Goal: Task Accomplishment & Management: Complete application form

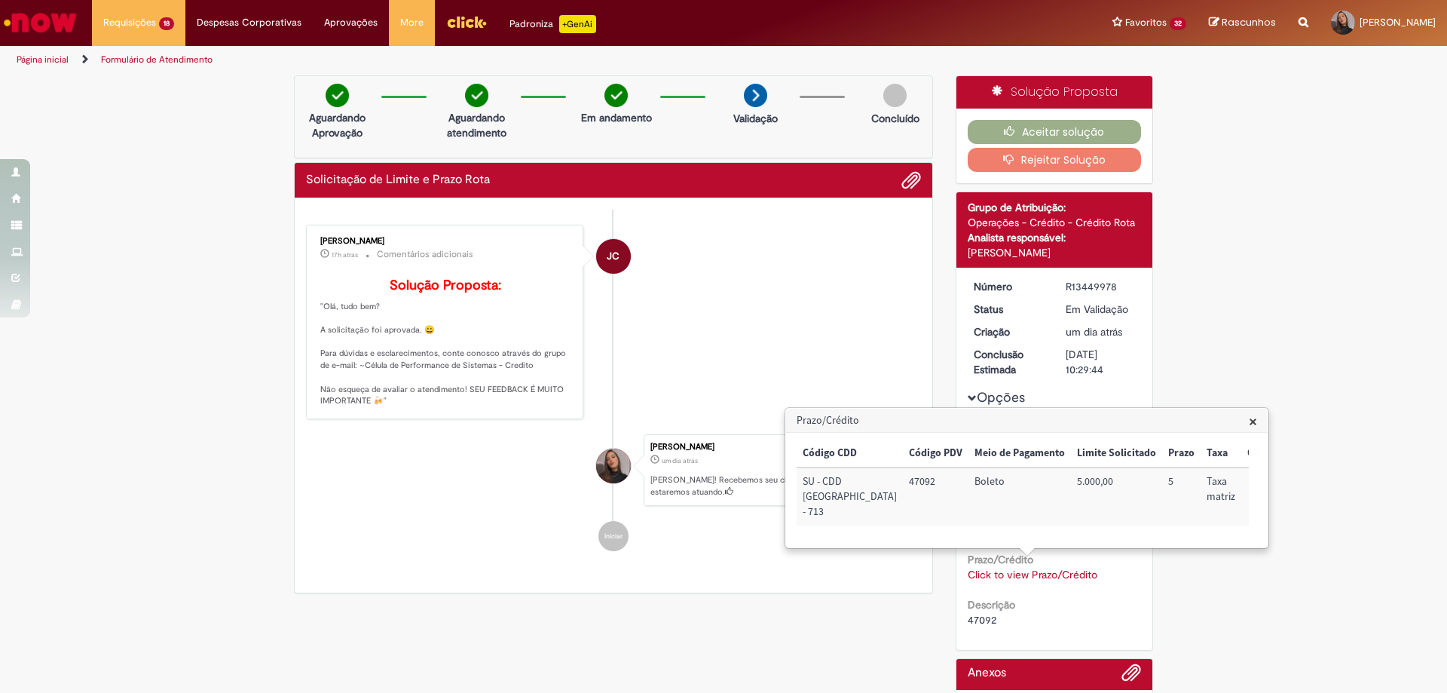
click at [778, 338] on li "JC [PERSON_NAME] 17h atrás 17 horas atrás Comentários adicionais Solução Propos…" at bounding box center [613, 322] width 615 height 194
click at [710, 277] on li "JC [PERSON_NAME] 17h atrás 17 horas atrás Comentários adicionais Solução Propos…" at bounding box center [613, 322] width 615 height 194
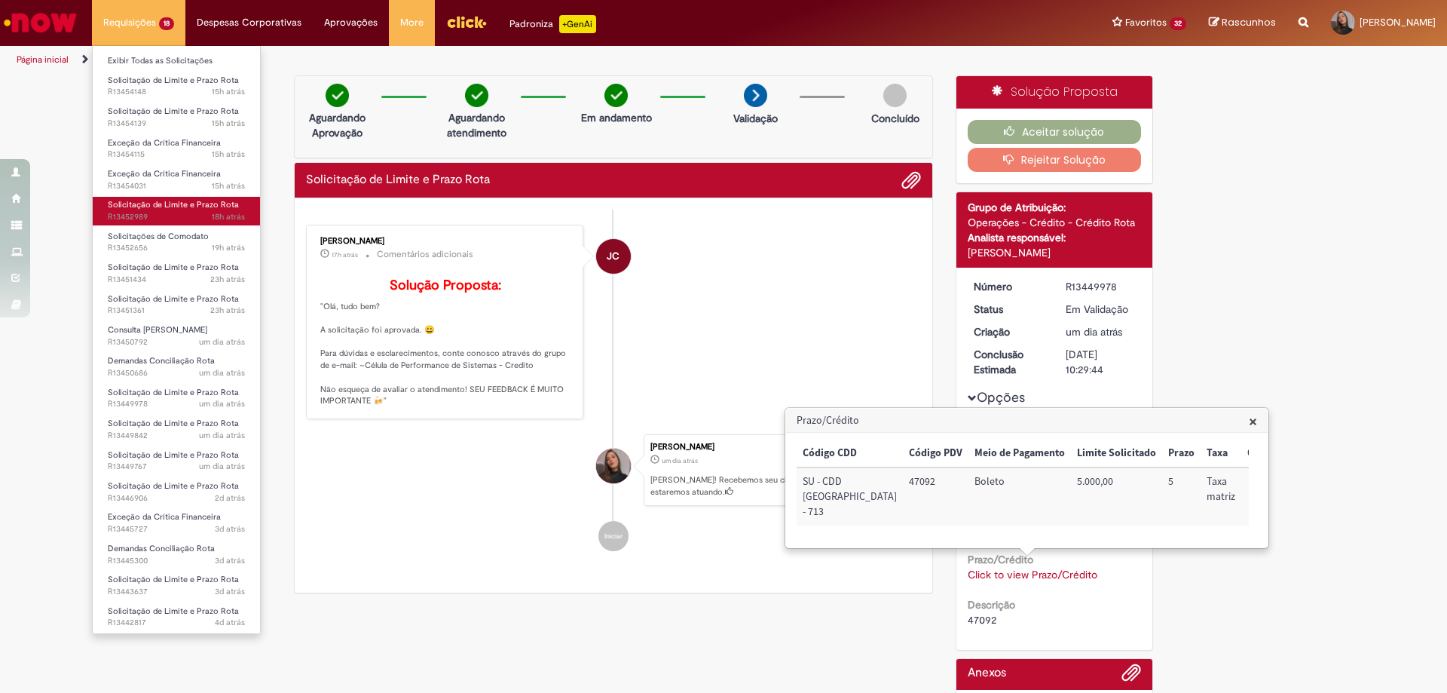
click at [203, 206] on span "Solicitação de Limite e Prazo Rota" at bounding box center [173, 204] width 131 height 11
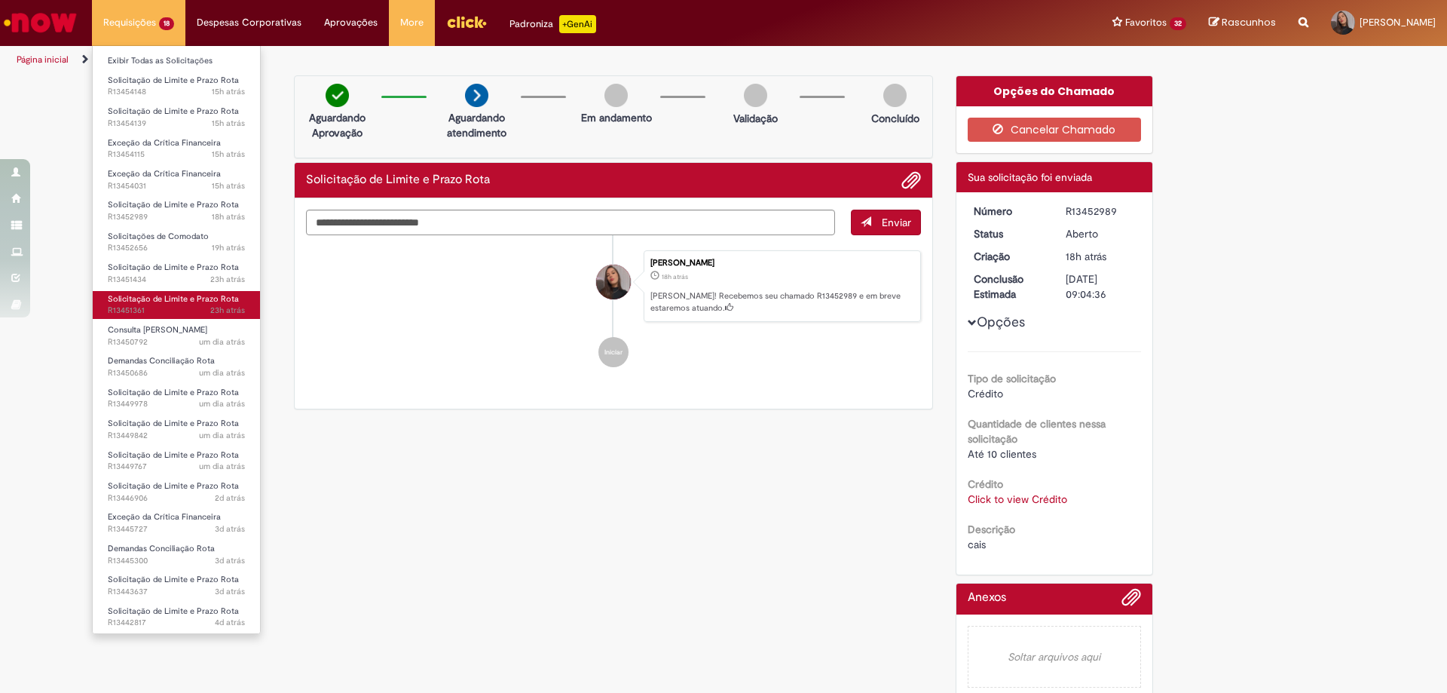
click at [177, 315] on span "23h atrás 23 horas atrás R13451361" at bounding box center [176, 310] width 137 height 12
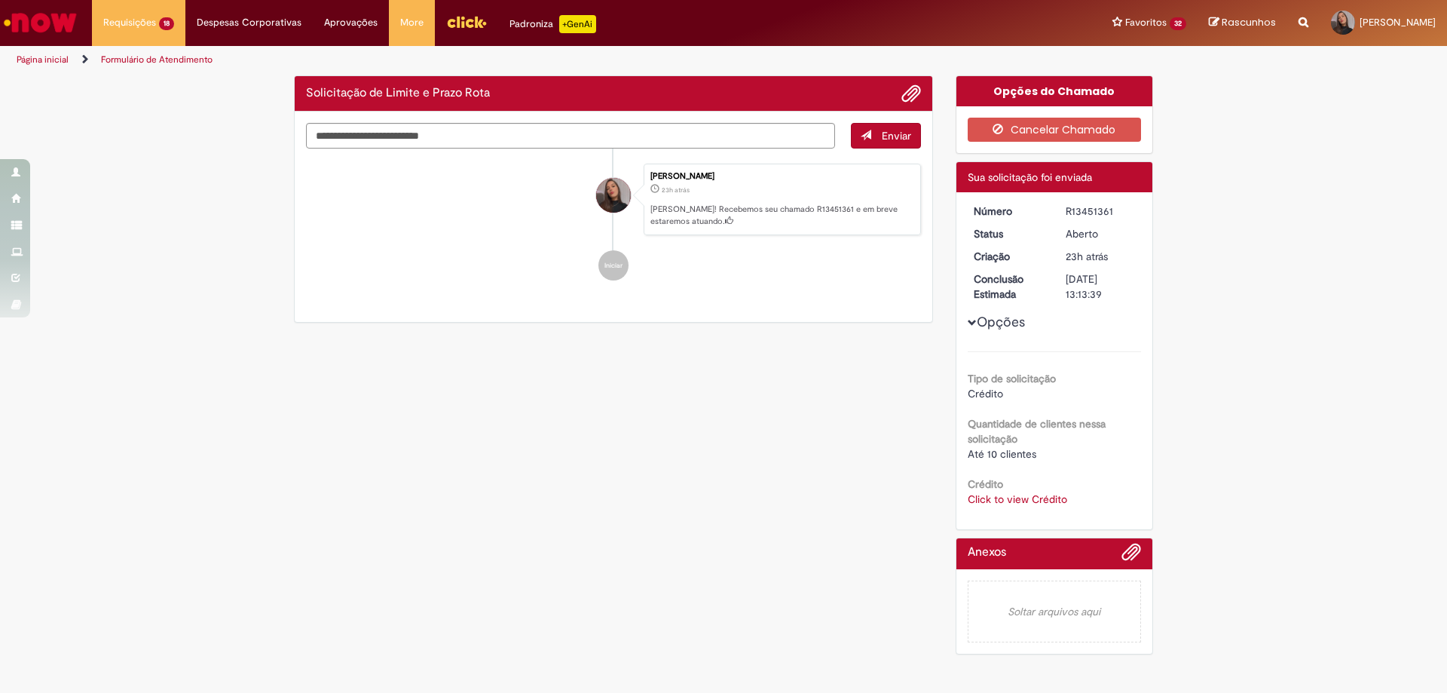
click at [1013, 500] on link "Click to view Crédito" at bounding box center [1017, 499] width 99 height 14
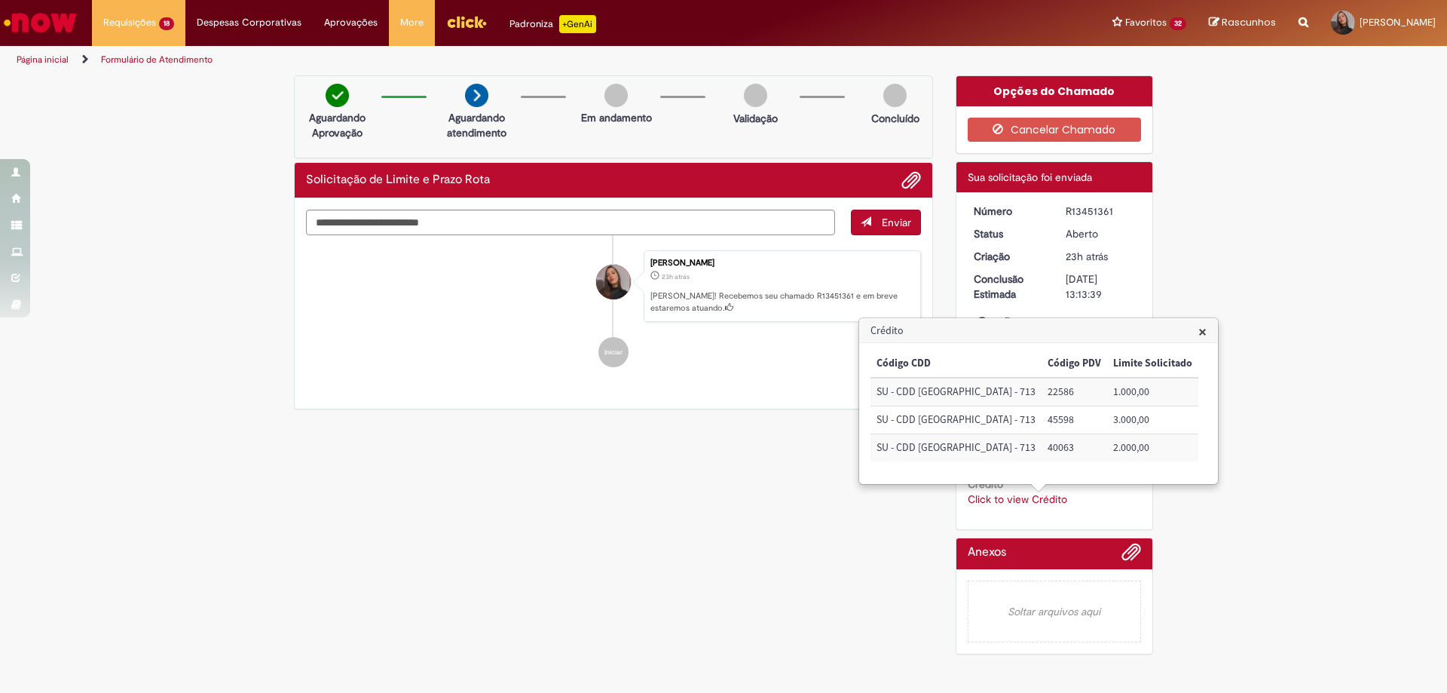
click at [803, 513] on div "Verificar Código de Barras Aguardando Aprovação Aguardando atendimento Em andam…" at bounding box center [724, 368] width 882 height 586
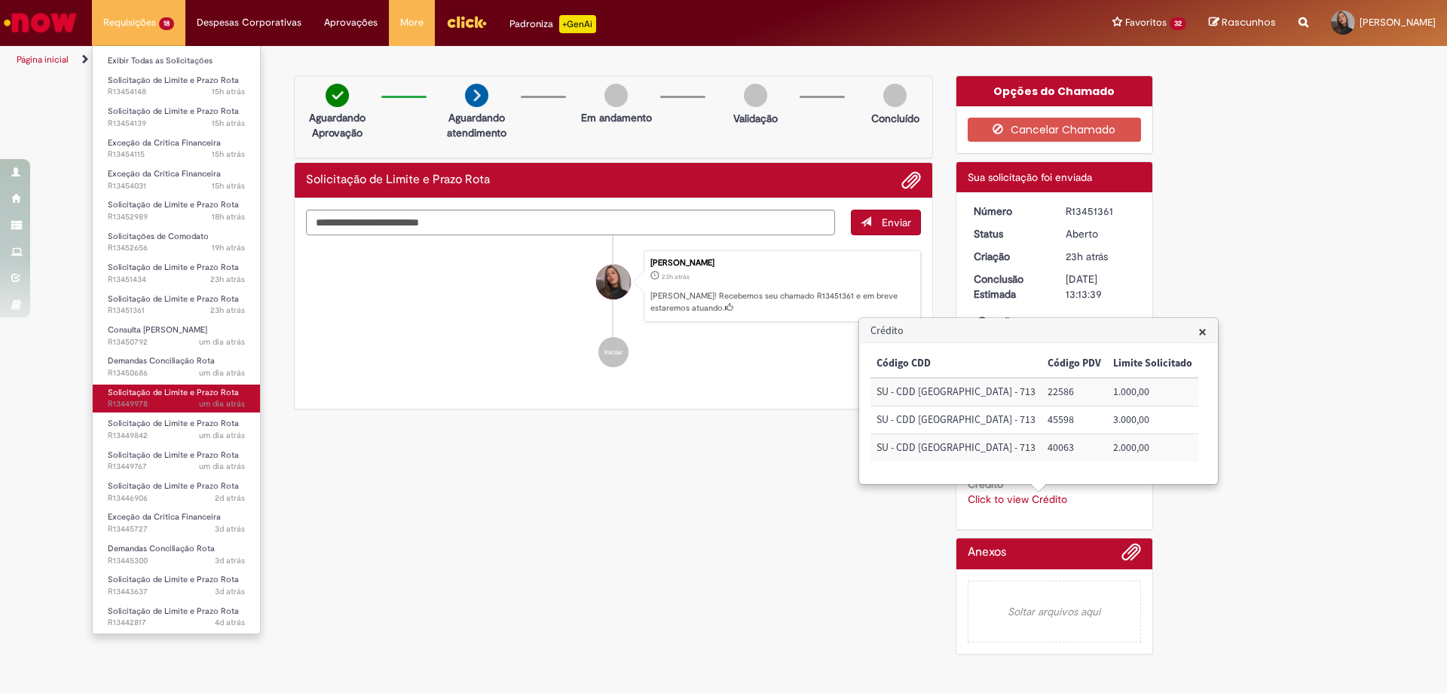
click at [176, 392] on span "Solicitação de Limite e Prazo Rota" at bounding box center [173, 392] width 131 height 11
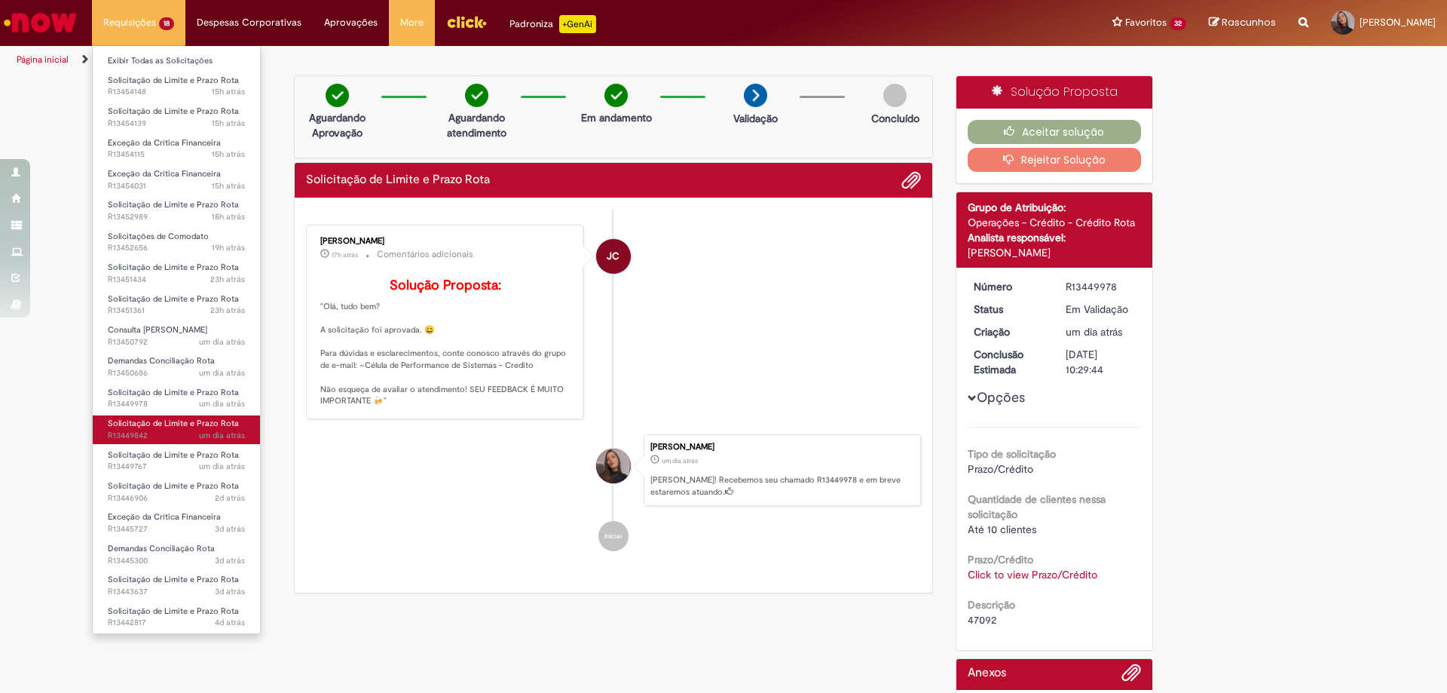
click at [182, 430] on span "um dia atrás um dia atrás R13449842" at bounding box center [176, 436] width 137 height 12
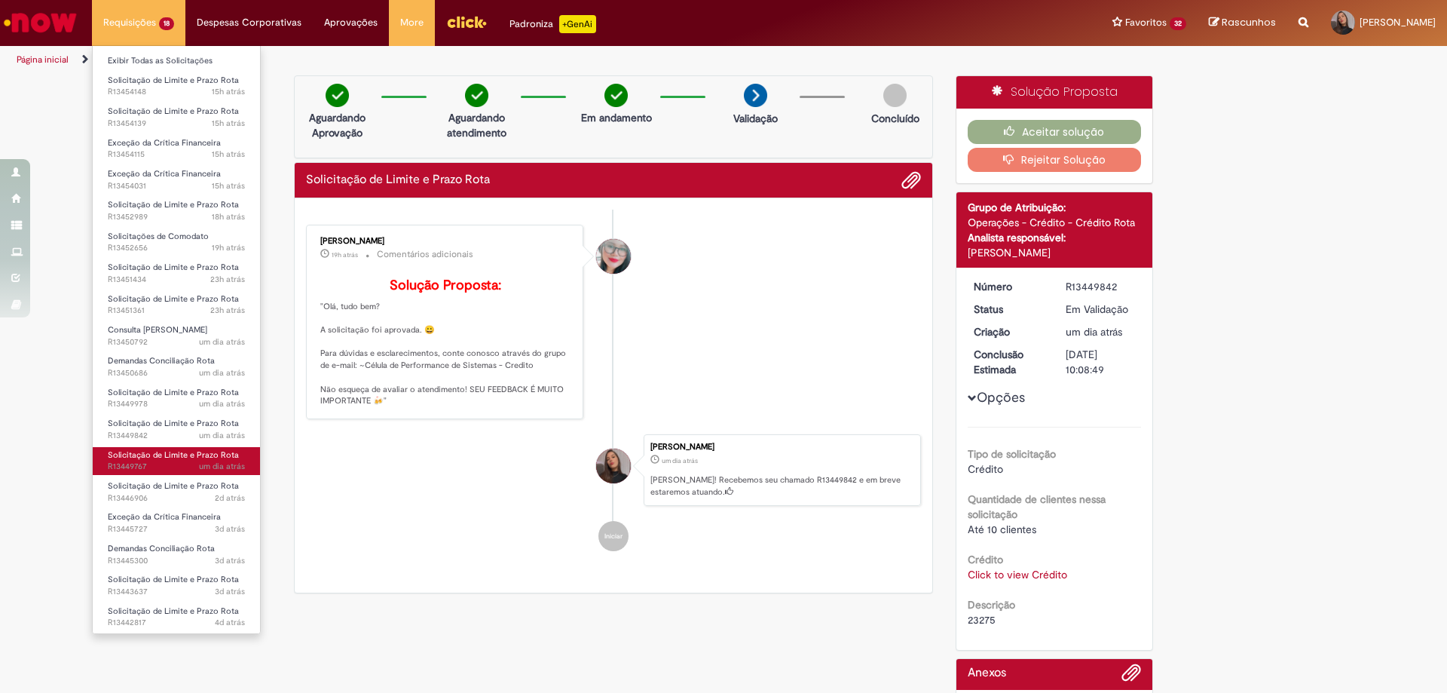
click at [228, 467] on span "um dia atrás" at bounding box center [222, 466] width 46 height 11
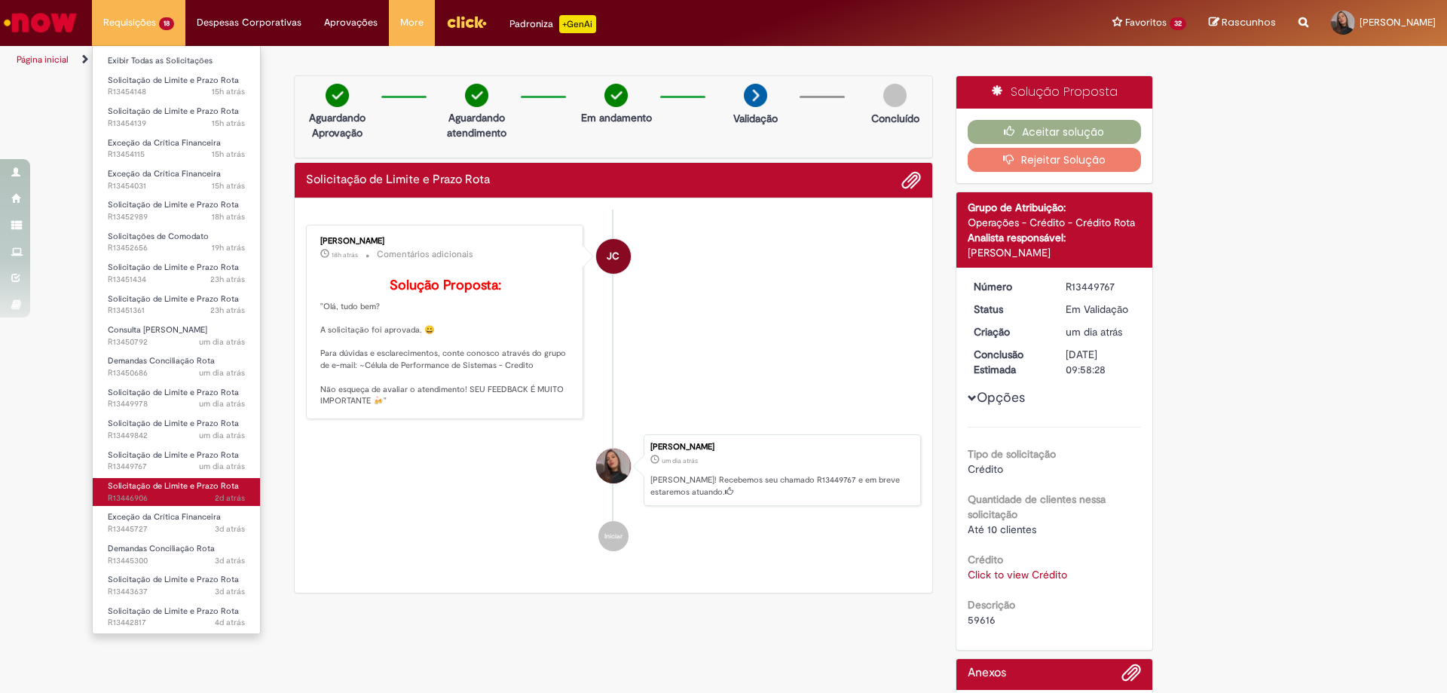
click at [219, 487] on span "Solicitação de Limite e Prazo Rota" at bounding box center [173, 485] width 131 height 11
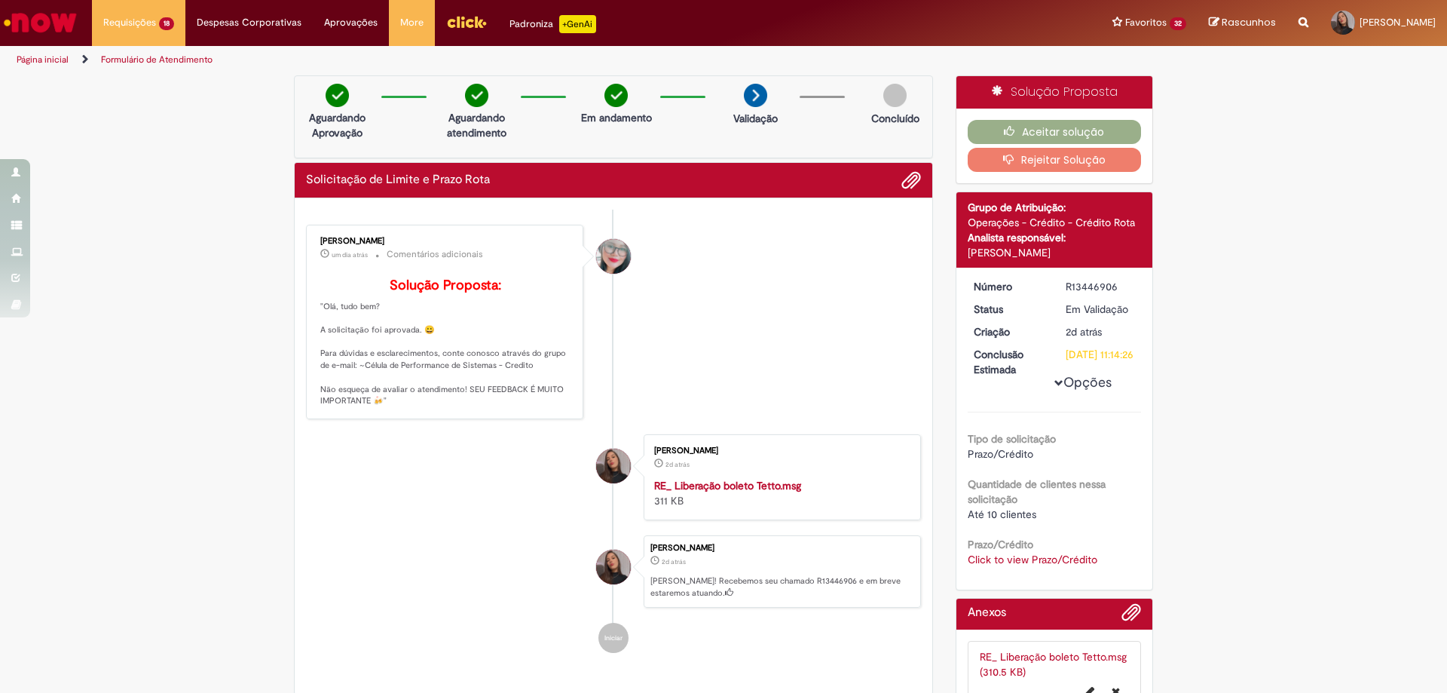
click at [1007, 566] on link "Click to view Prazo/Crédito" at bounding box center [1033, 559] width 130 height 14
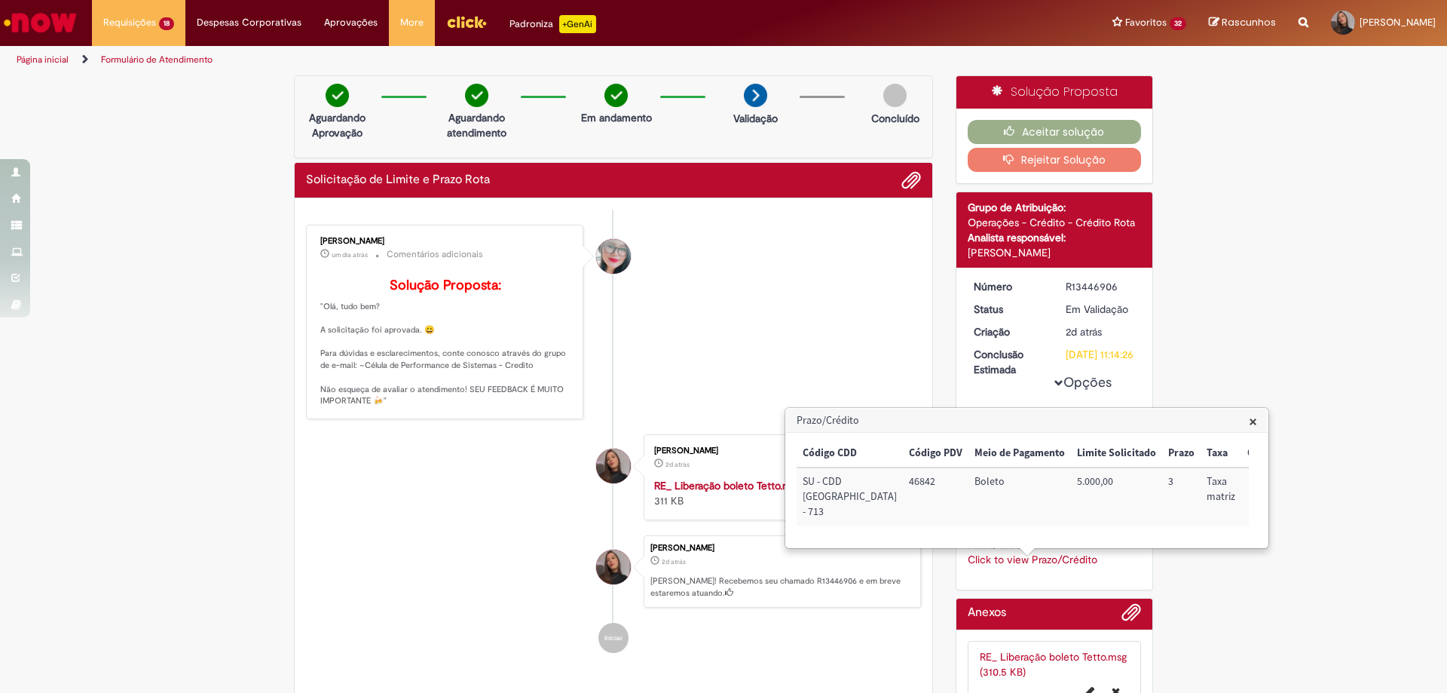
click at [326, 555] on ul "[PERSON_NAME] um dia atrás um dia atrás Comentários adicionais Solução Proposta…" at bounding box center [613, 439] width 615 height 458
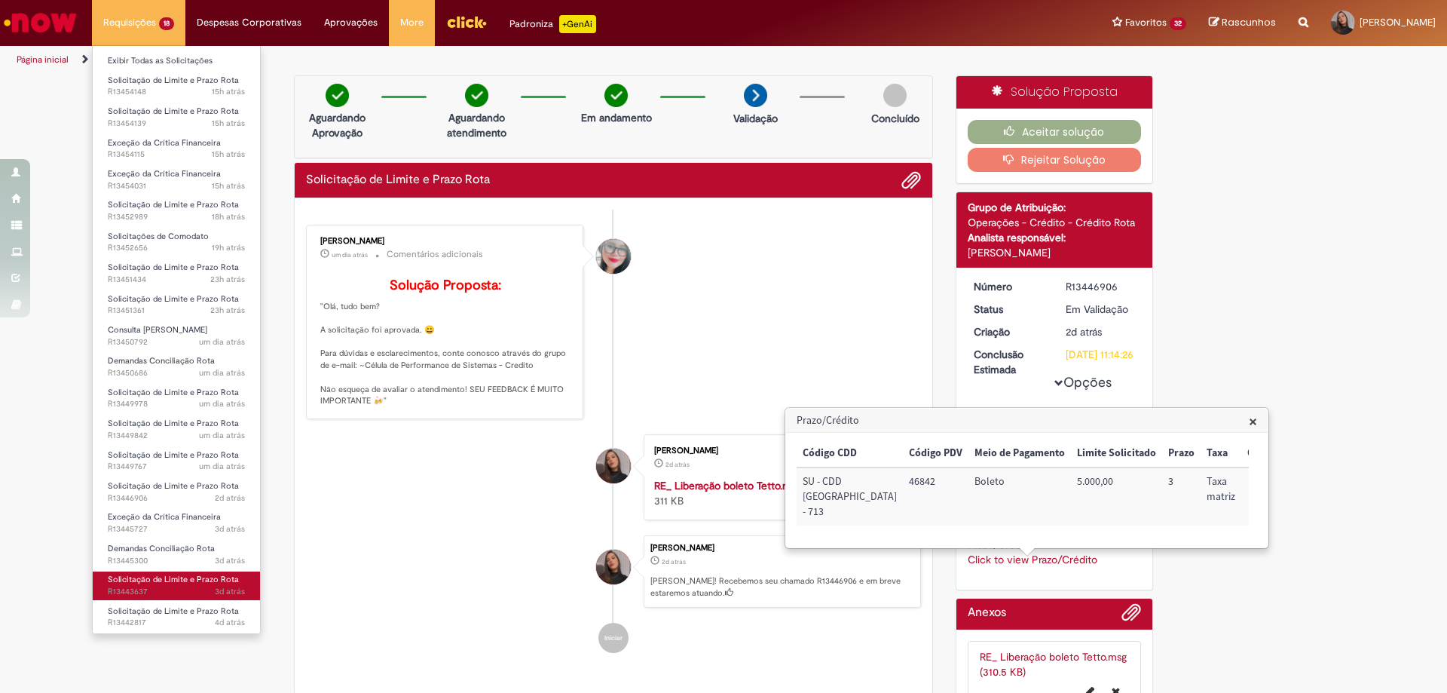
click at [182, 580] on span "Solicitação de Limite e Prazo Rota" at bounding box center [173, 579] width 131 height 11
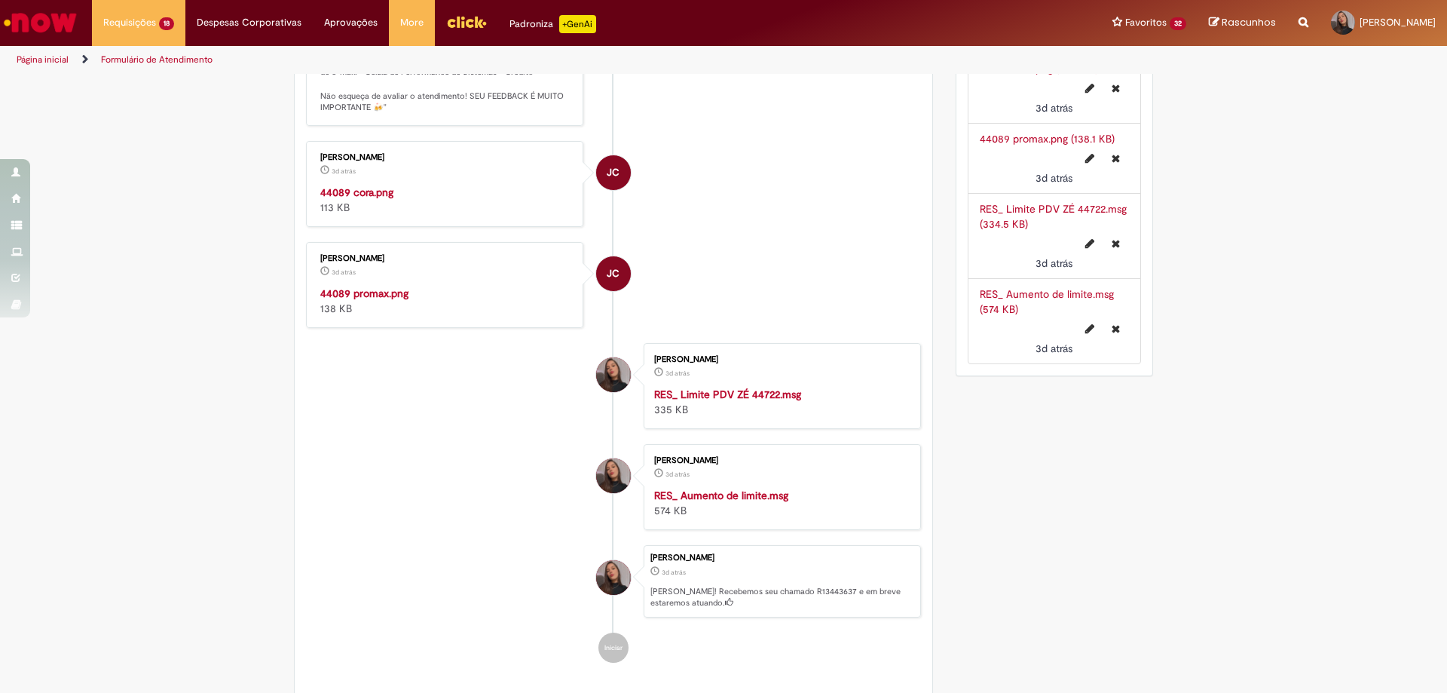
scroll to position [226, 0]
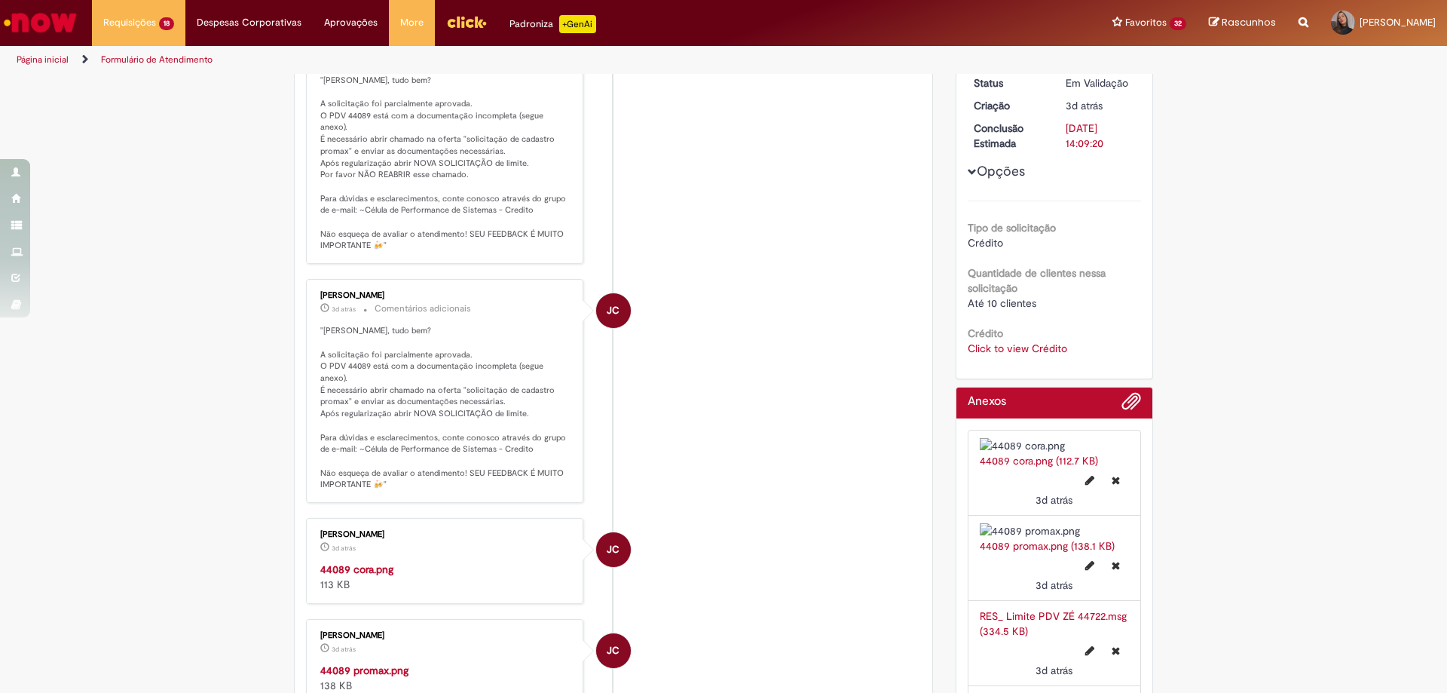
click at [1010, 353] on link "Click to view Crédito" at bounding box center [1017, 348] width 99 height 14
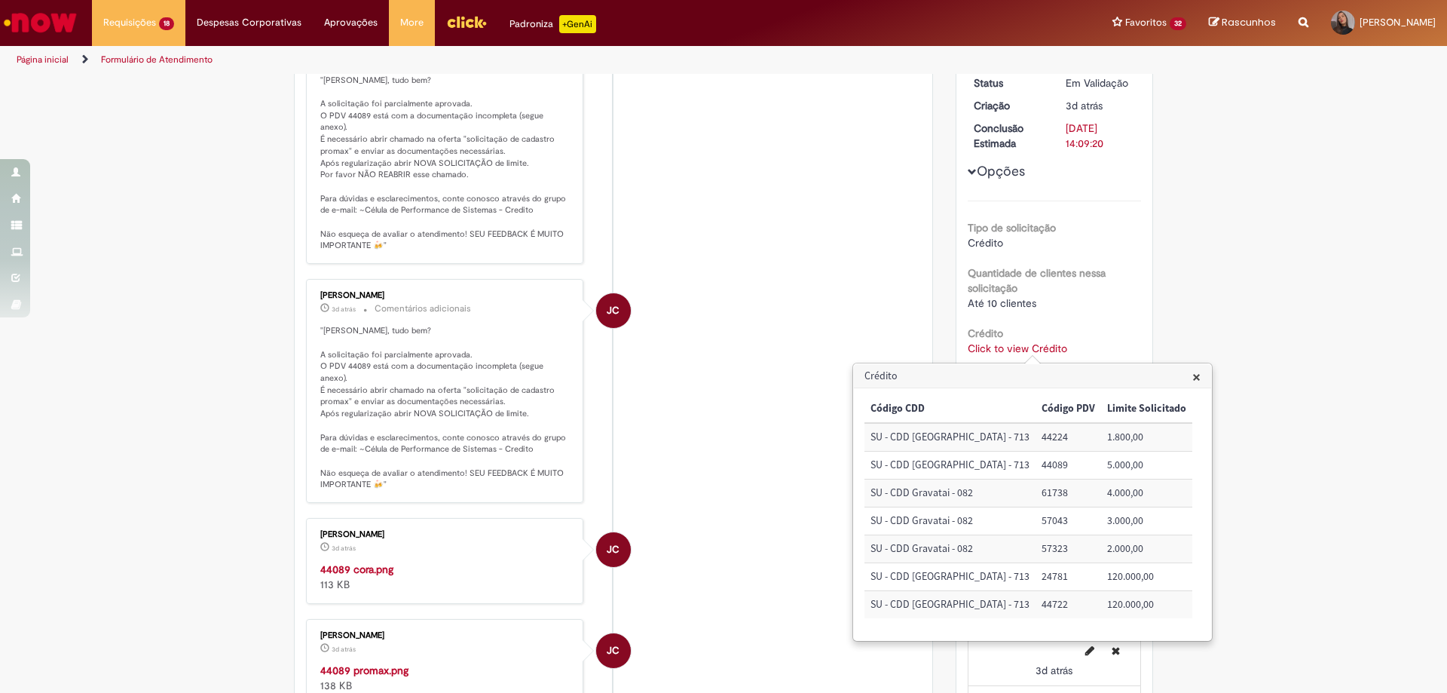
click at [776, 487] on li "JC [PERSON_NAME] 3d atrás 3 dias atrás Comentários adicionais "[PERSON_NAME], t…" at bounding box center [613, 391] width 615 height 224
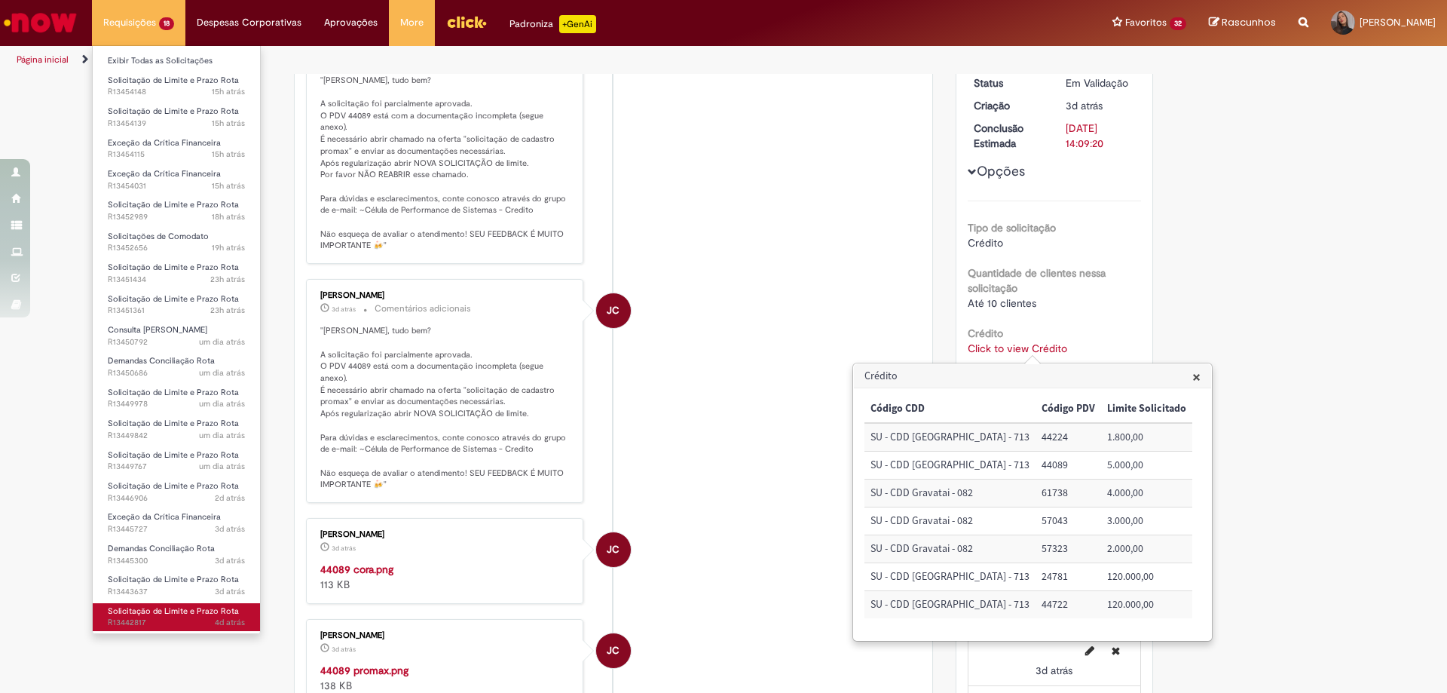
click at [195, 620] on span "4d atrás 4 dias atrás R13442817" at bounding box center [176, 623] width 137 height 12
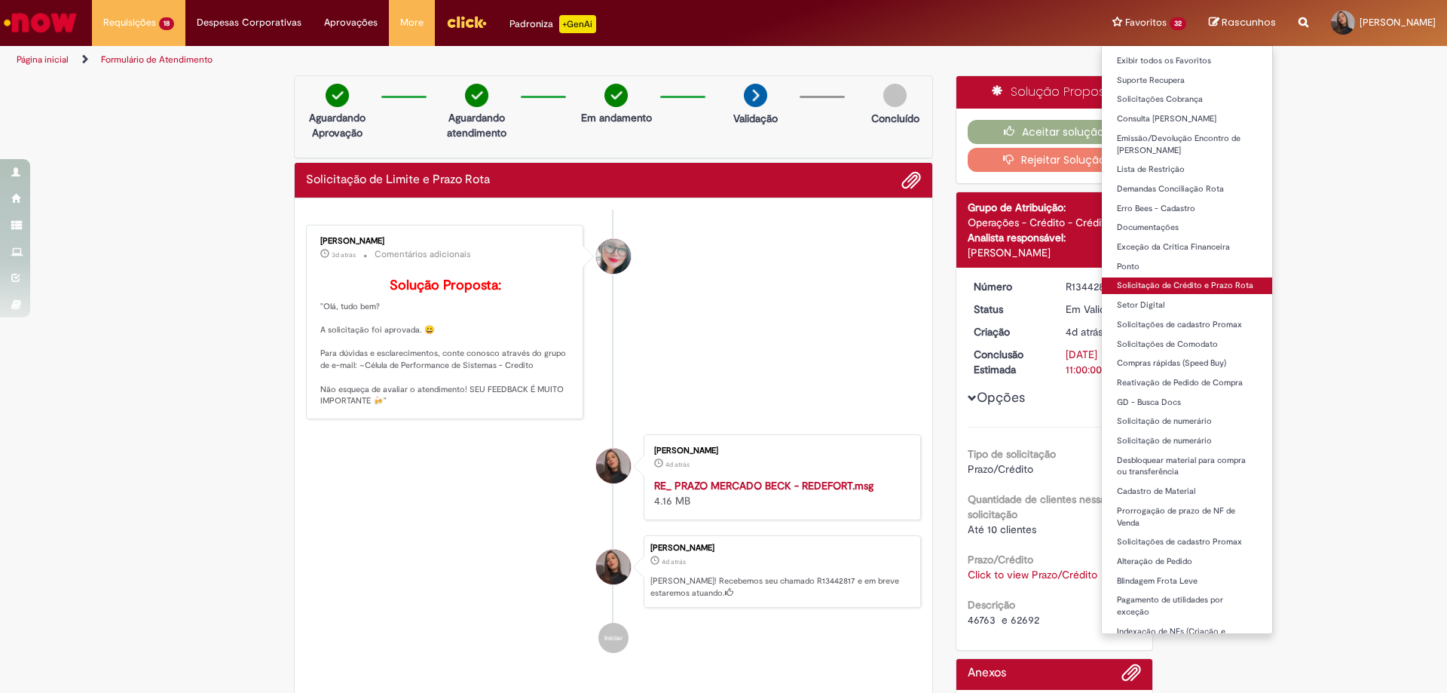
click at [1125, 287] on link "Solicitação de Crédito e Prazo Rota" at bounding box center [1187, 285] width 170 height 17
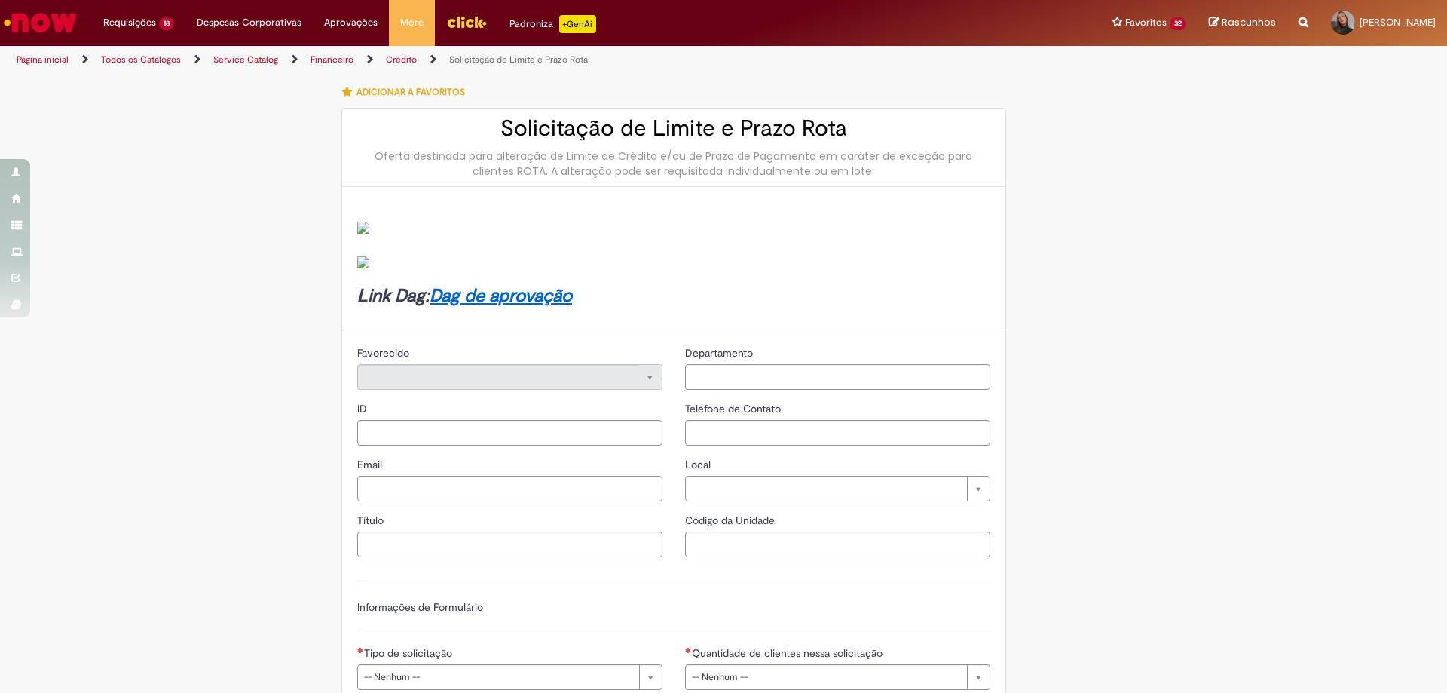
type input "********"
type input "**********"
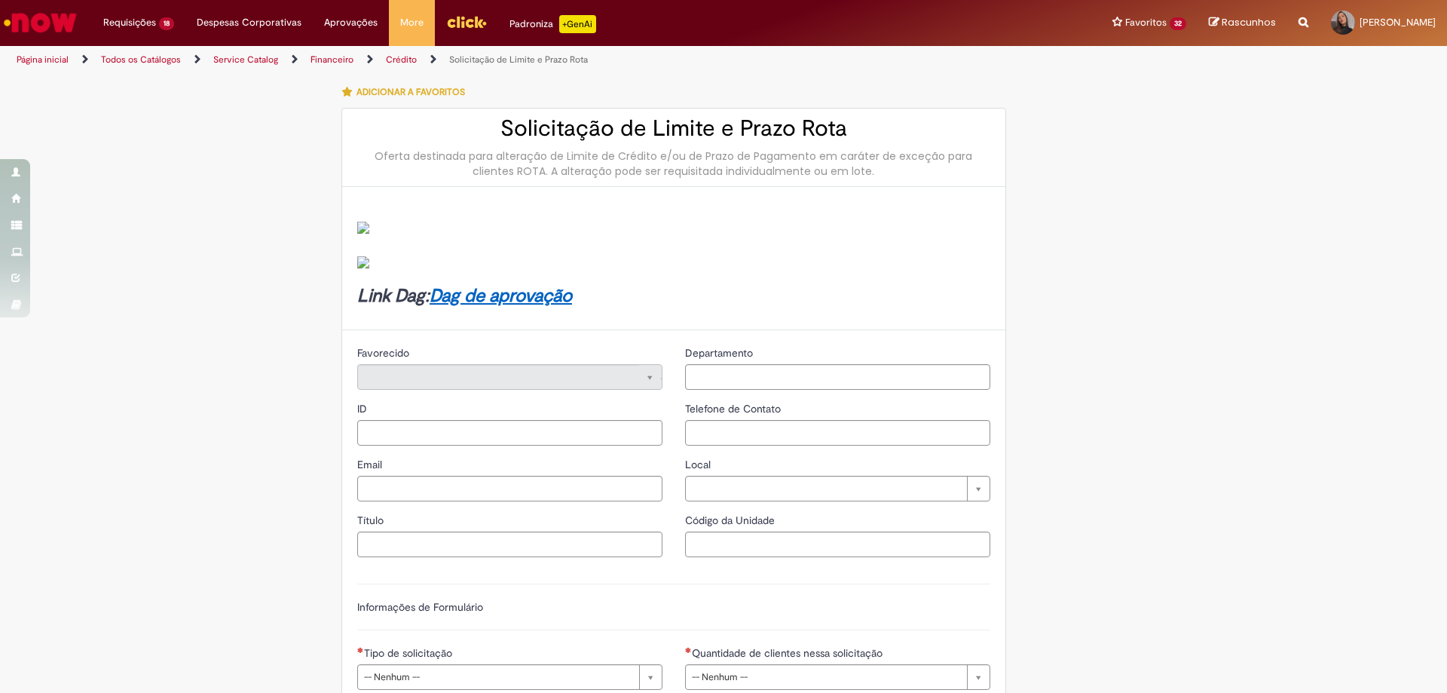
type input "****"
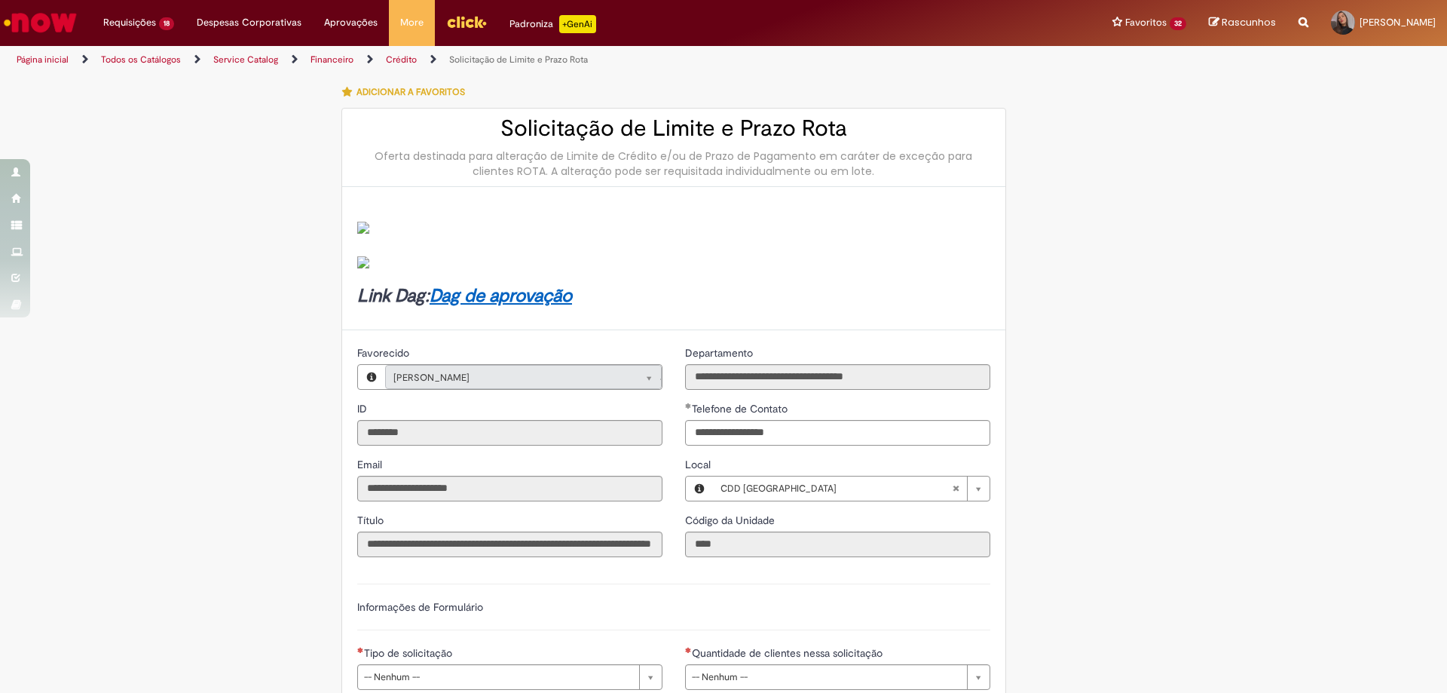
type input "**********"
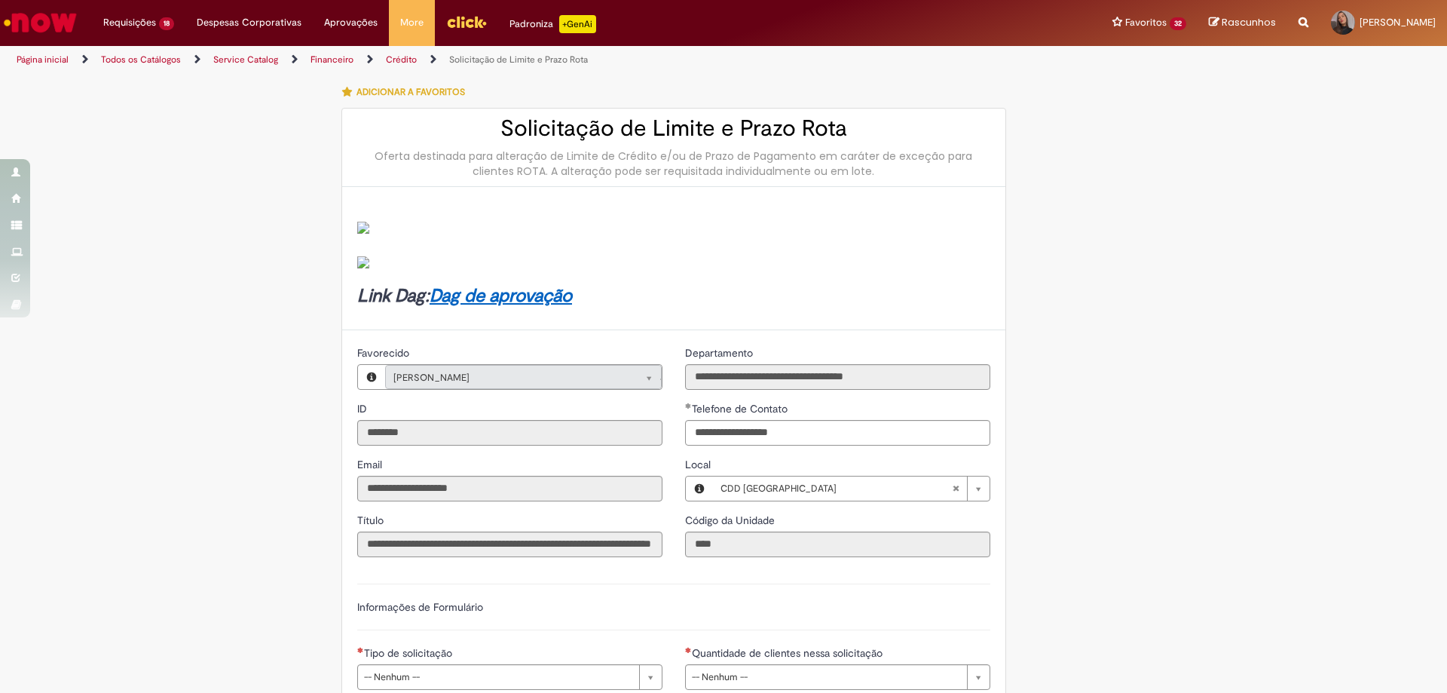
type input "**********"
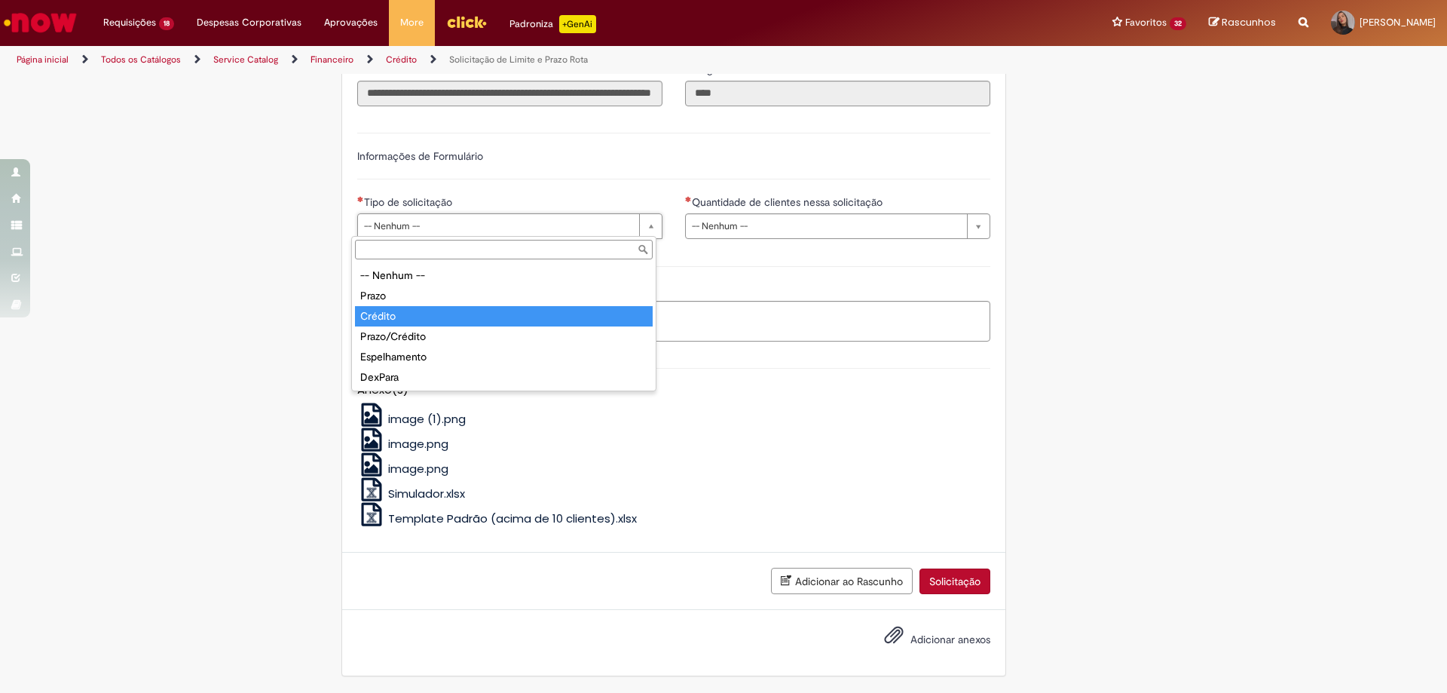
type input "*******"
select select "*******"
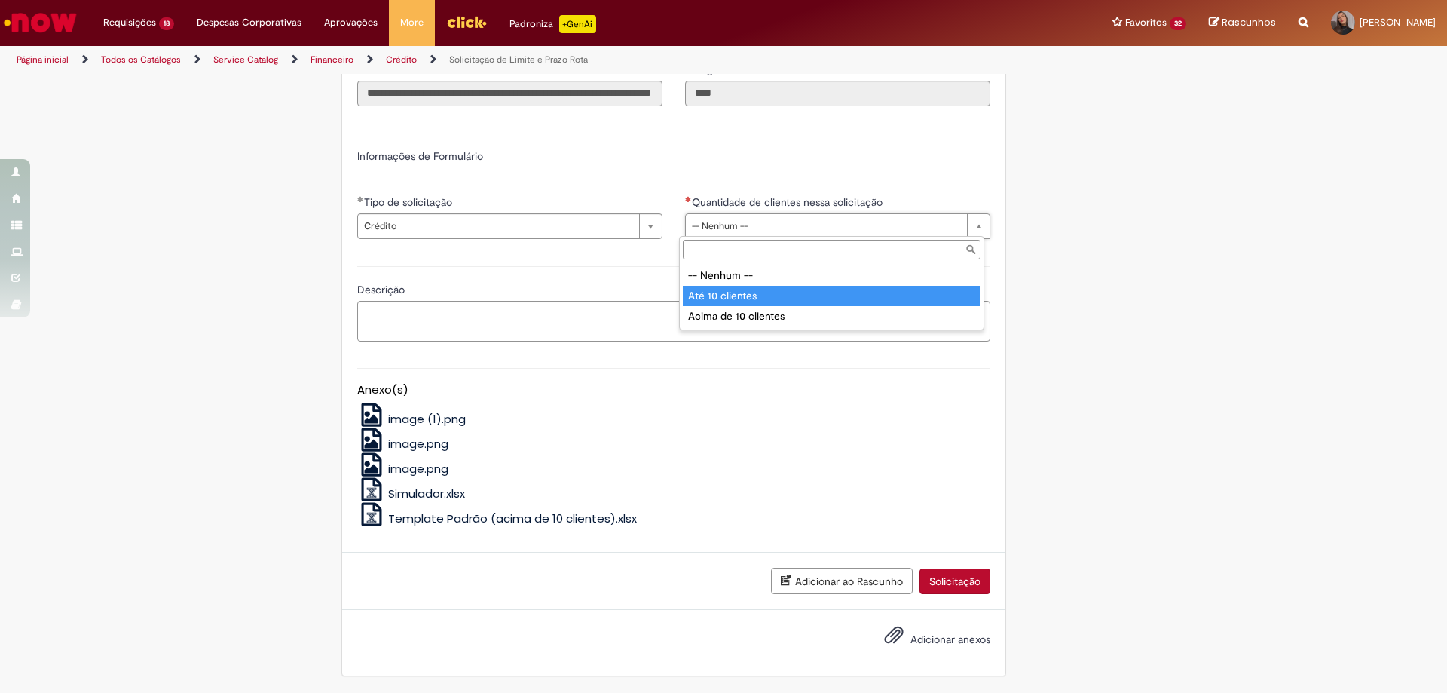
type input "**********"
select select "*********"
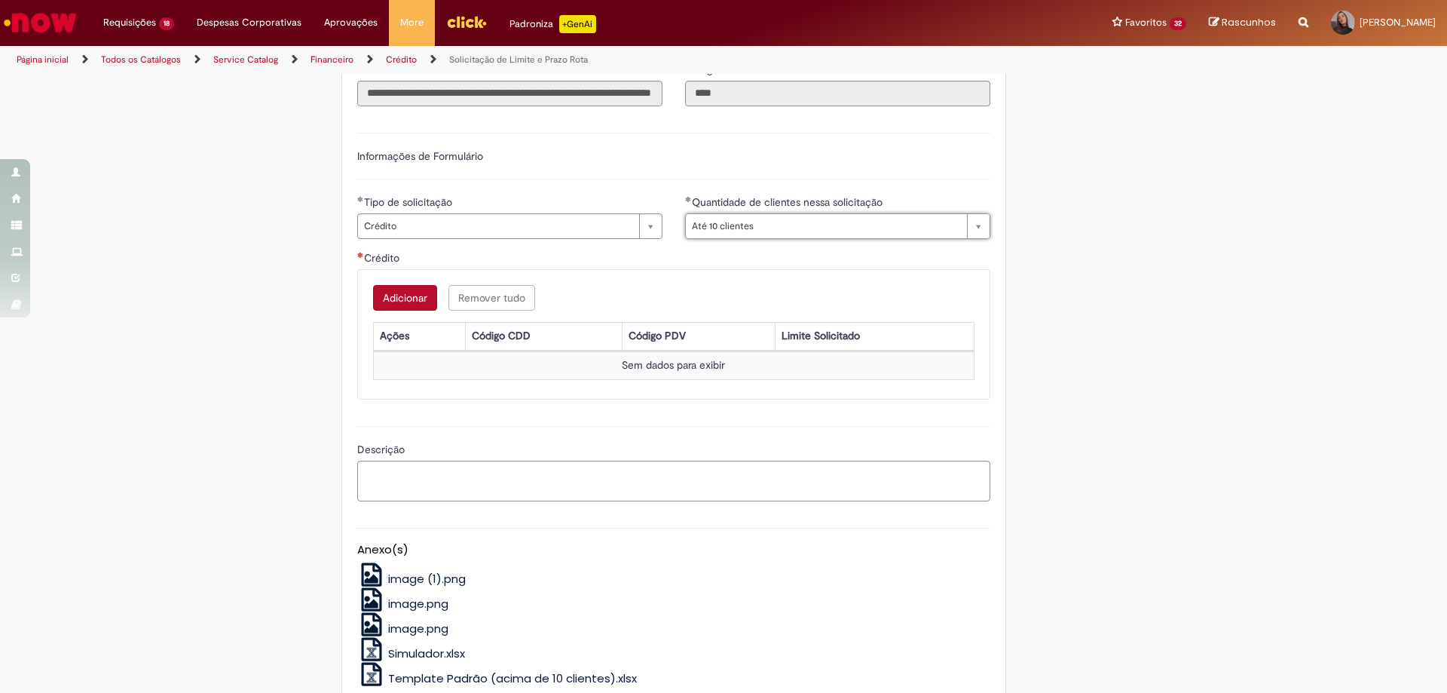
click at [403, 292] on button "Adicionar" at bounding box center [405, 298] width 64 height 26
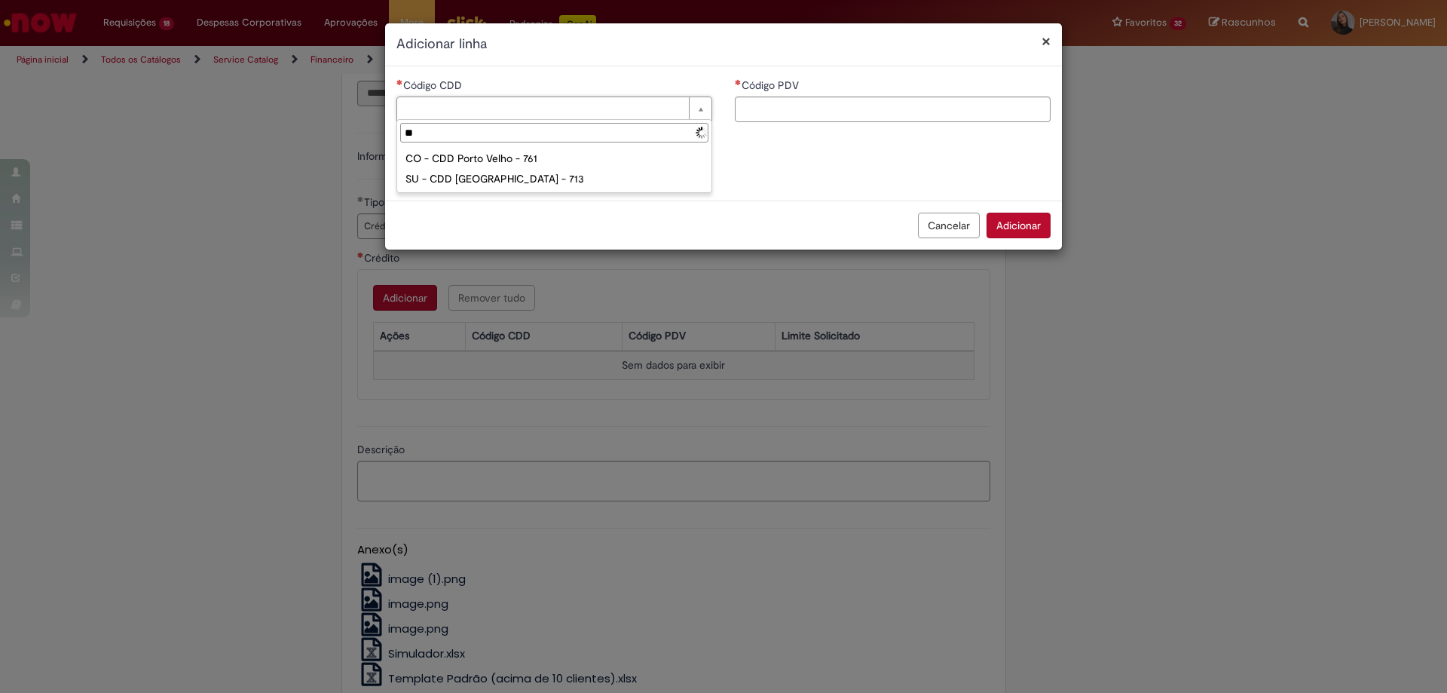
type input "*"
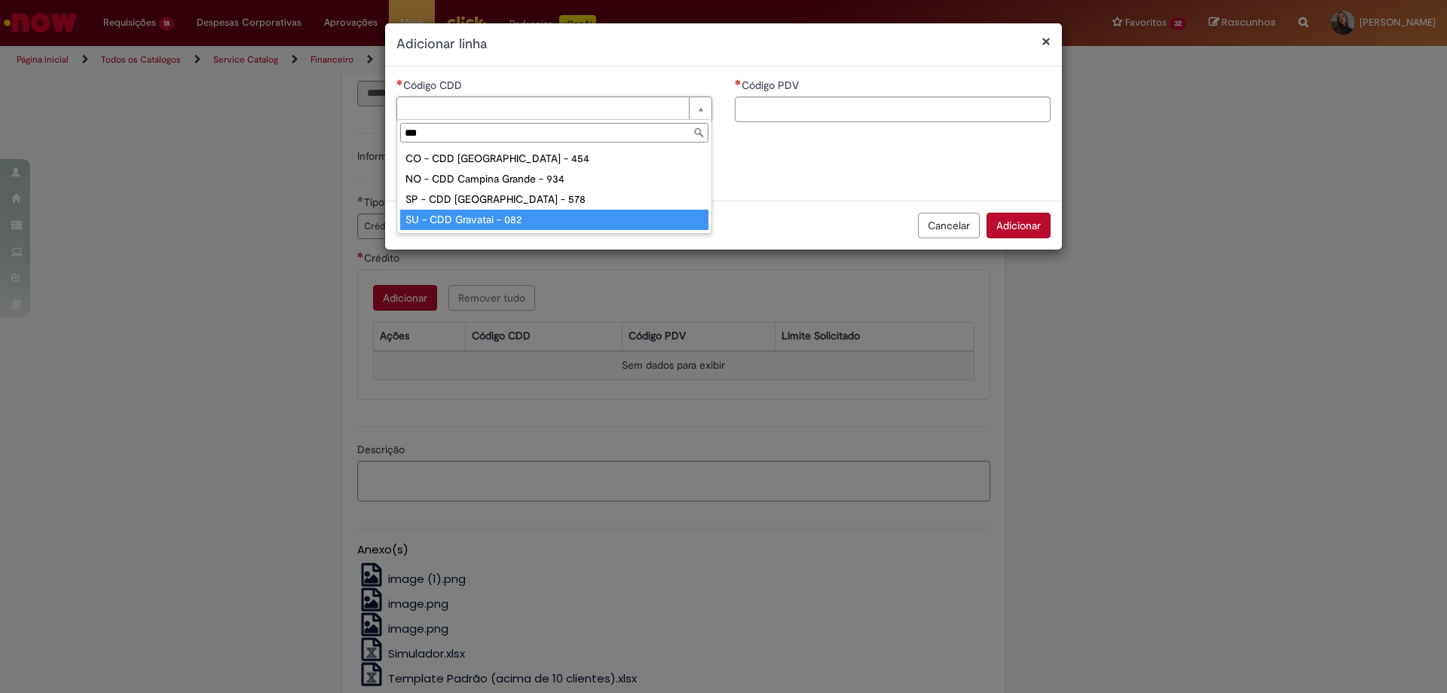
type input "***"
type input "**********"
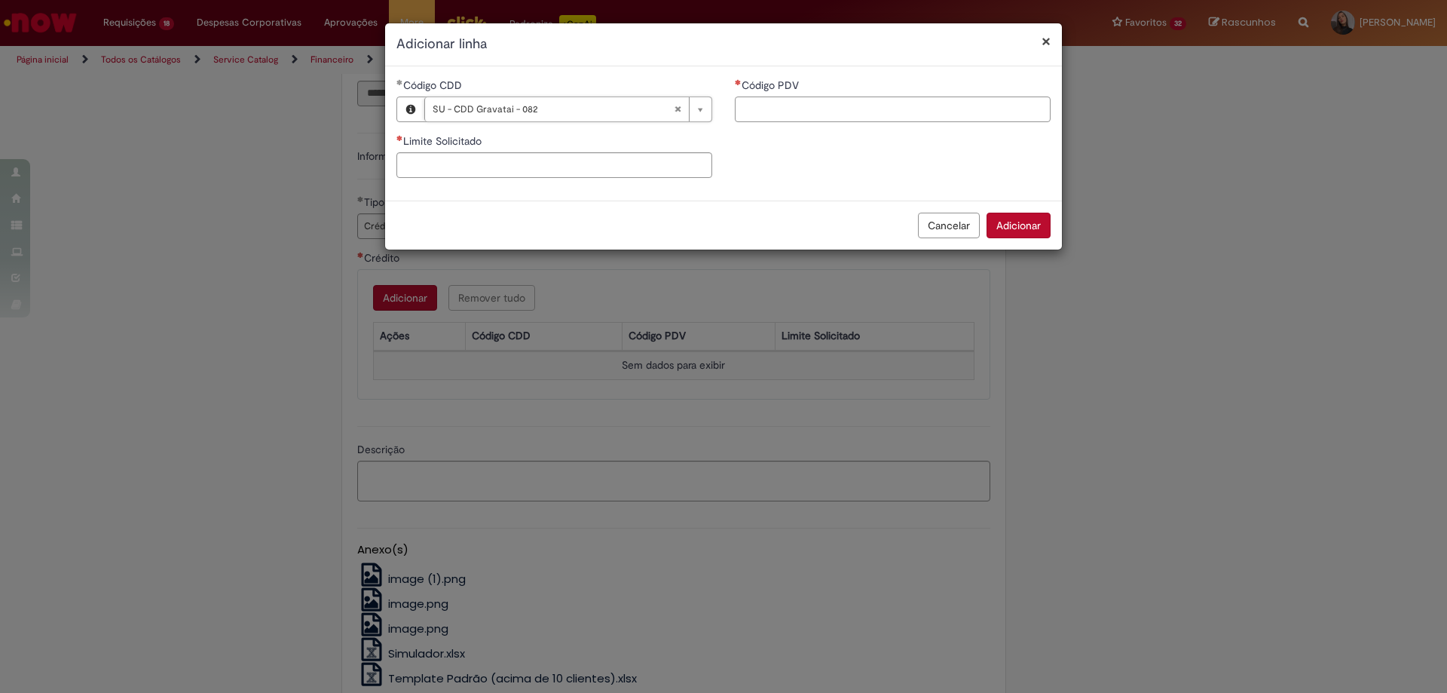
click at [817, 106] on input "Código PDV" at bounding box center [893, 109] width 316 height 26
paste input "*****"
click at [626, 158] on input "Limite Solicitado" at bounding box center [554, 165] width 316 height 26
click at [834, 111] on input "*****" at bounding box center [893, 109] width 316 height 26
type input "*****"
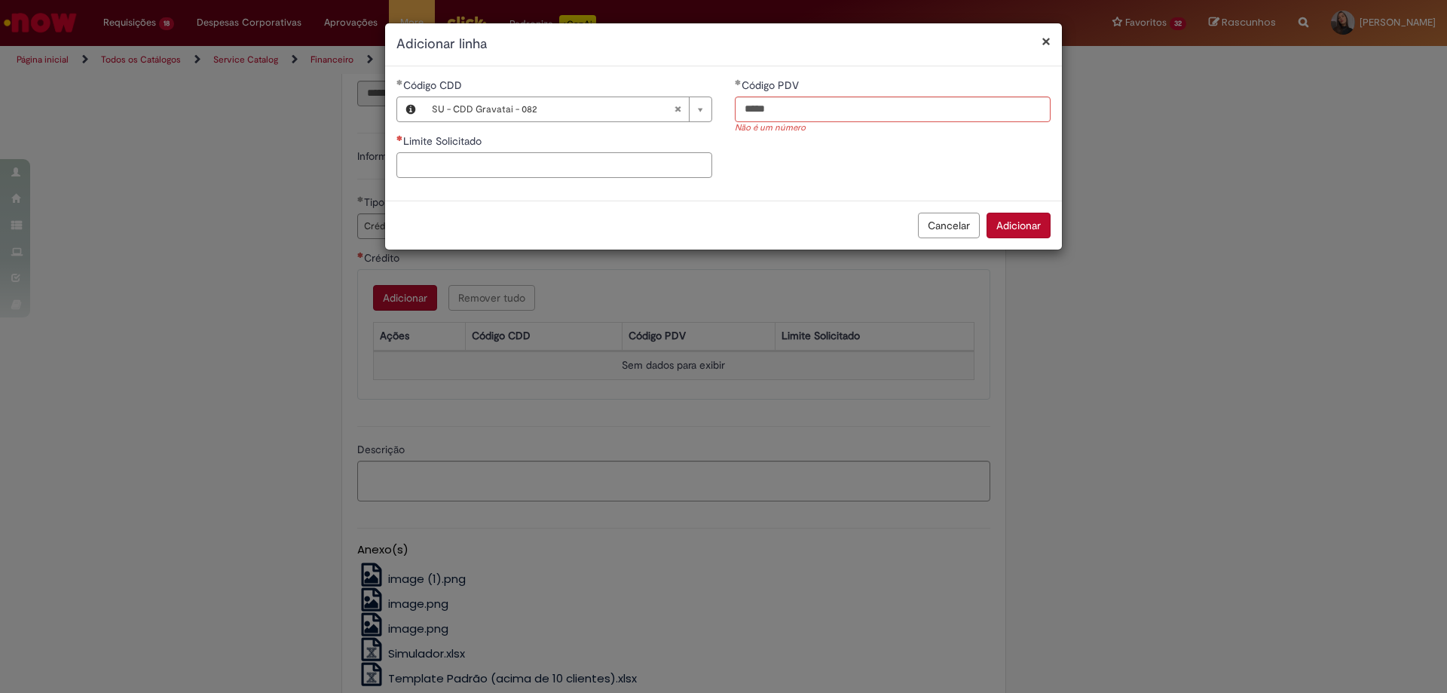
click at [482, 166] on input "Limite Solicitado" at bounding box center [554, 165] width 316 height 26
type input "********"
click at [993, 236] on button "Adicionar" at bounding box center [1019, 226] width 64 height 26
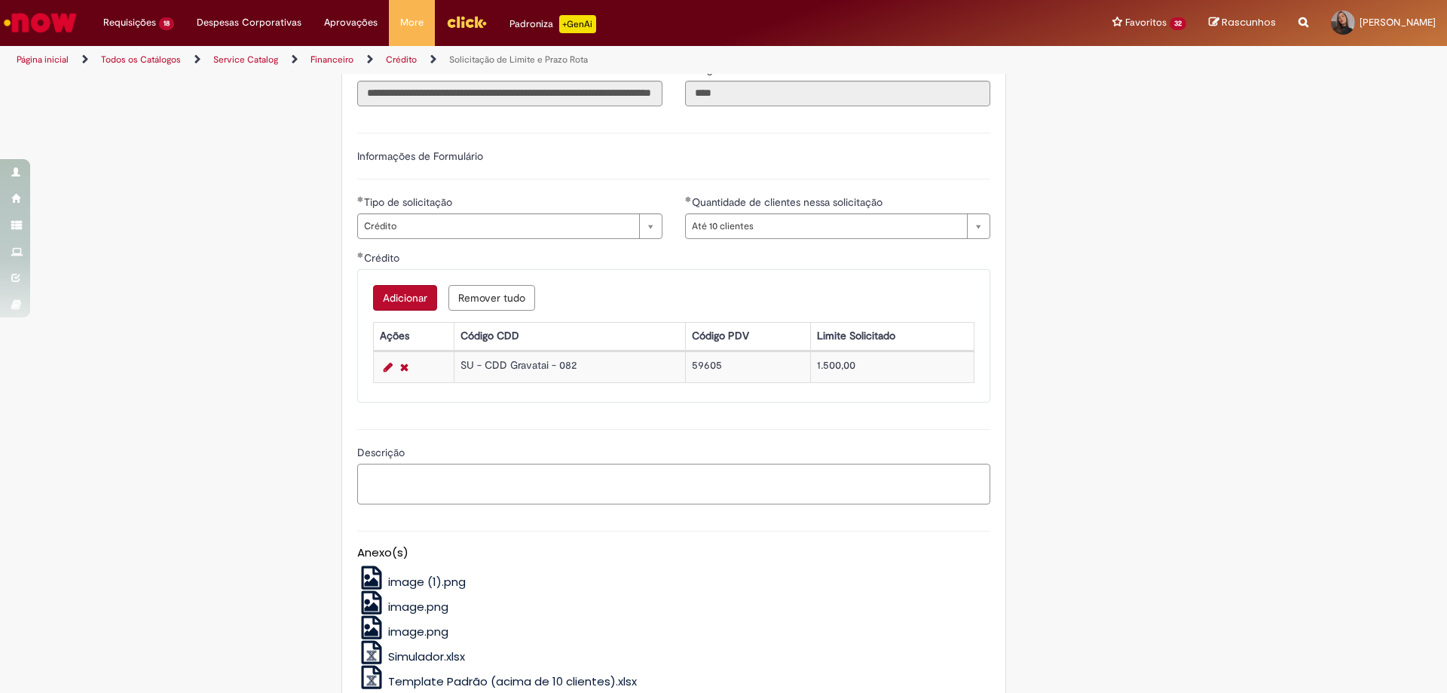
drag, startPoint x: 431, startPoint y: 482, endPoint x: 952, endPoint y: 419, distance: 524.5
click at [433, 482] on textarea "Descrição" at bounding box center [673, 484] width 633 height 41
paste textarea "*****"
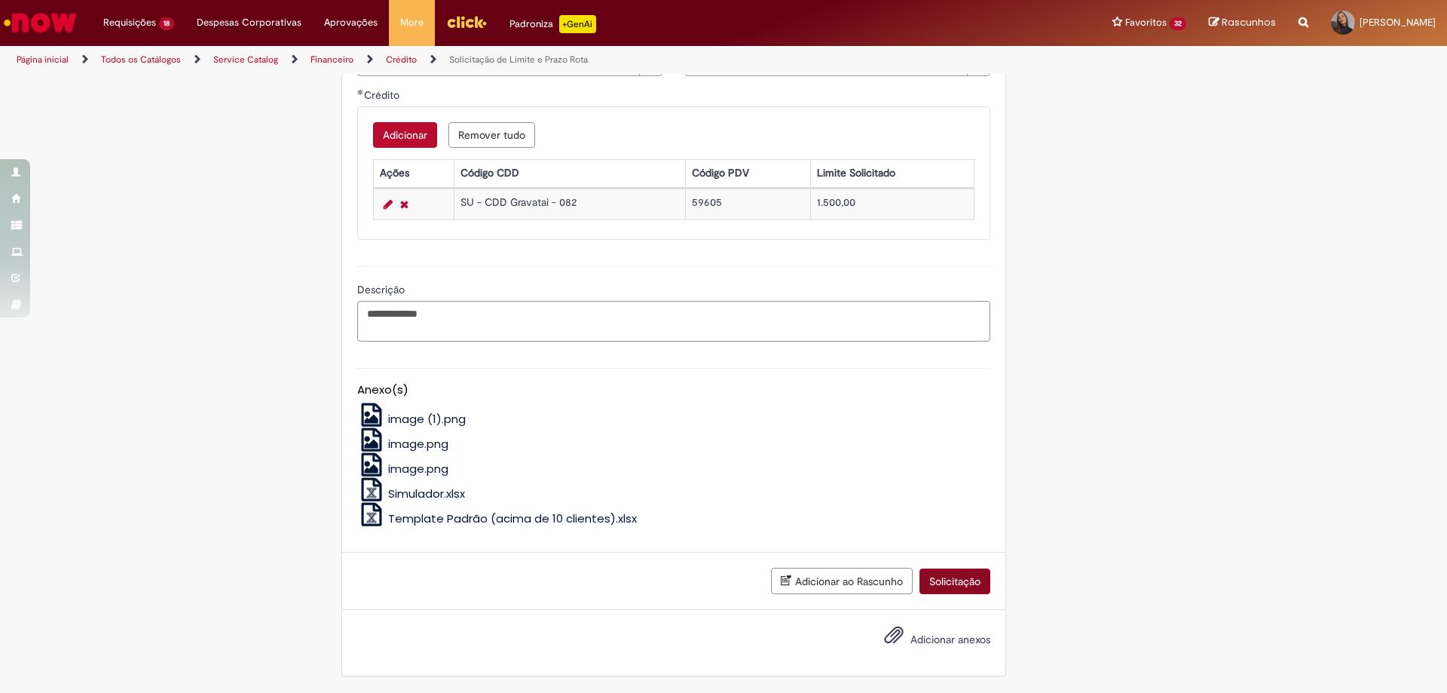
type textarea "**********"
click at [936, 577] on button "Solicitação" at bounding box center [955, 581] width 71 height 26
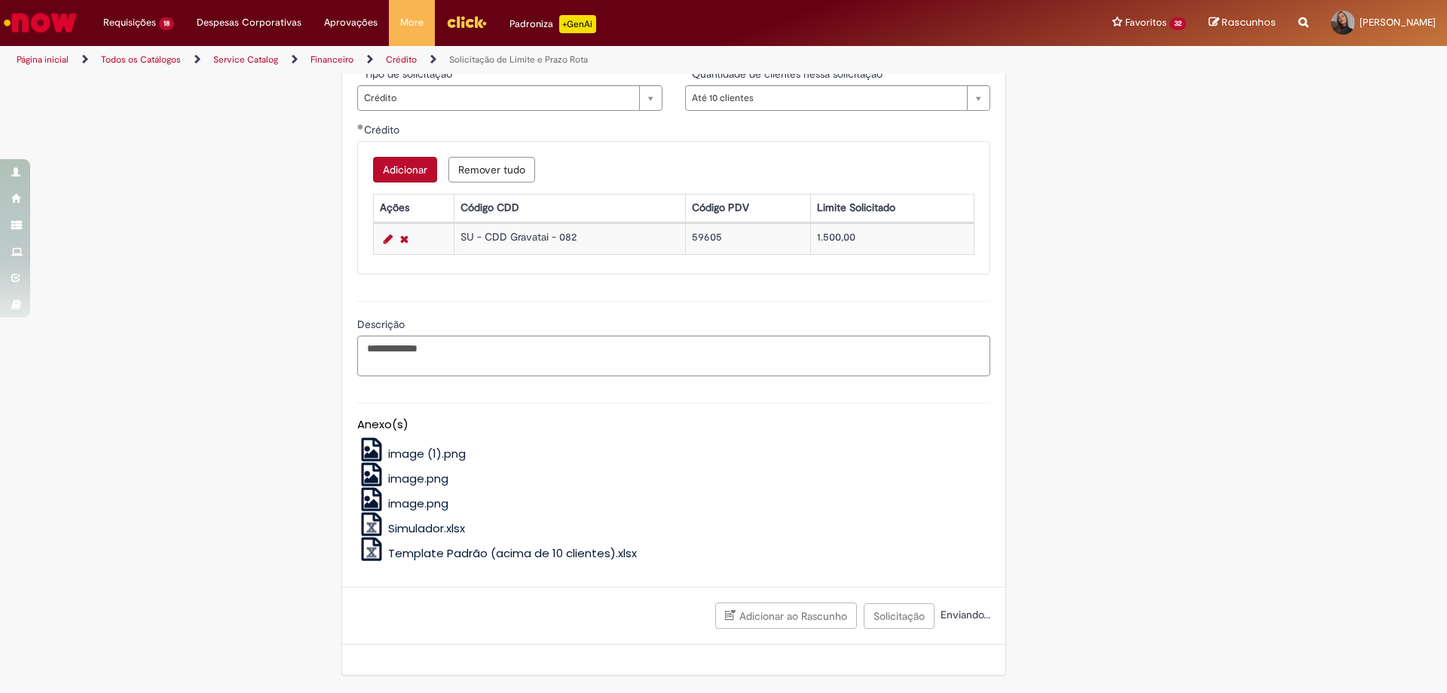
scroll to position [579, 0]
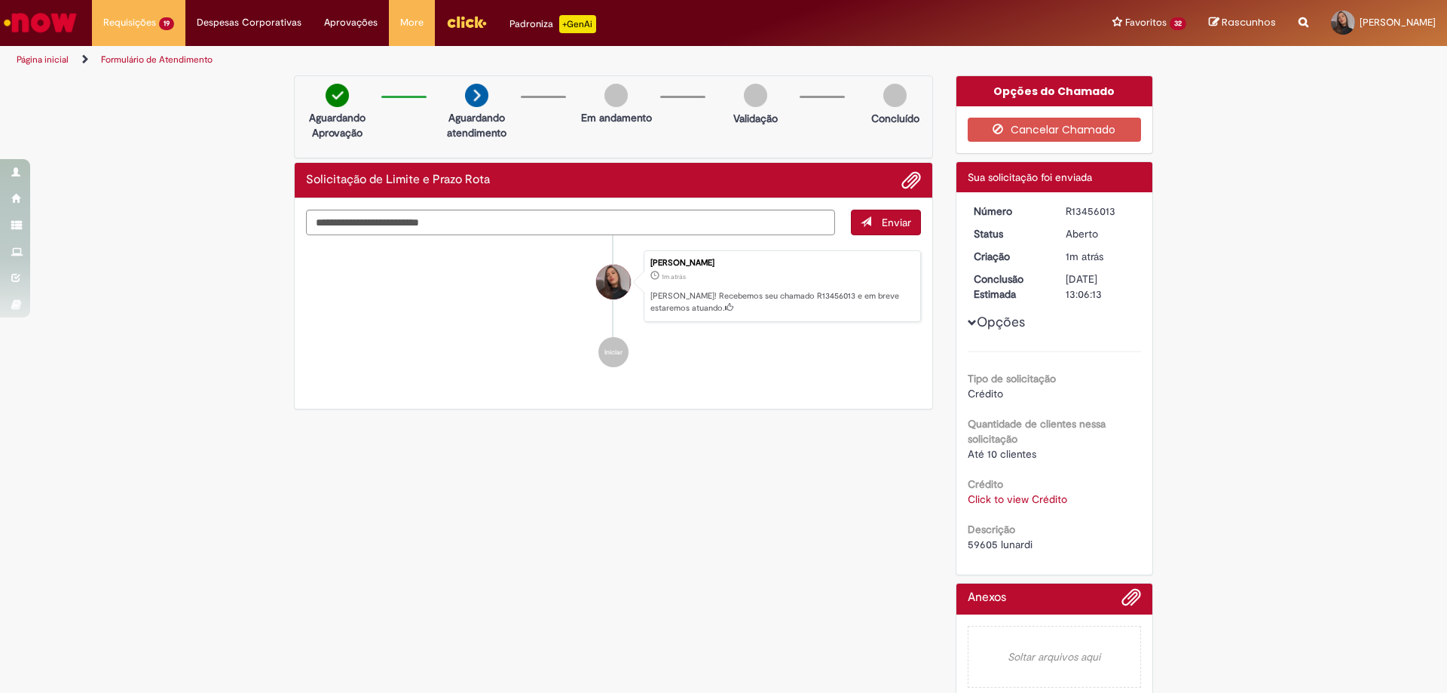
click at [1079, 207] on div "R13456013" at bounding box center [1101, 210] width 70 height 15
copy div "R13456013"
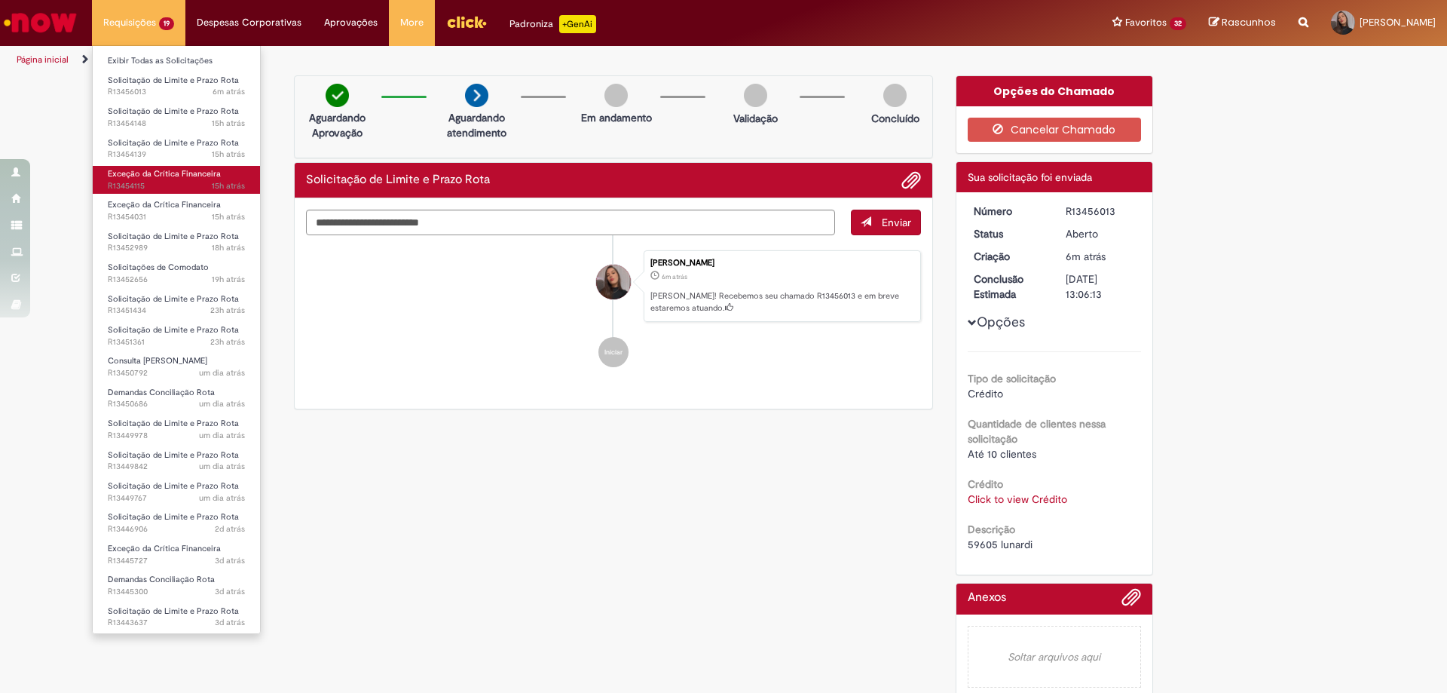
click at [200, 188] on span "15h atrás 15 horas atrás R13454115" at bounding box center [176, 186] width 137 height 12
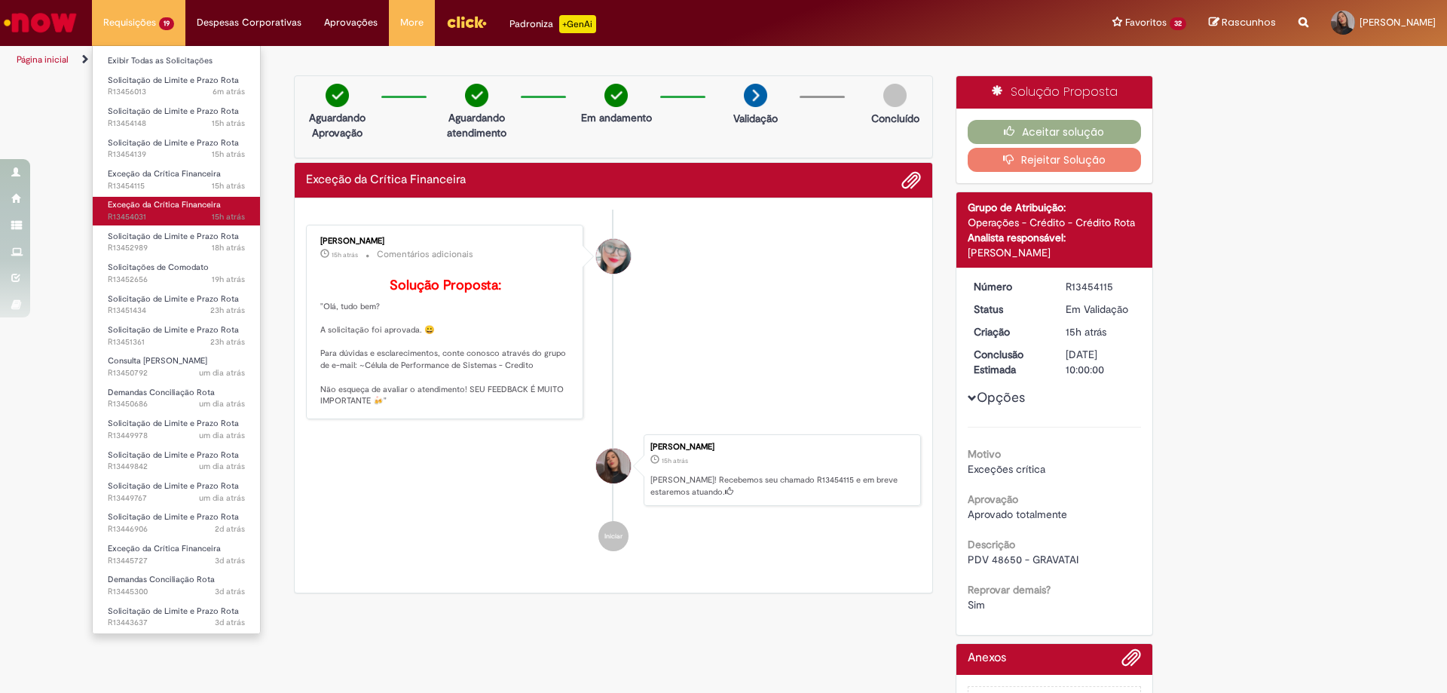
click at [180, 207] on span "Exceção da Crítica Financeira" at bounding box center [164, 204] width 113 height 11
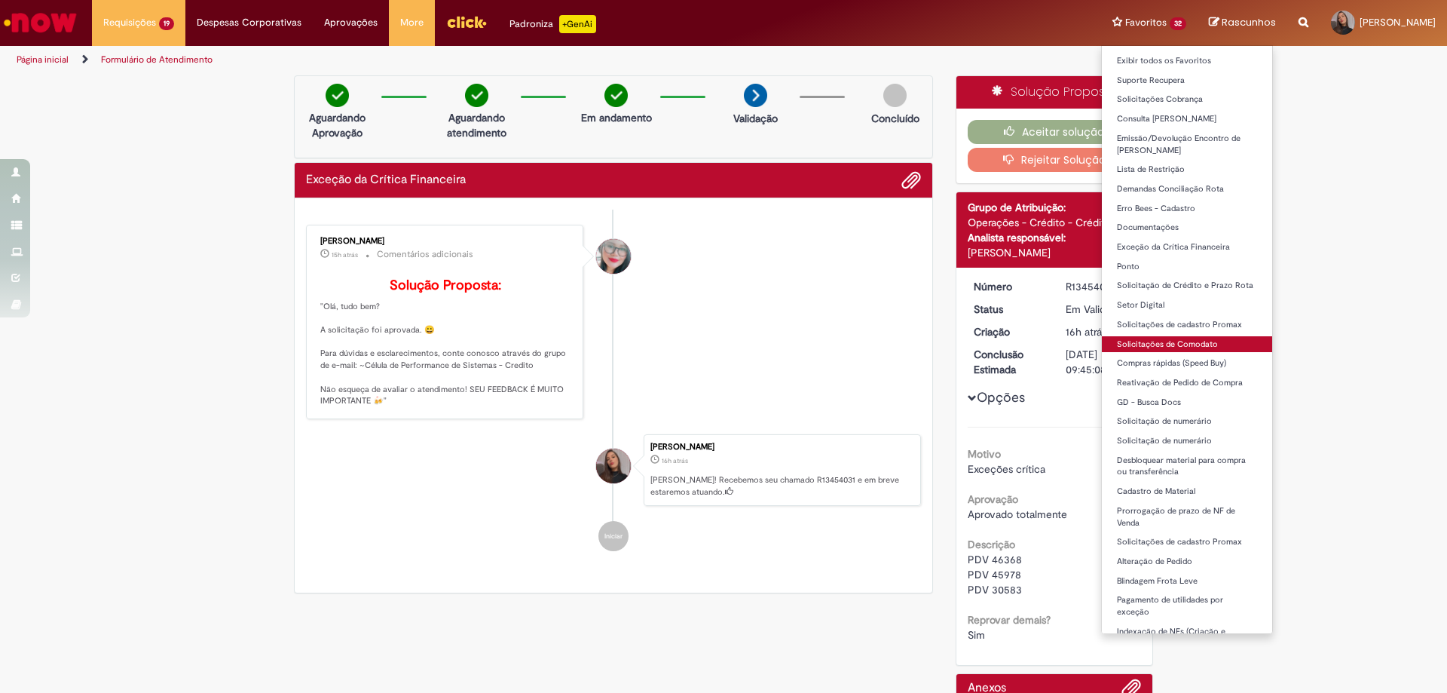
click at [1159, 339] on link "Solicitações de Comodato" at bounding box center [1187, 344] width 170 height 17
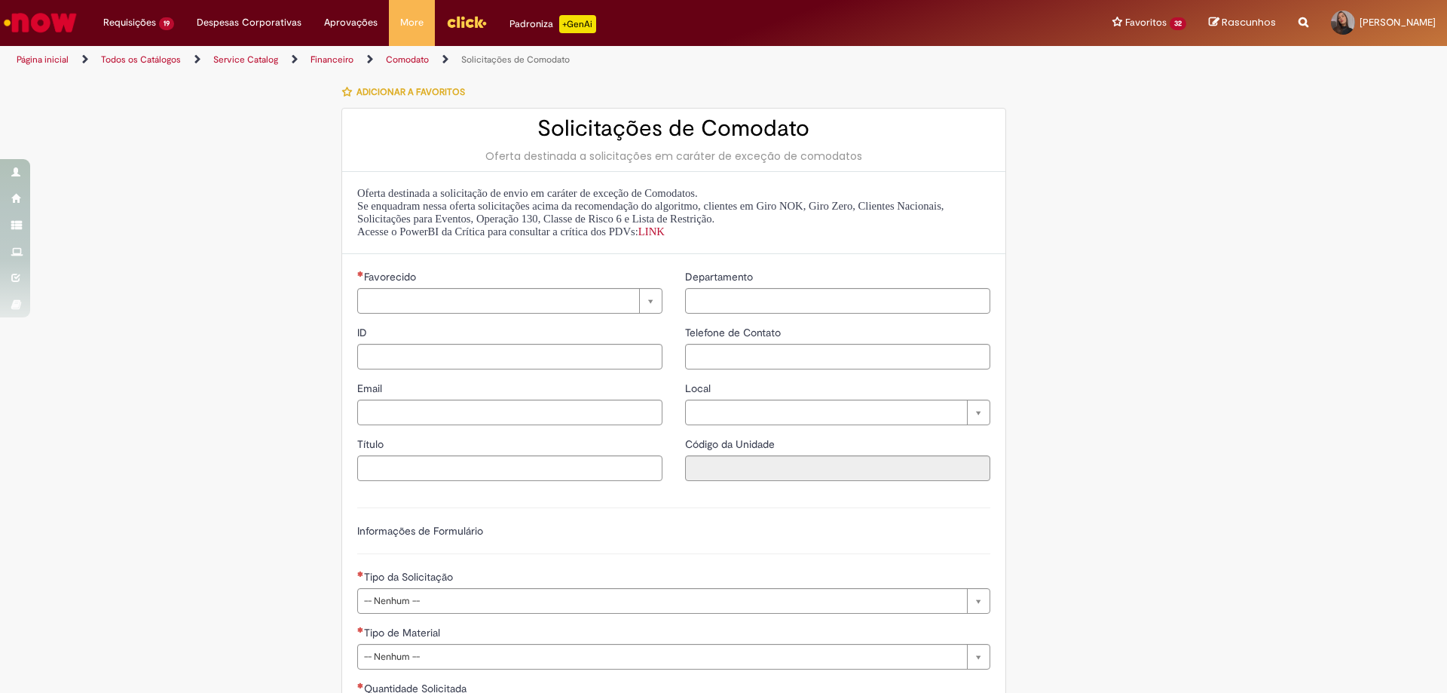
type input "********"
type input "**********"
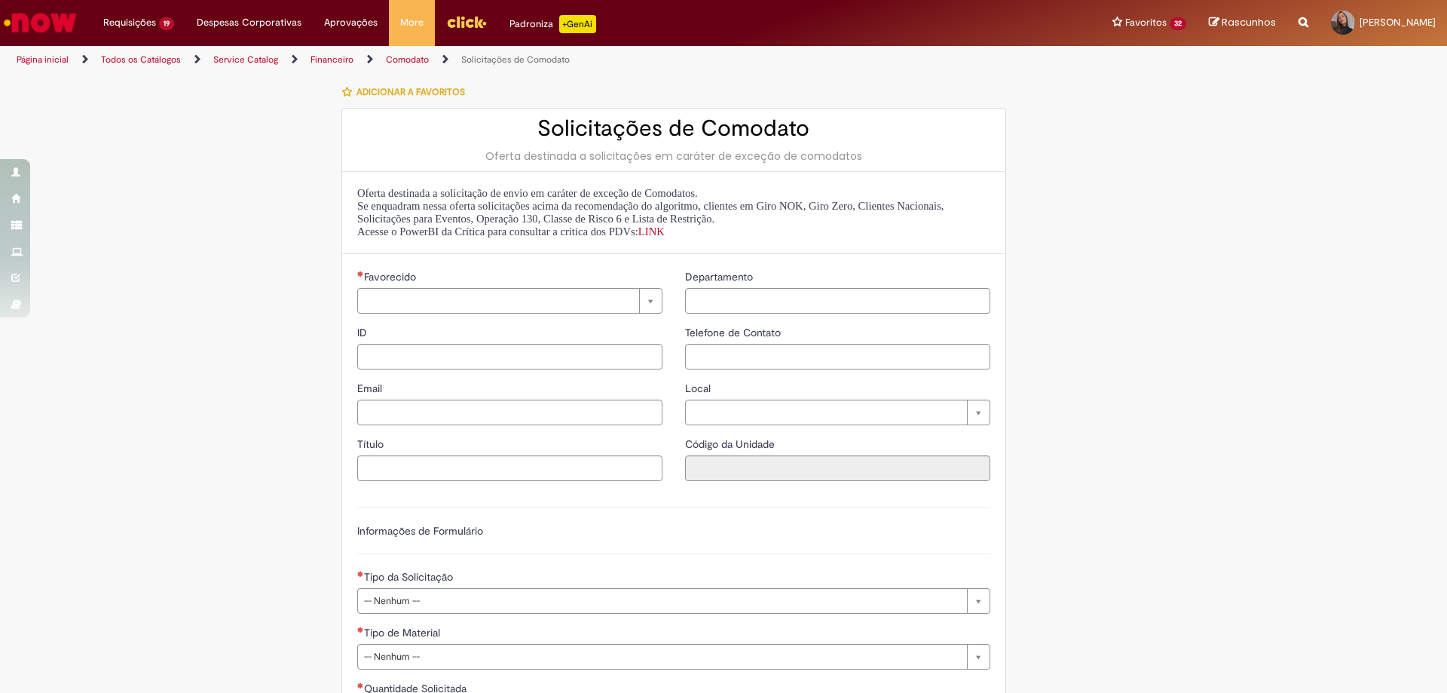
type input "****"
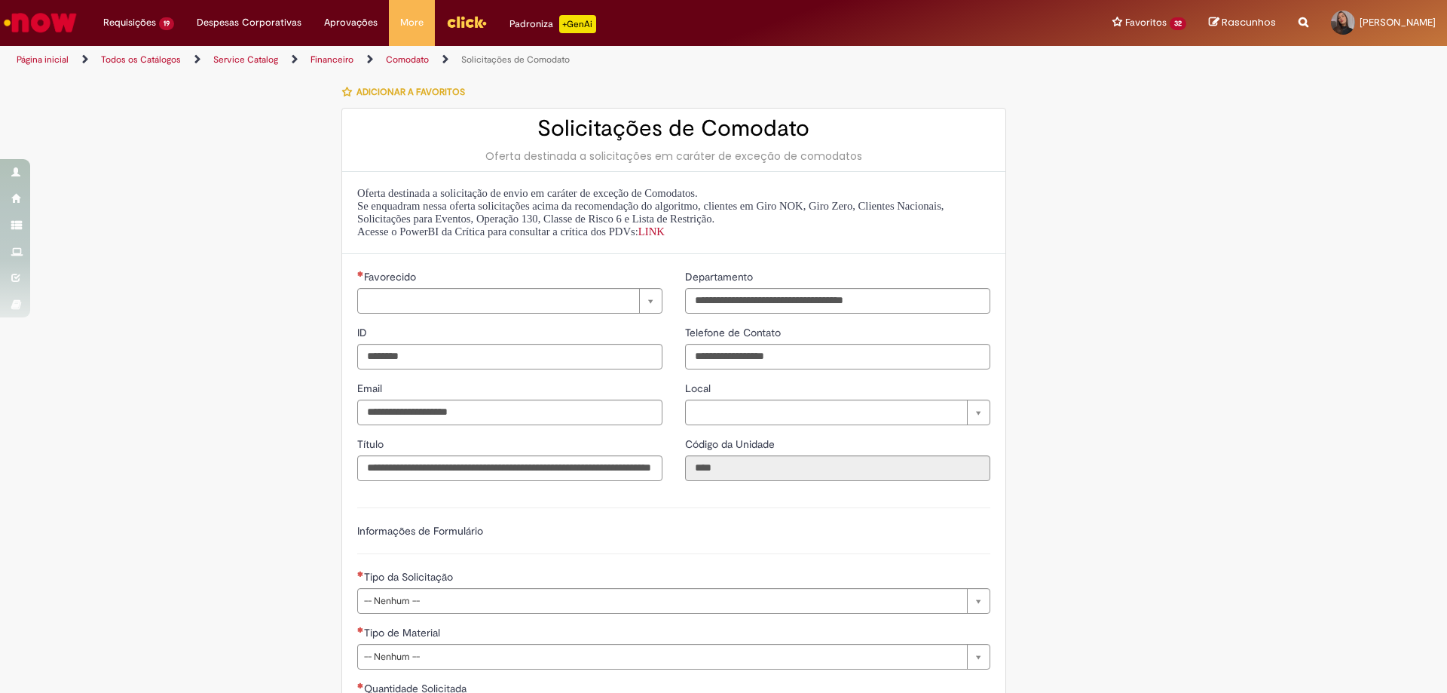
type input "**********"
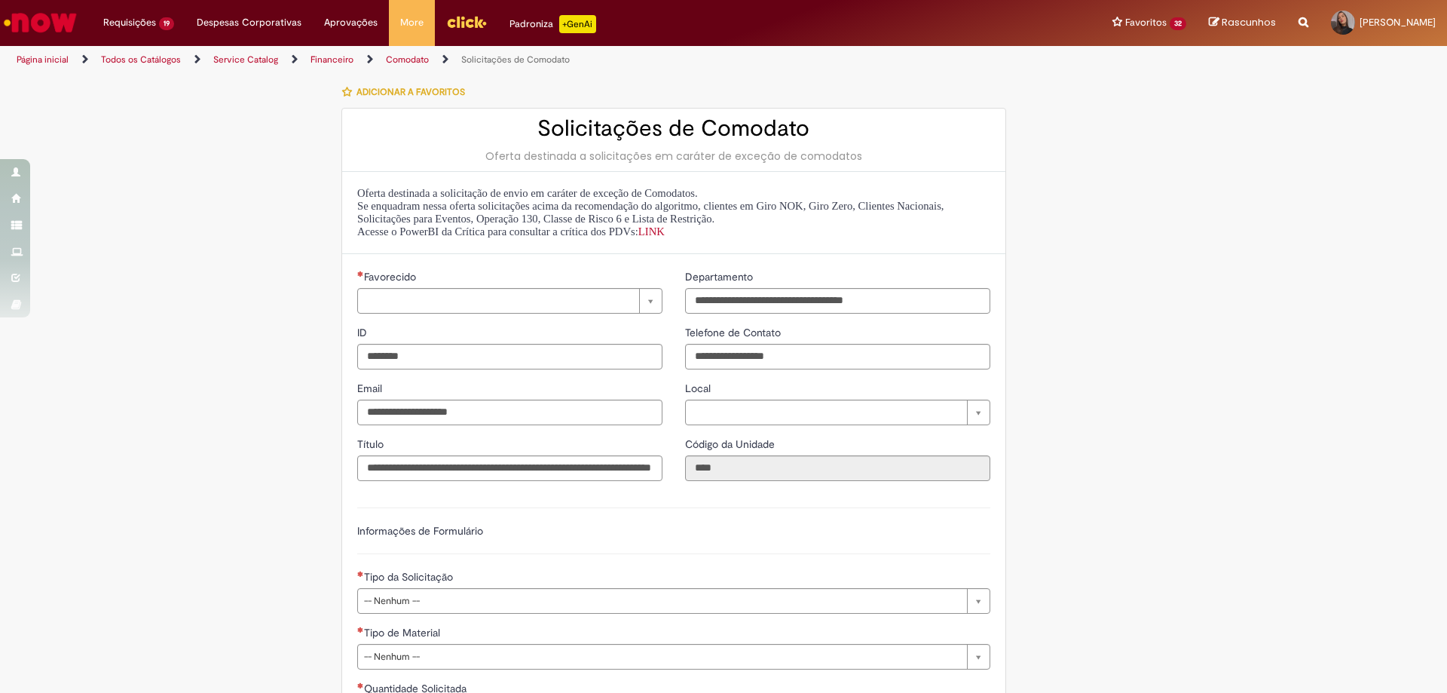
type input "**********"
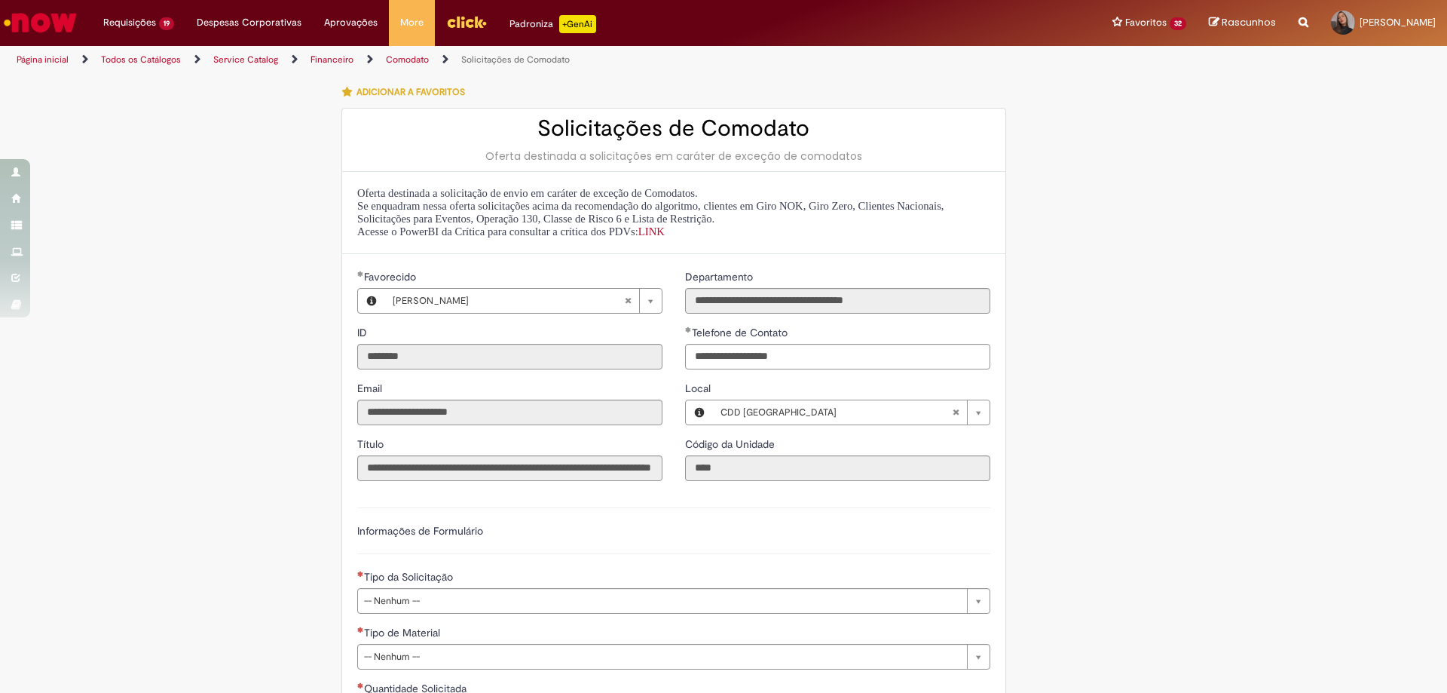
scroll to position [452, 0]
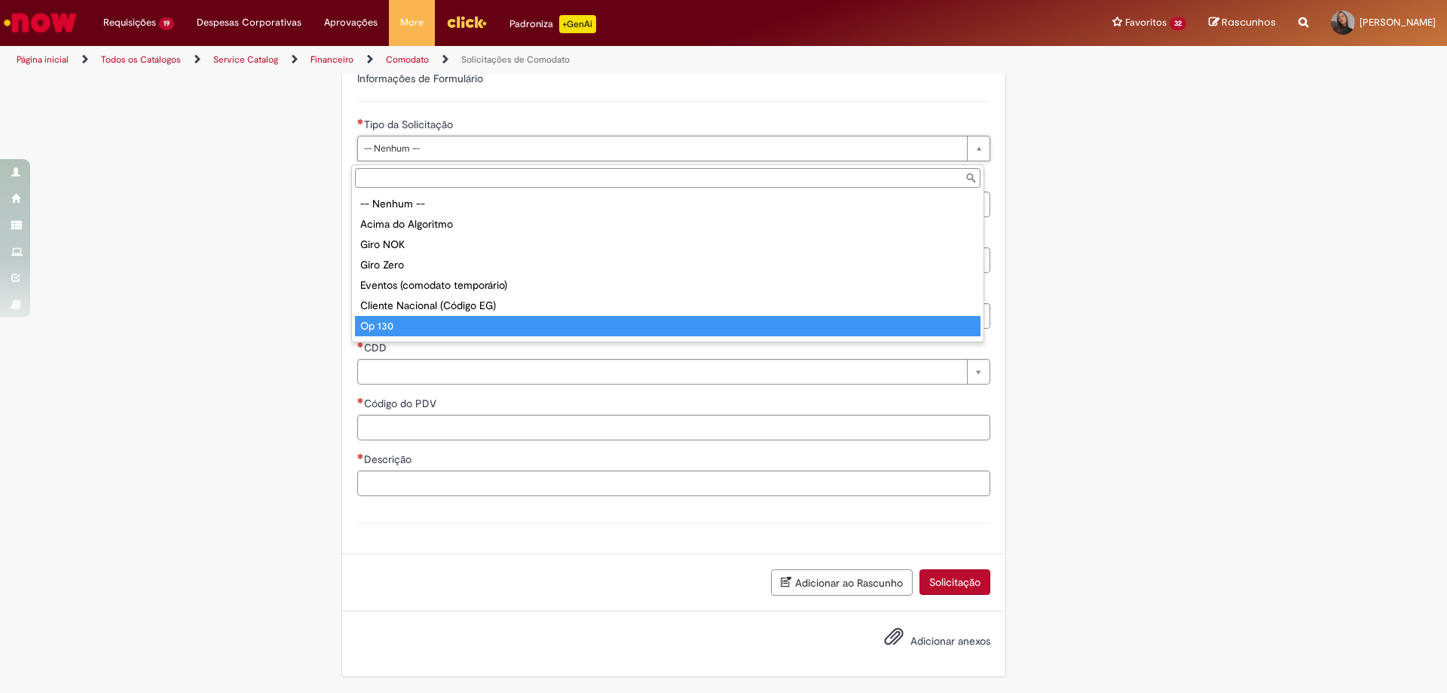
type input "******"
select select "******"
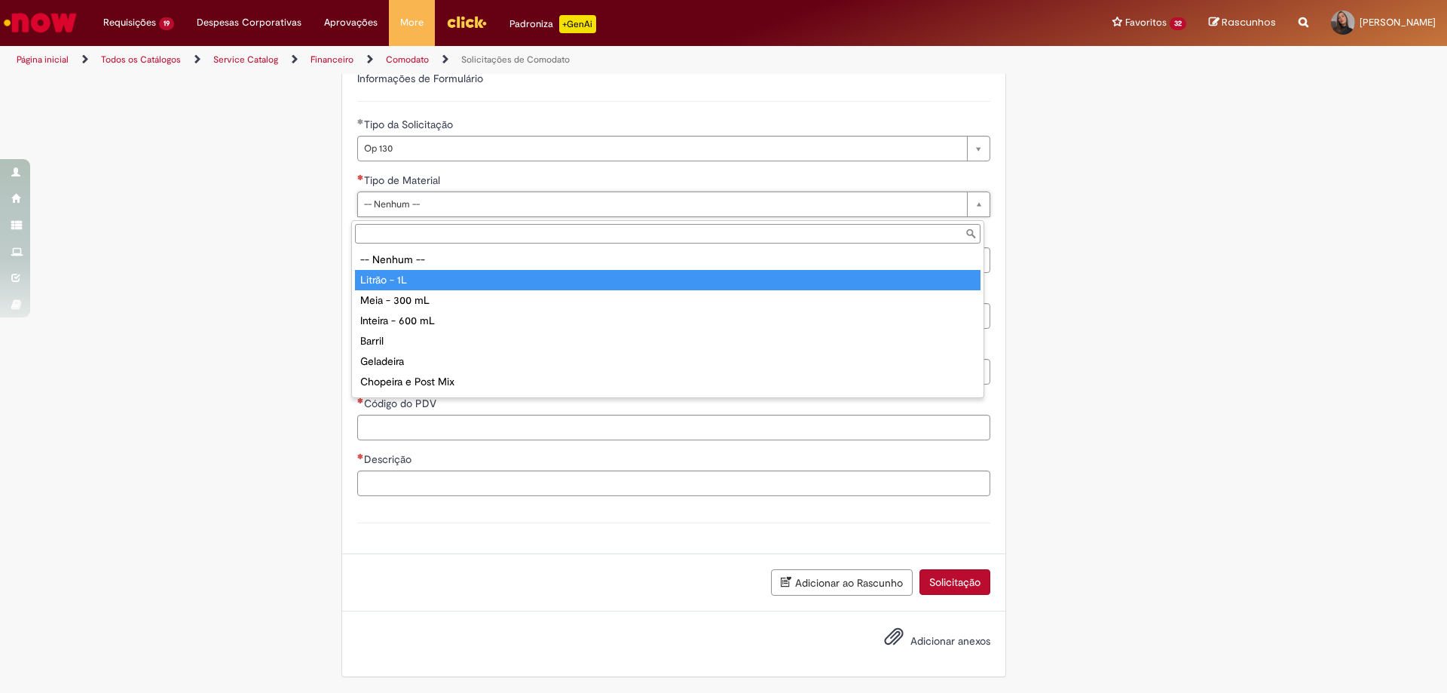
type input "**********"
select select "**********"
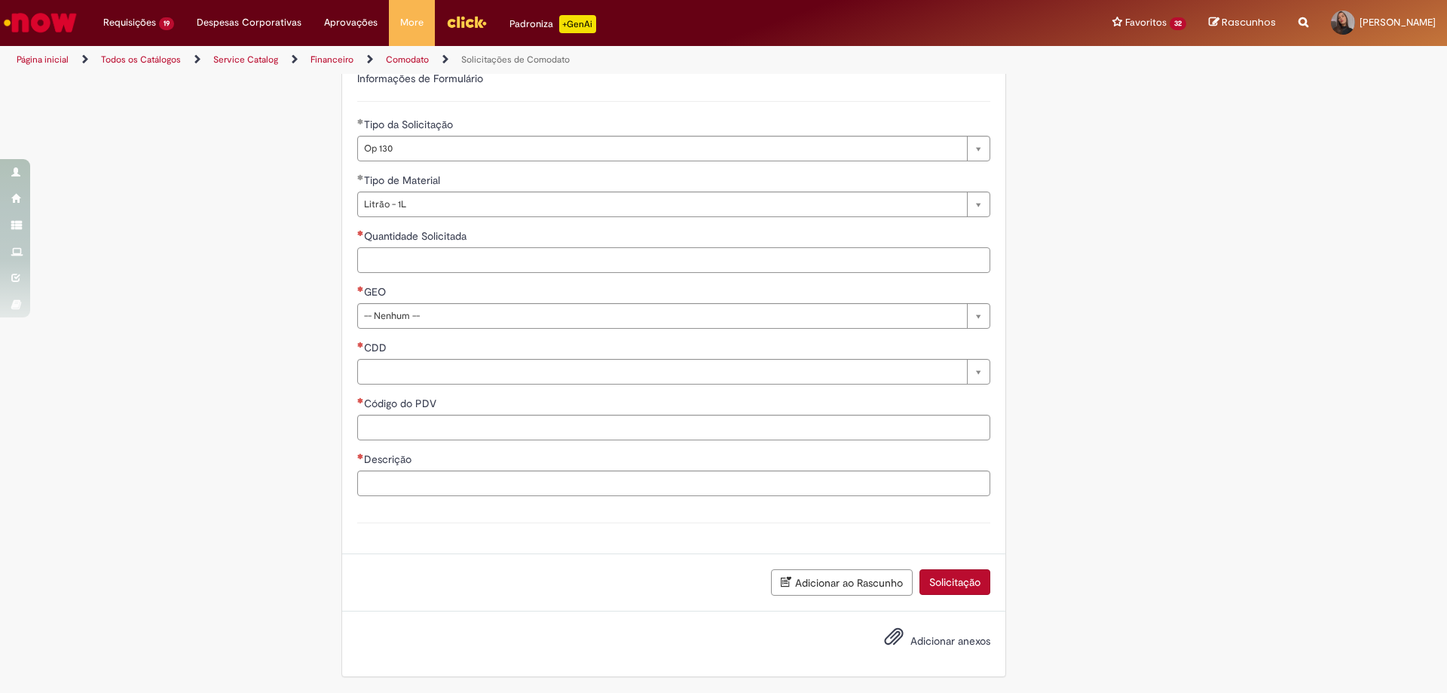
click at [504, 258] on input "Quantidade Solicitada" at bounding box center [673, 260] width 633 height 26
type input "***"
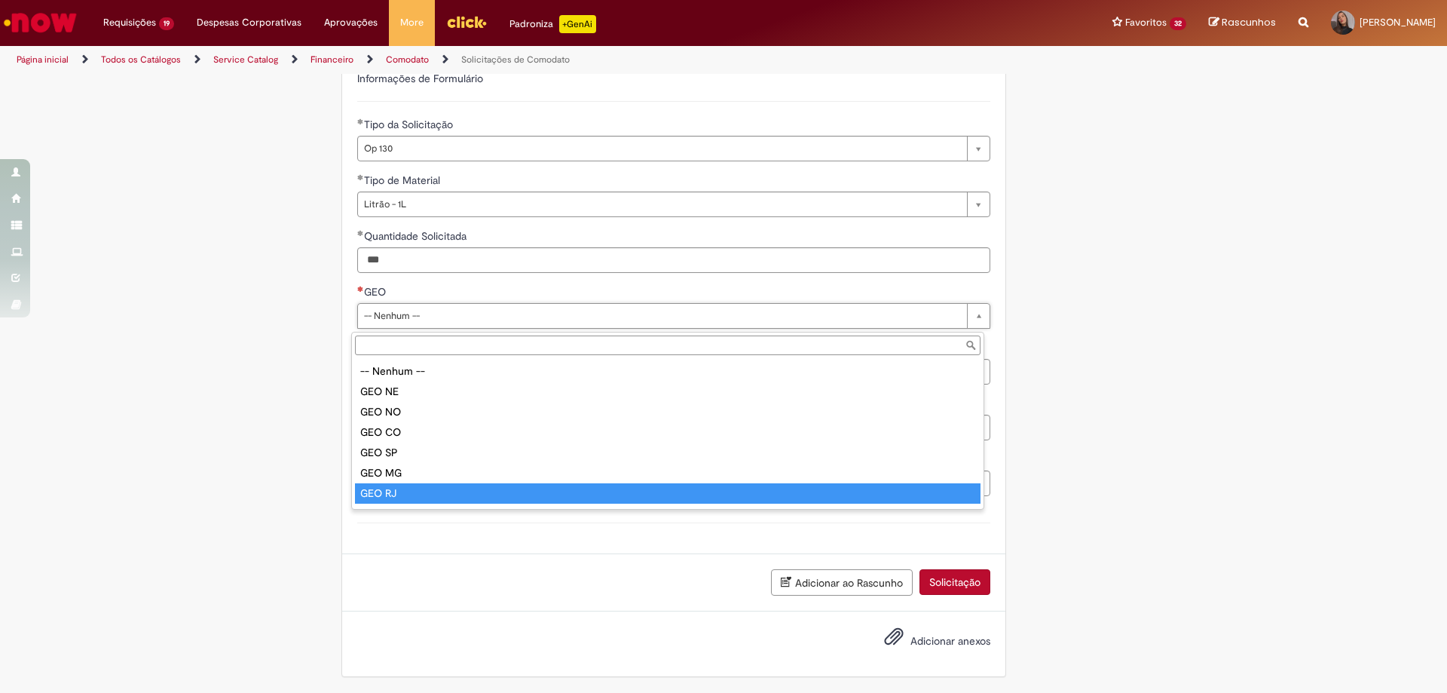
scroll to position [38, 0]
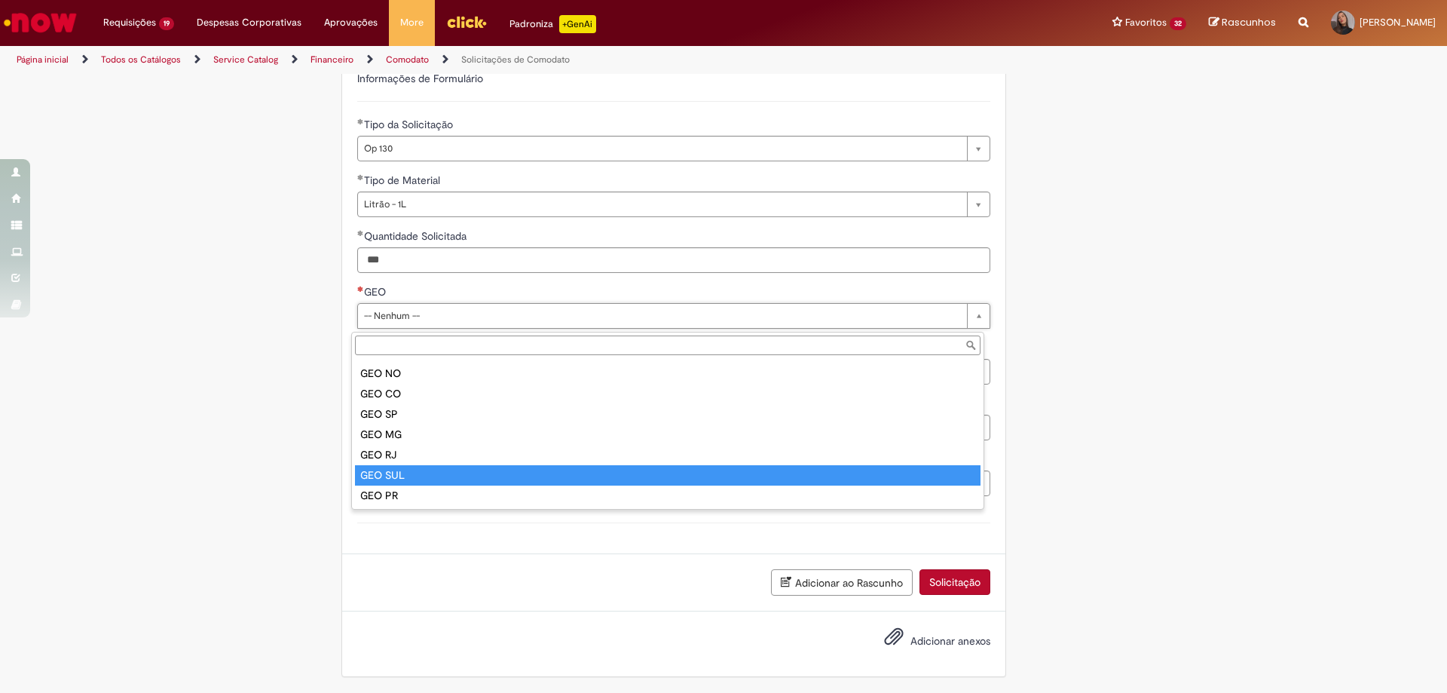
type input "*******"
select select "**"
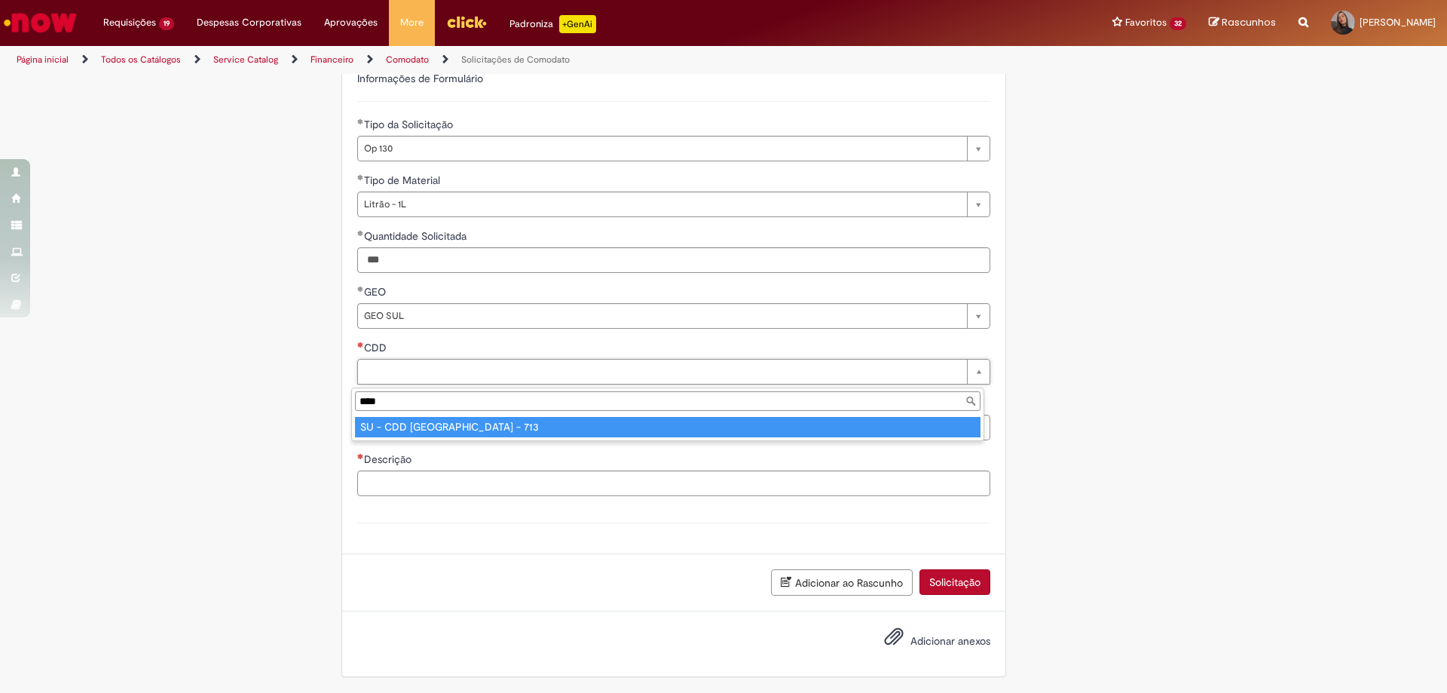
type input "****"
type input "**********"
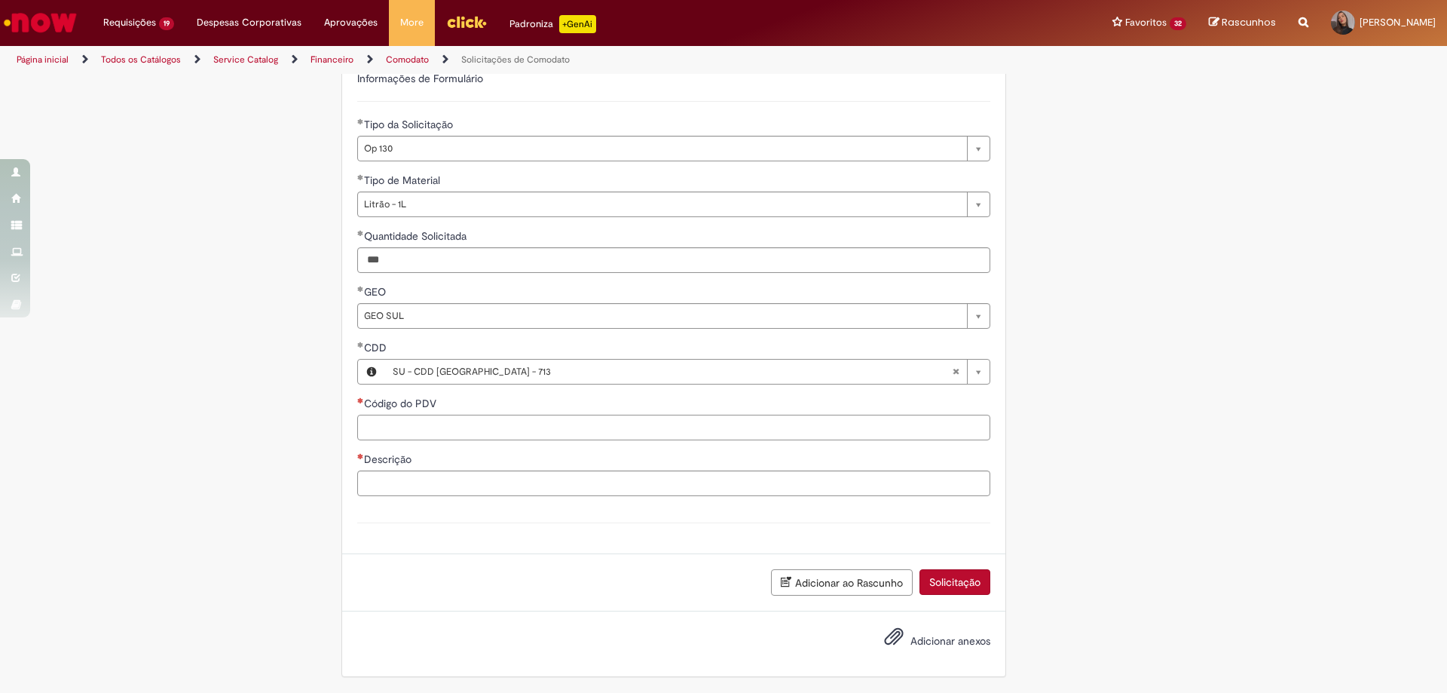
click at [435, 436] on input "Código do PDV" at bounding box center [673, 428] width 633 height 26
type input "*****"
click at [687, 523] on hr at bounding box center [673, 522] width 633 height 1
click at [690, 494] on input "Descrição" at bounding box center [673, 483] width 633 height 26
type input "*"
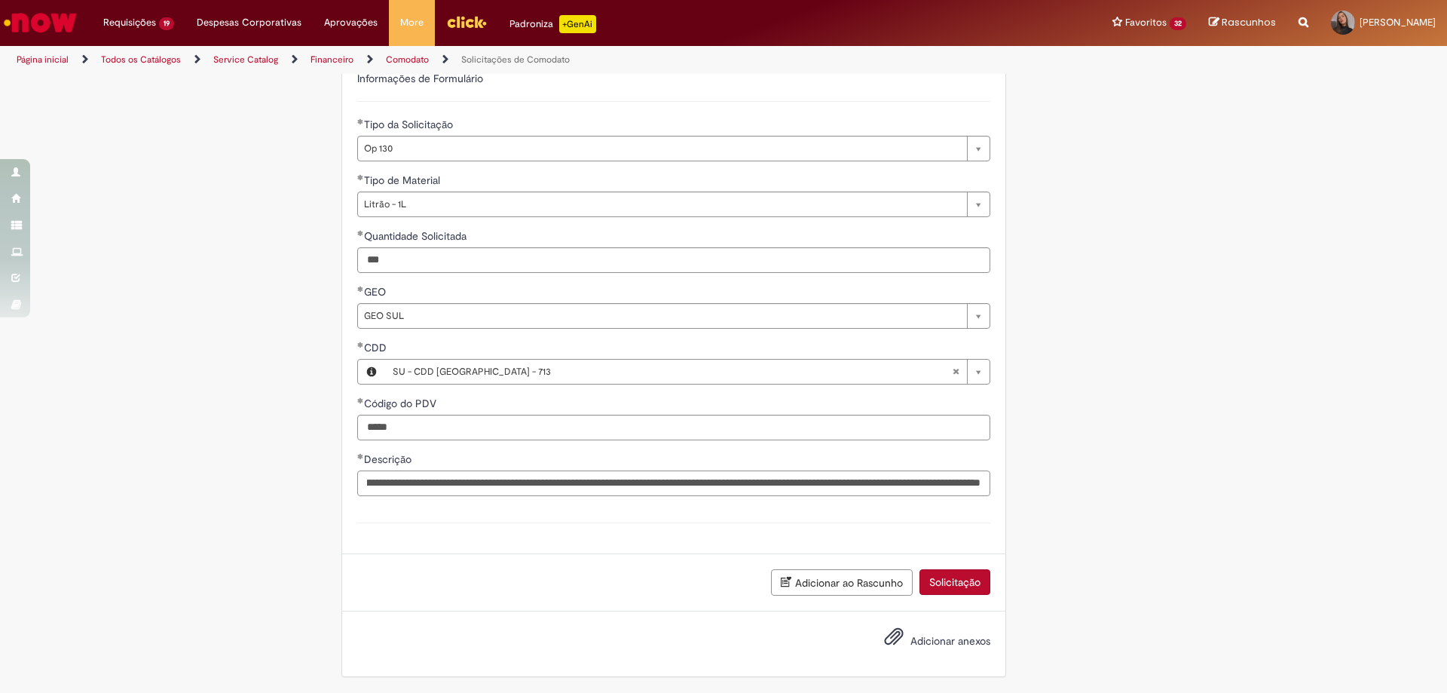
scroll to position [0, 454]
type input "**********"
click at [885, 644] on span "Adicionar anexos" at bounding box center [894, 637] width 18 height 18
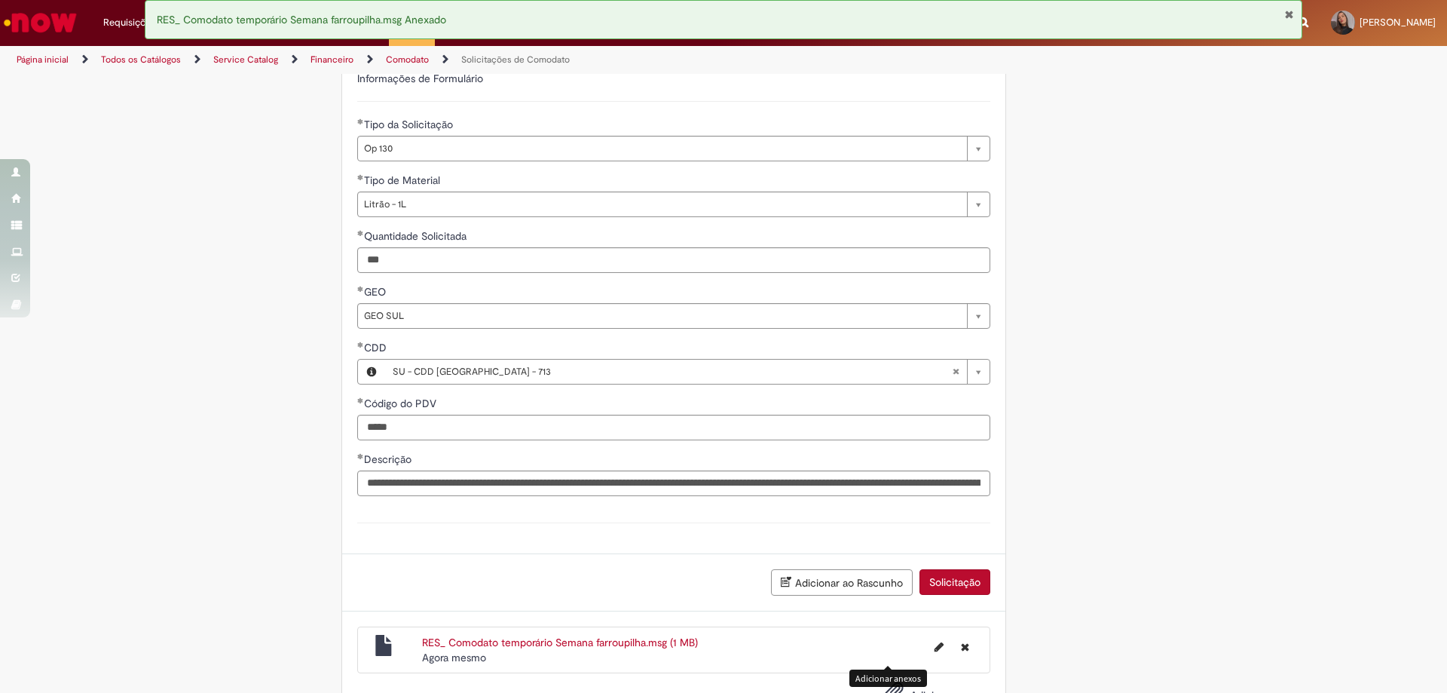
click at [944, 592] on button "Solicitação" at bounding box center [955, 582] width 71 height 26
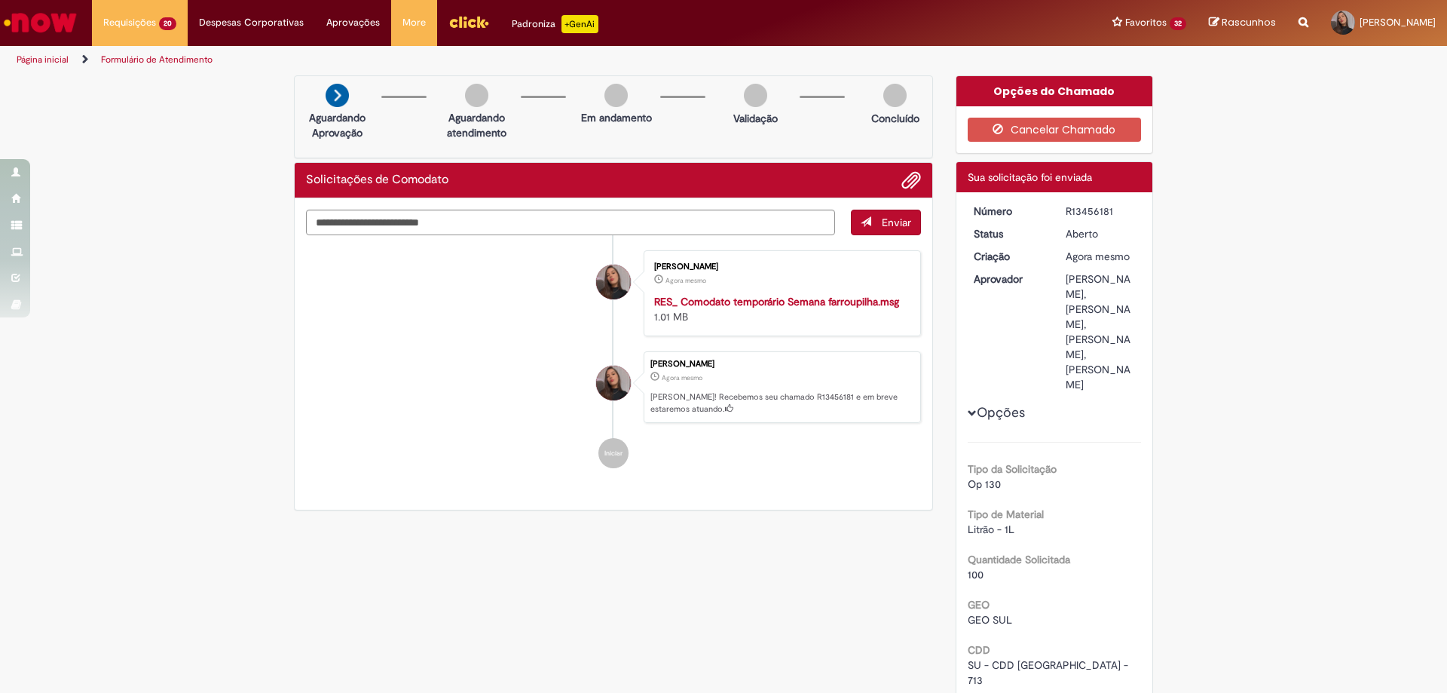
click at [1078, 196] on div "Número R13456181 Status [GEOGRAPHIC_DATA] Criação Agora mesmo Agora mesmo Aprov…" at bounding box center [1054, 541] width 197 height 699
click at [1094, 209] on div "R13456181" at bounding box center [1101, 210] width 70 height 15
copy div "R13456181"
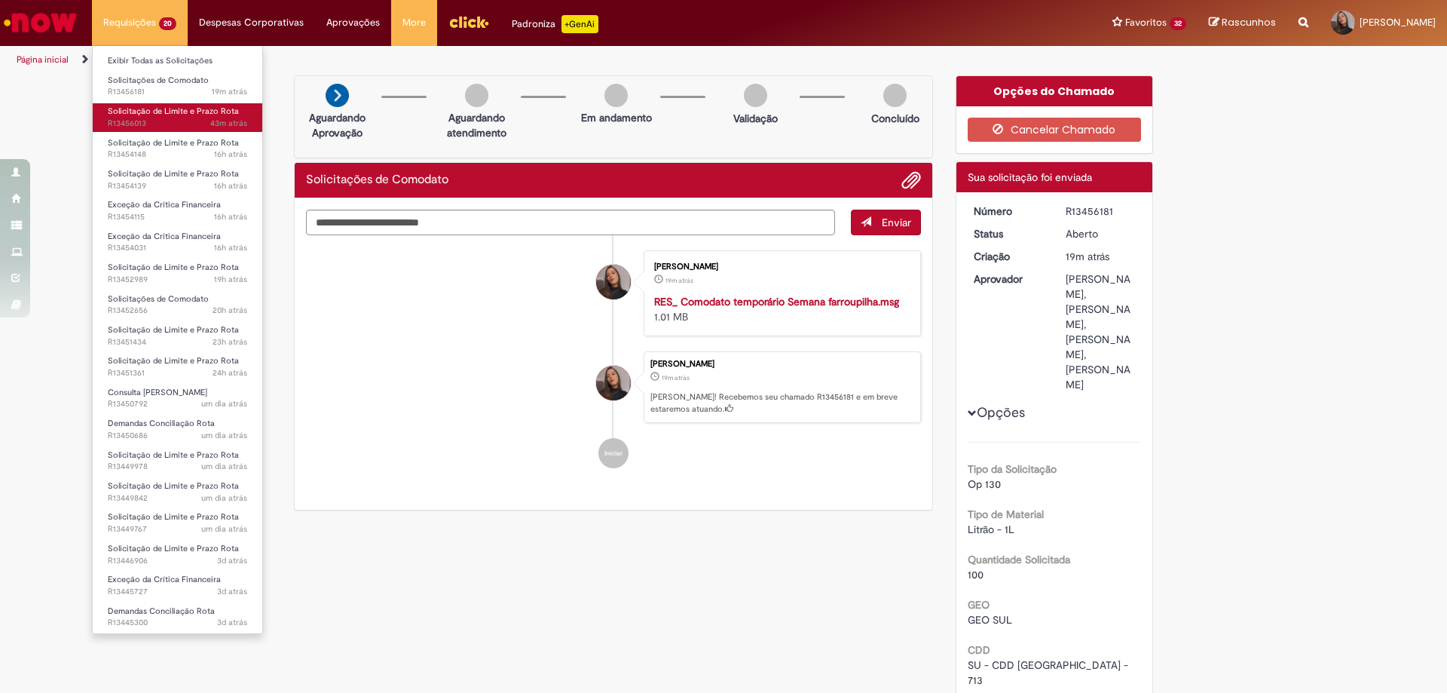
click at [149, 112] on span "Solicitação de Limite e Prazo Rota" at bounding box center [173, 111] width 131 height 11
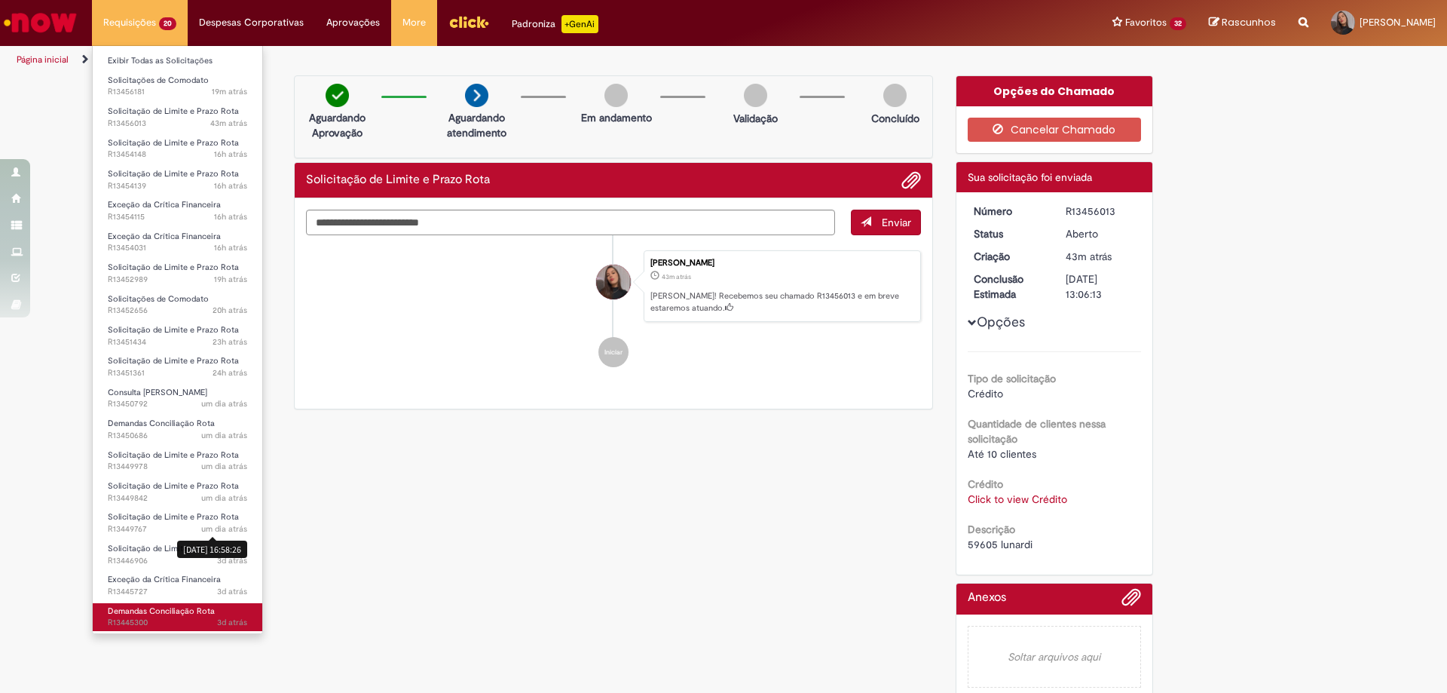
scroll to position [64, 0]
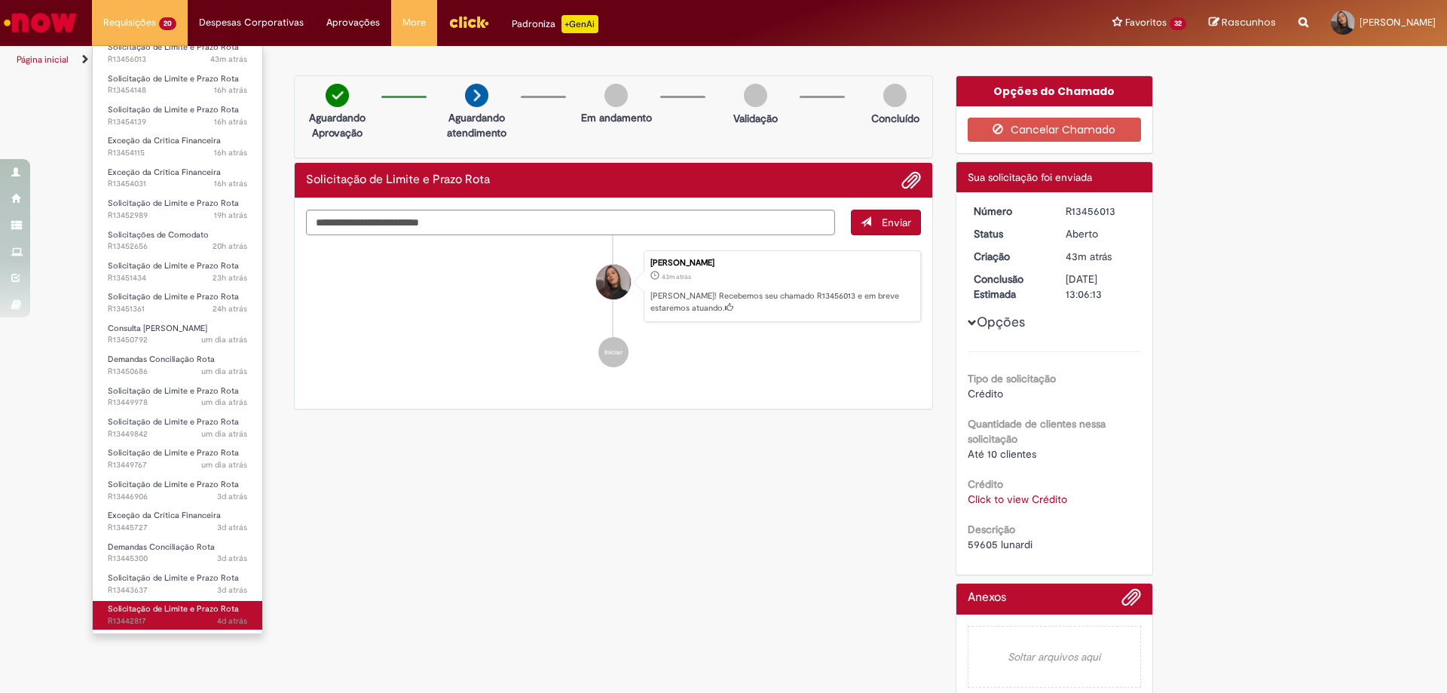
click at [206, 601] on link "Solicitação de Limite e Prazo Rota 4d atrás 4 dias atrás R13442817" at bounding box center [178, 615] width 170 height 28
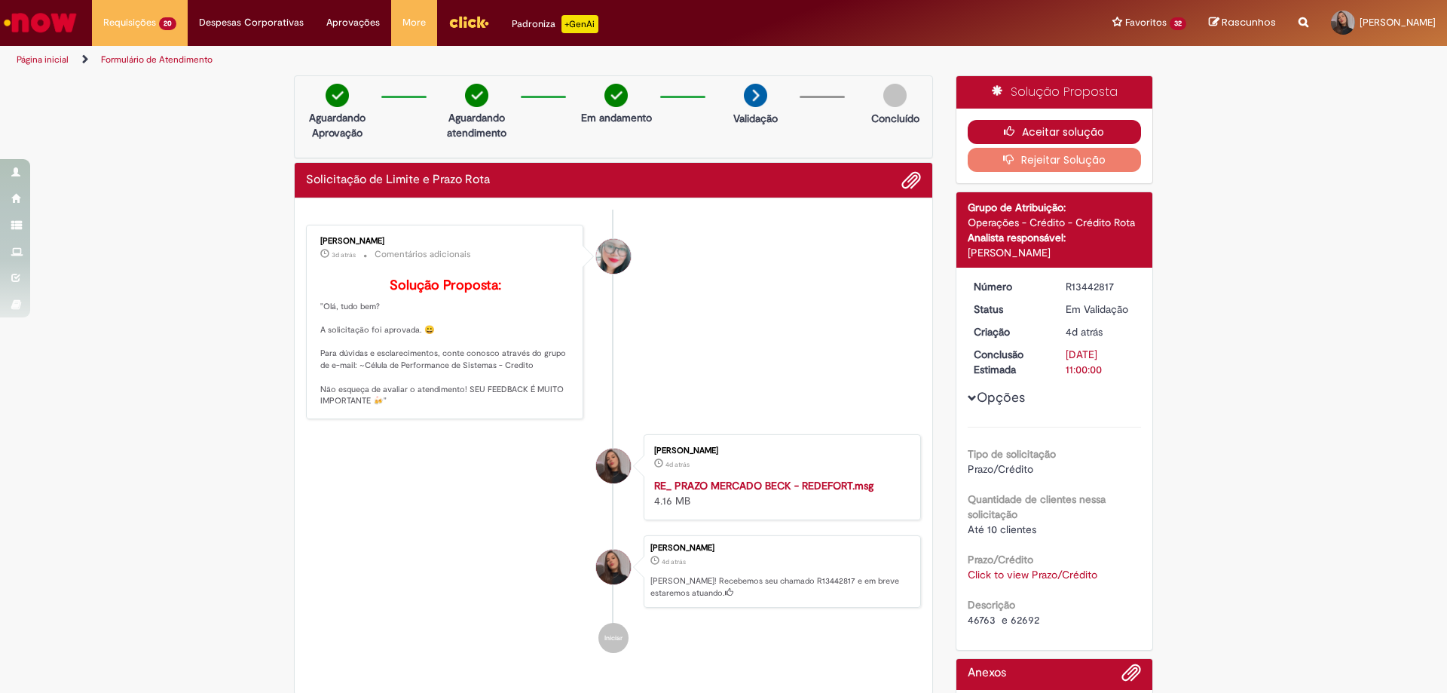
click at [1043, 136] on button "Aceitar solução" at bounding box center [1055, 132] width 174 height 24
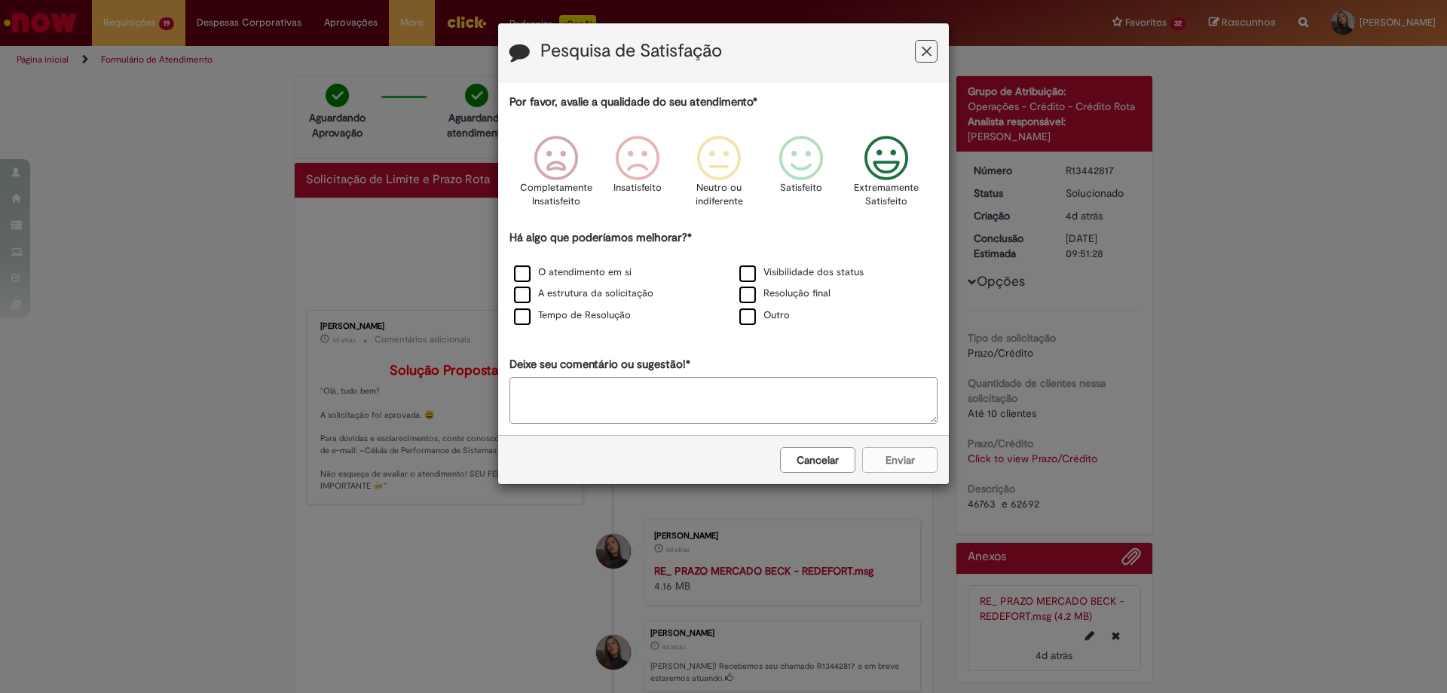
click at [904, 172] on icon "Feedback" at bounding box center [886, 158] width 57 height 45
click at [564, 277] on label "O atendimento em si" at bounding box center [573, 272] width 118 height 14
click at [568, 322] on label "Tempo de Resolução" at bounding box center [572, 315] width 117 height 14
click at [923, 455] on button "Enviar" at bounding box center [899, 460] width 75 height 26
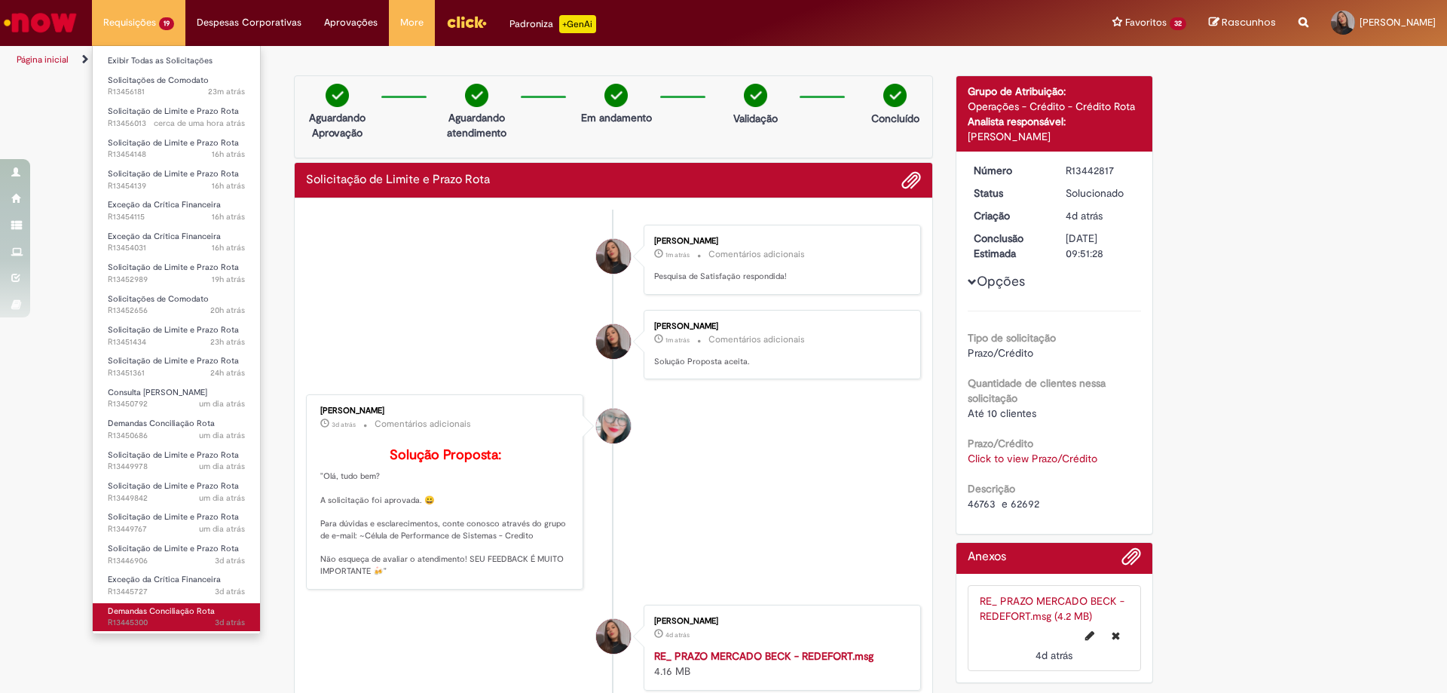
scroll to position [32, 0]
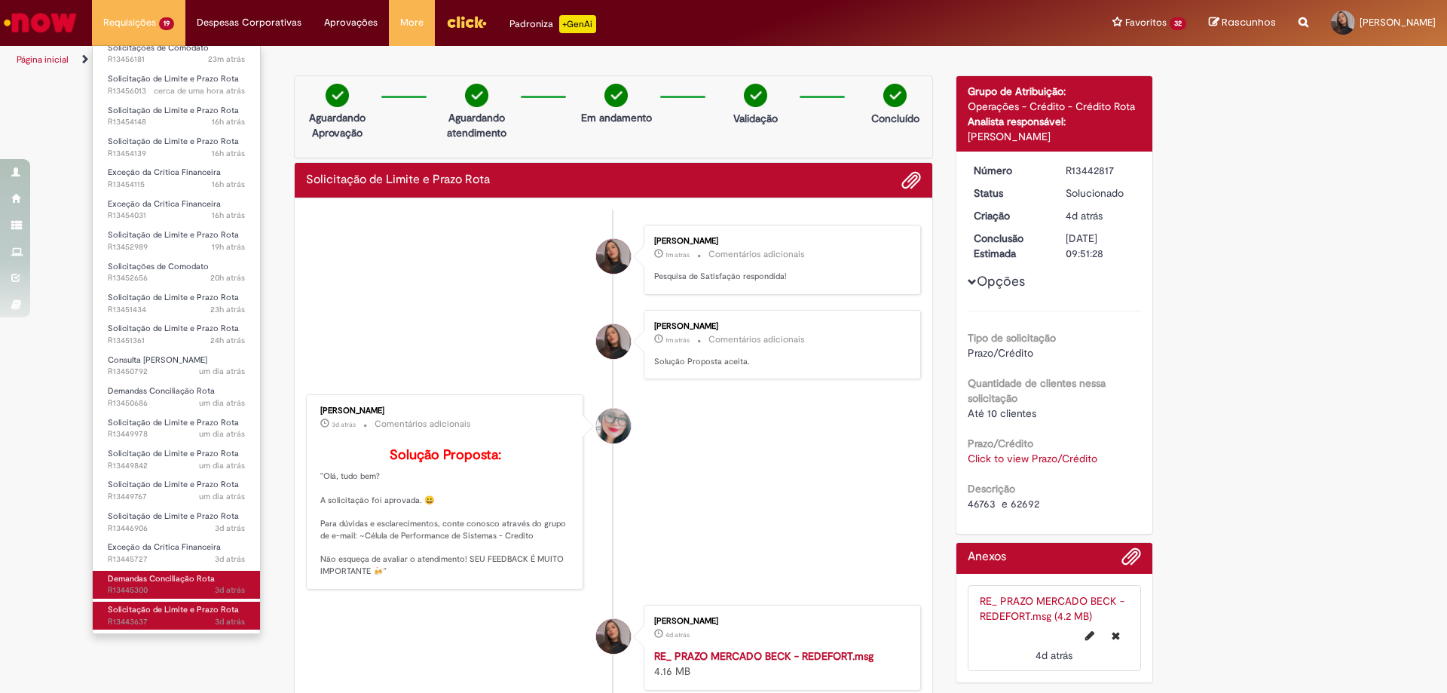
click at [161, 615] on span "Solicitação de Limite e Prazo Rota" at bounding box center [173, 609] width 131 height 11
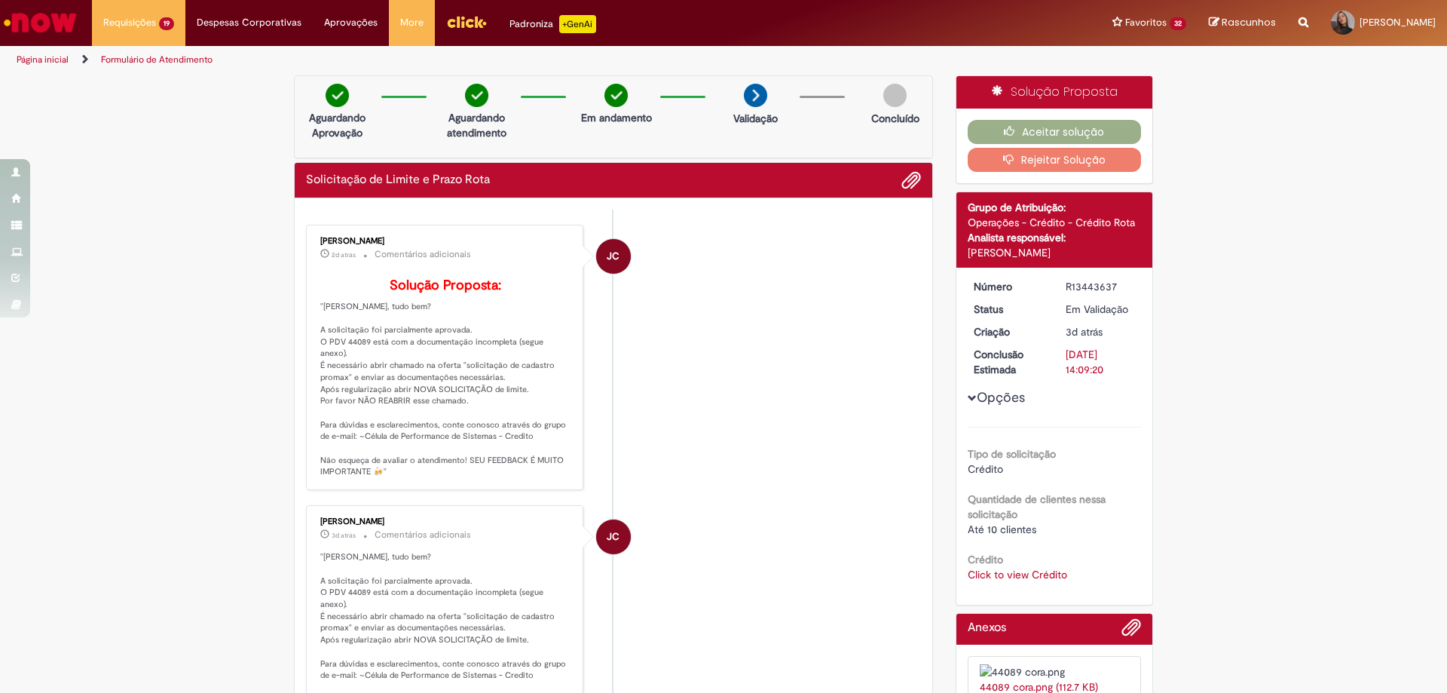
click at [1005, 567] on div "Click to view Crédito Click to view Crédito" at bounding box center [1055, 574] width 174 height 15
click at [1003, 571] on link "Click to view Crédito" at bounding box center [1017, 575] width 99 height 14
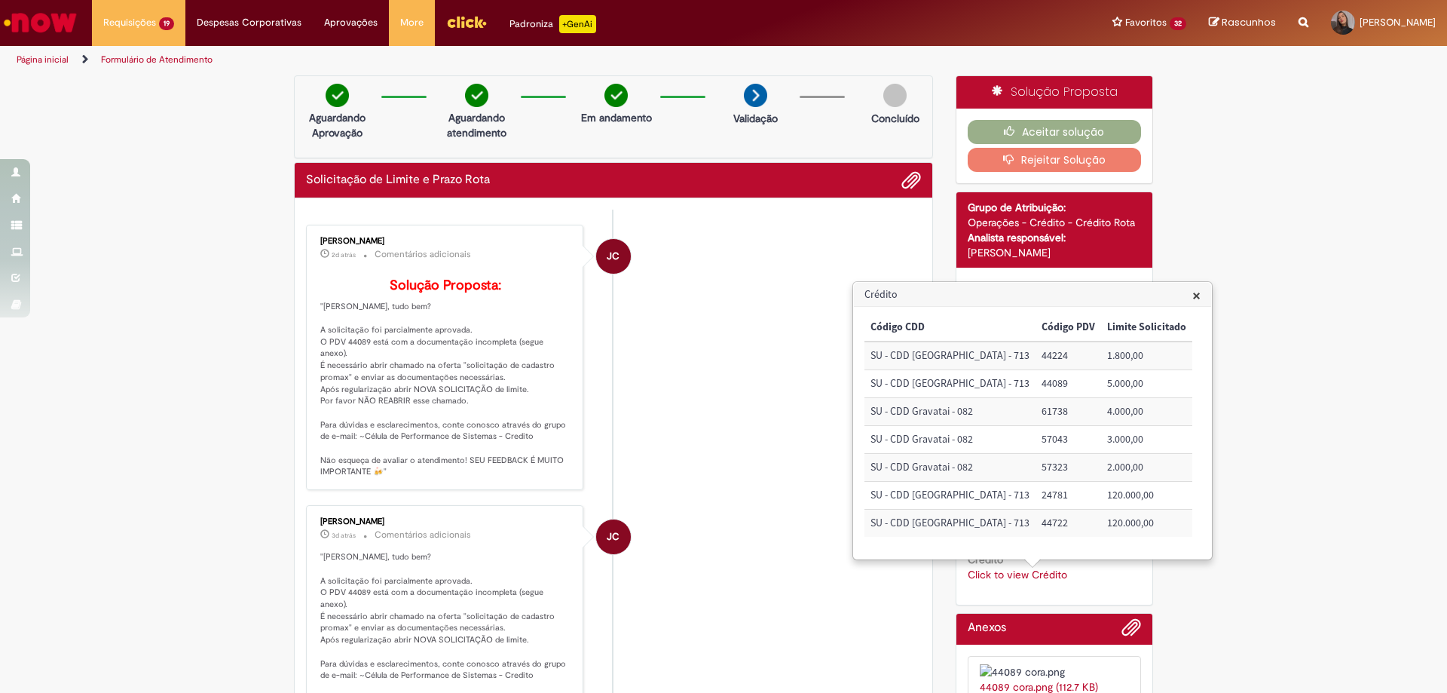
click at [831, 548] on li "JC [PERSON_NAME] 3d atrás 3 dias atrás Comentários adicionais "[PERSON_NAME], t…" at bounding box center [613, 617] width 615 height 224
click at [683, 490] on li "JC [PERSON_NAME] 2d atrás 2 dias atrás Comentários adicionais Solução Proposta:…" at bounding box center [613, 357] width 615 height 265
click at [1047, 128] on button "Aceitar solução" at bounding box center [1055, 132] width 174 height 24
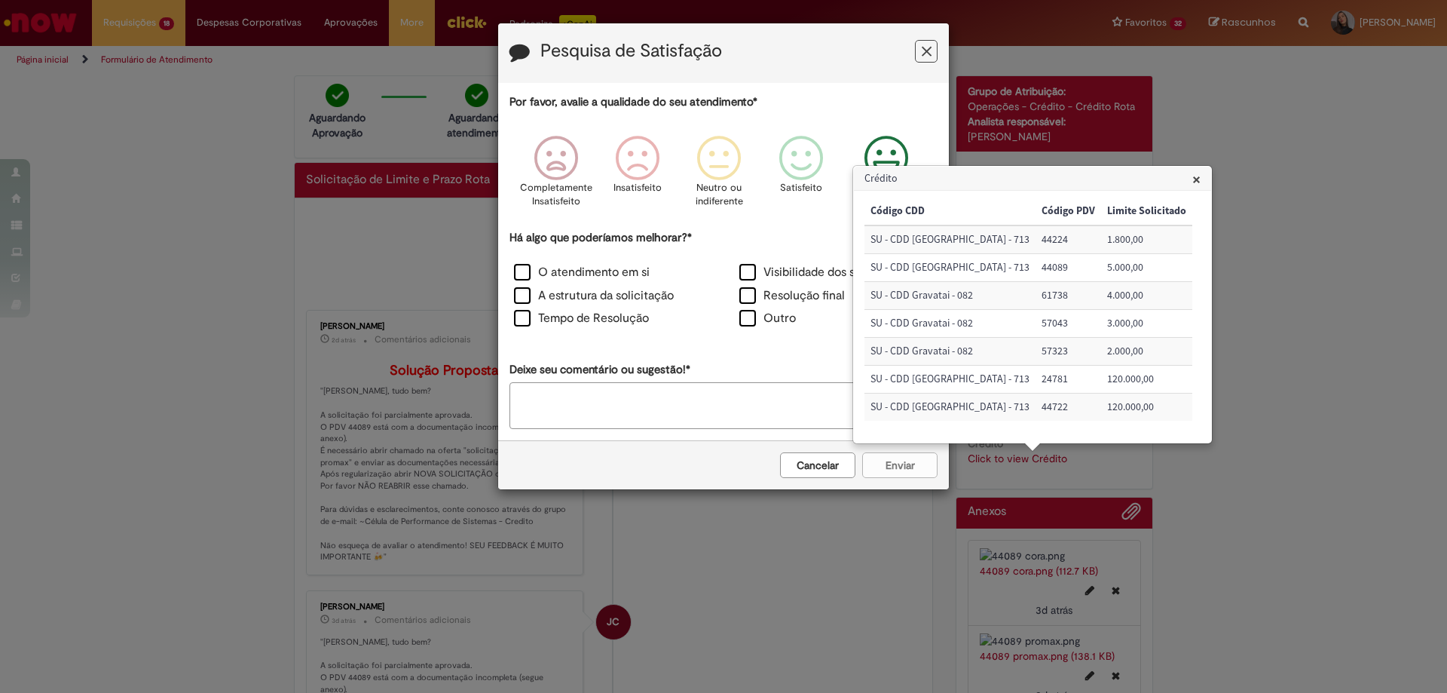
click at [889, 155] on icon "Feedback" at bounding box center [886, 158] width 57 height 45
click at [531, 274] on label "O atendimento em si" at bounding box center [582, 272] width 136 height 17
click at [537, 314] on label "Tempo de Resolução" at bounding box center [581, 318] width 135 height 17
click at [882, 472] on button "Enviar" at bounding box center [899, 465] width 75 height 26
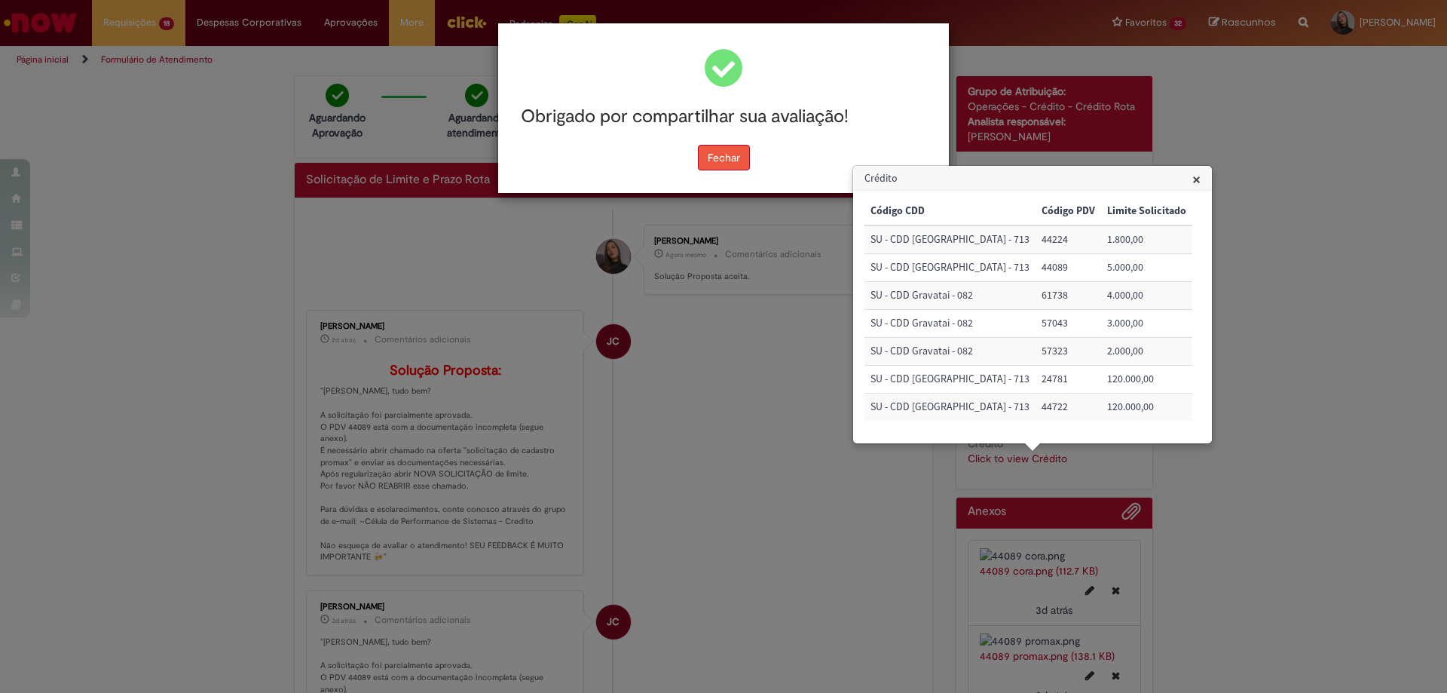
click at [741, 163] on button "Fechar" at bounding box center [724, 158] width 52 height 26
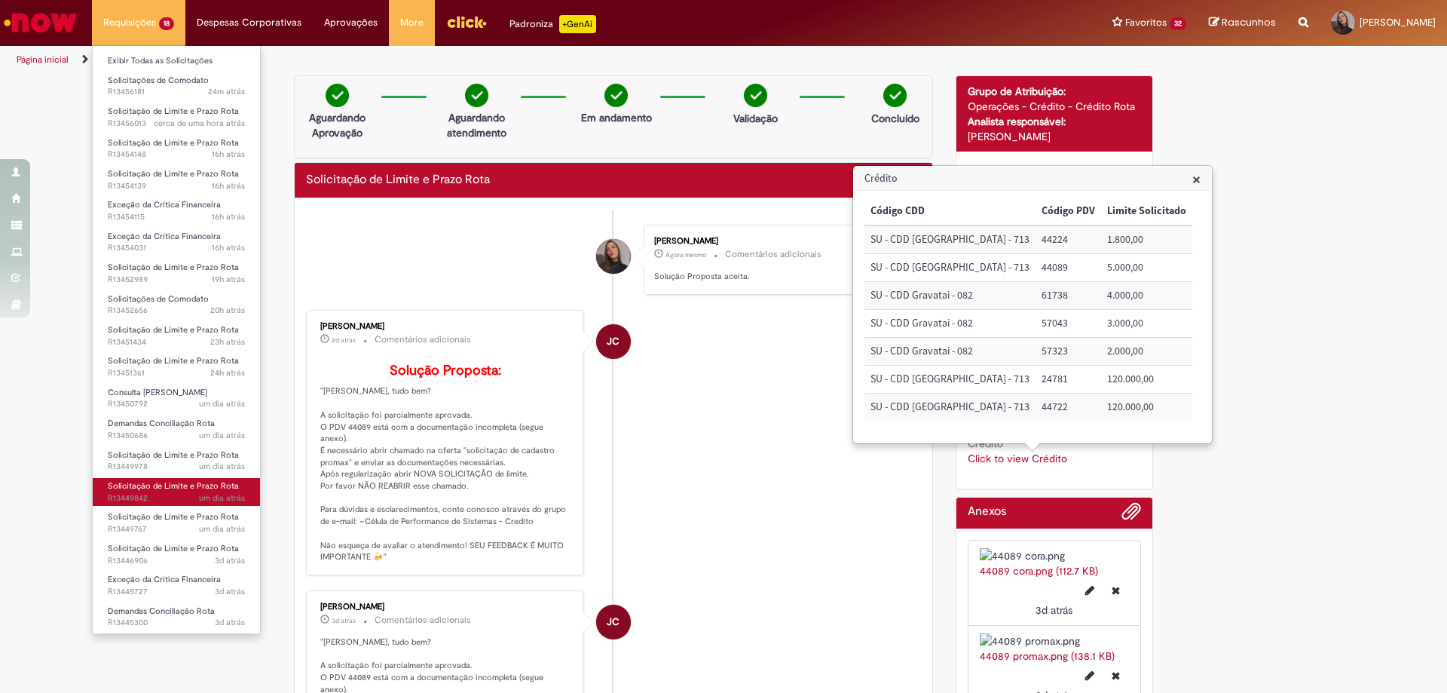
scroll to position [2, 0]
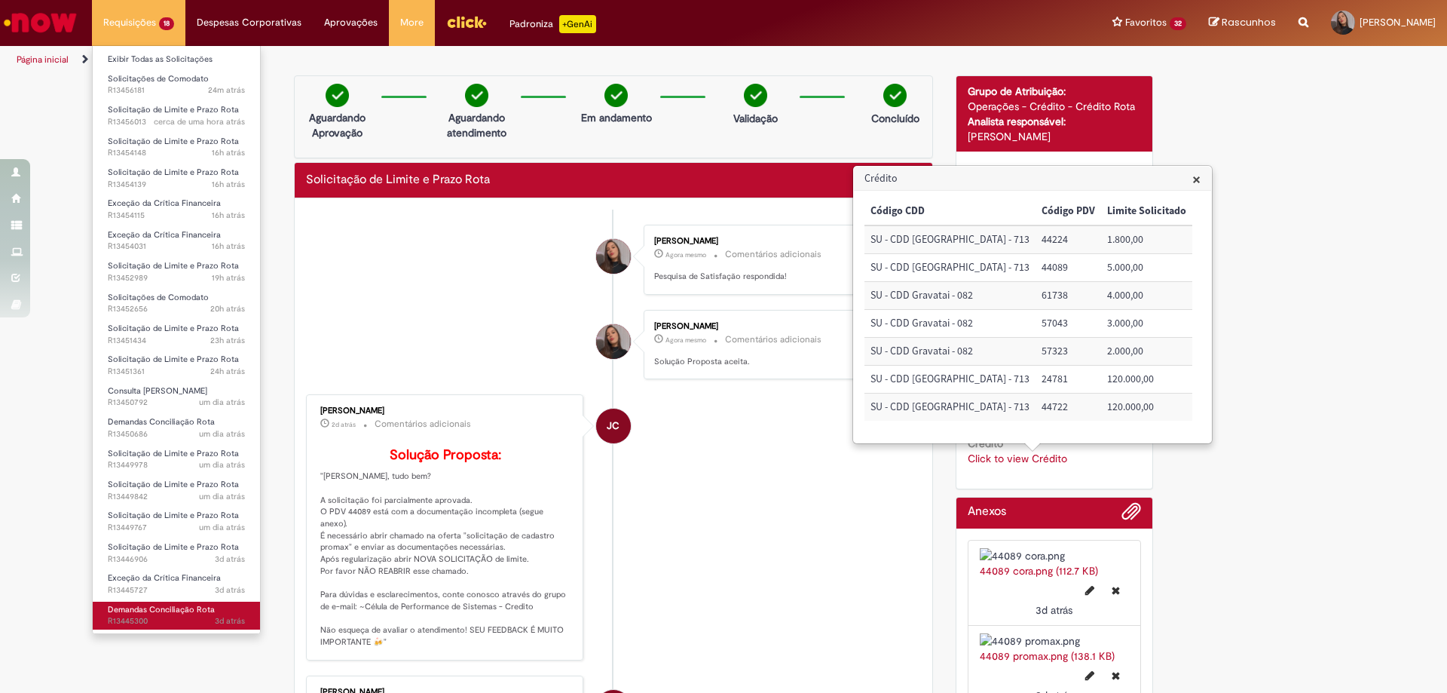
click at [138, 609] on span "Demandas Conciliação Rota" at bounding box center [161, 609] width 107 height 11
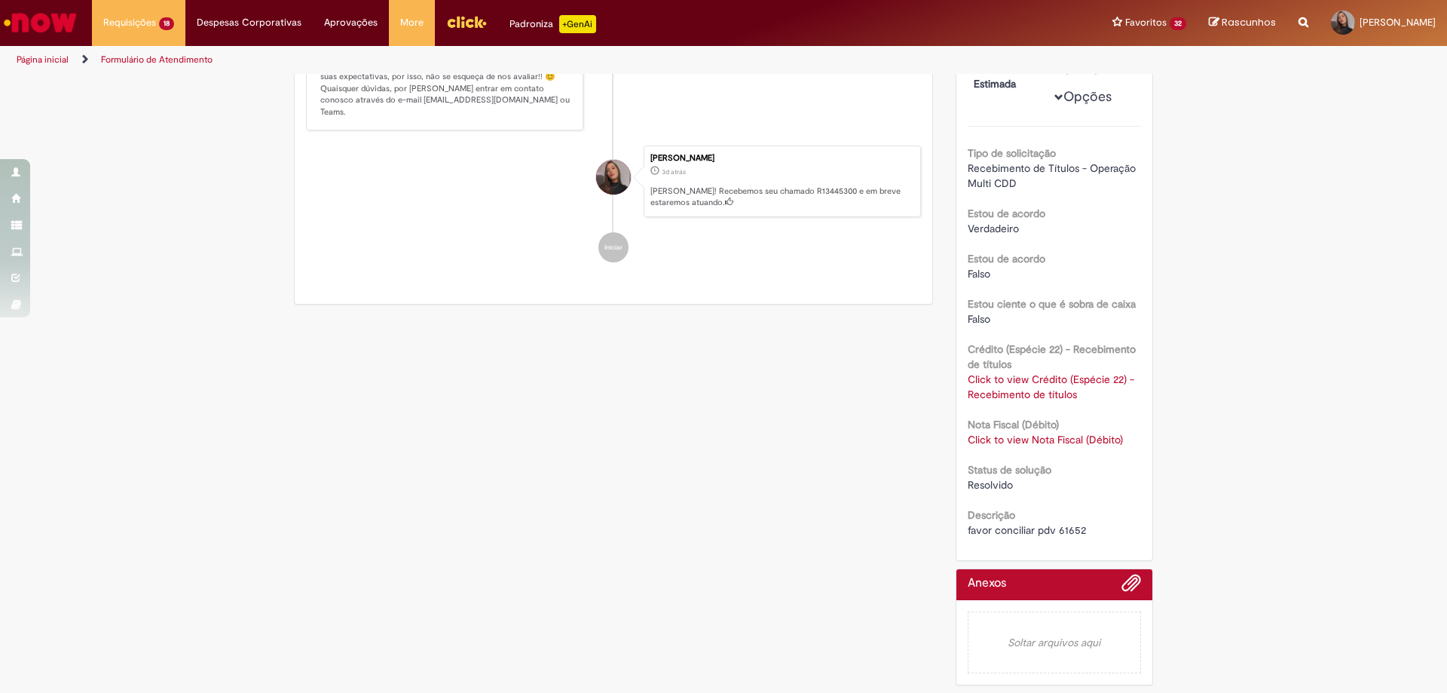
scroll to position [316, 0]
click at [1048, 394] on link "Click to view Crédito (Espécie 22) - Recebimento de títulos" at bounding box center [1051, 386] width 167 height 29
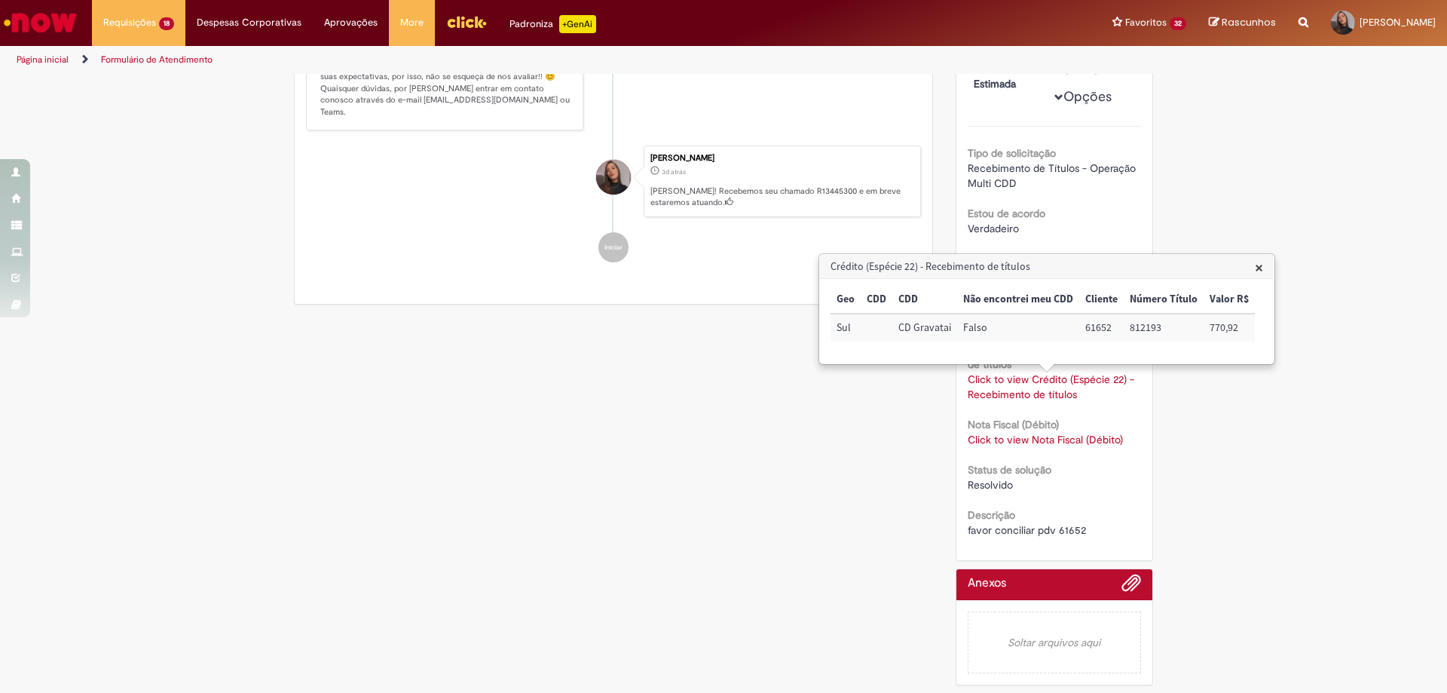
click at [1103, 327] on td "61652" at bounding box center [1101, 328] width 44 height 28
copy td "61652"
click at [165, 509] on div "Verificar Código de Barras Aguardando Aprovação Aguardando atendimento Em andam…" at bounding box center [723, 234] width 1447 height 918
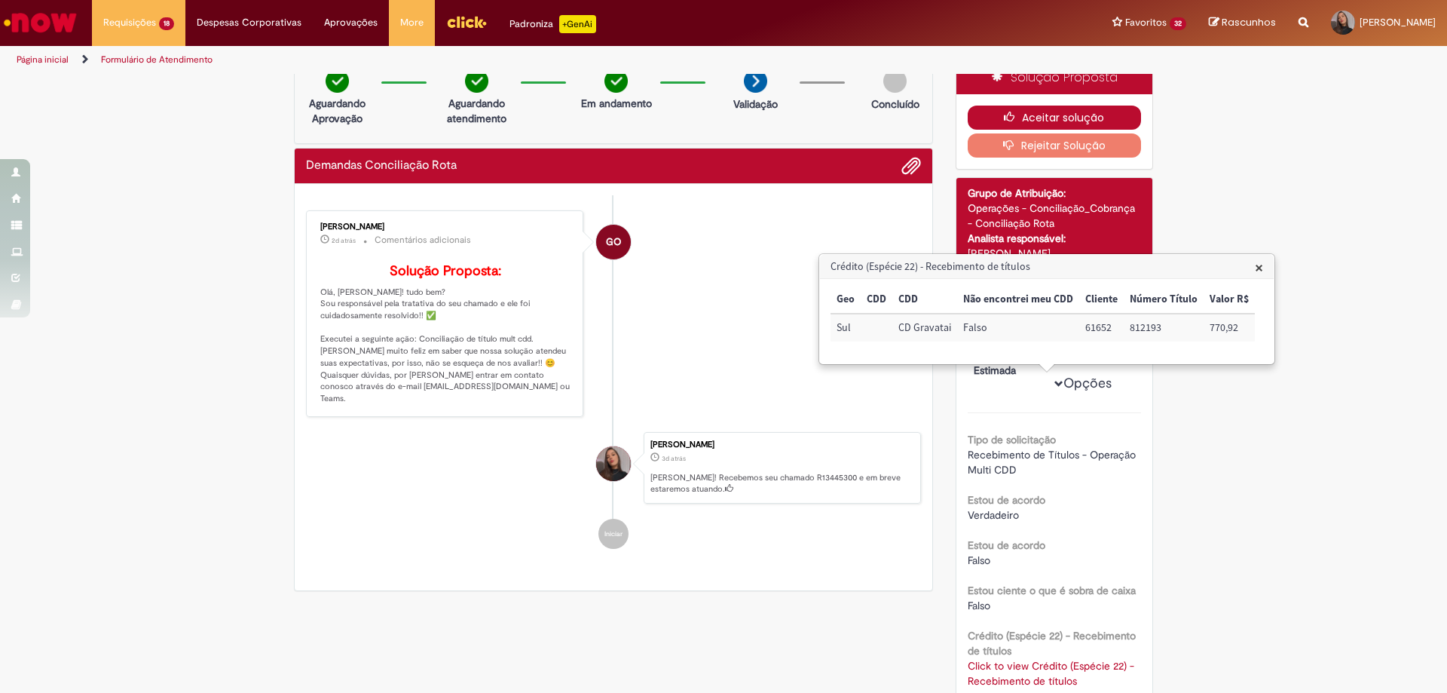
click at [988, 118] on button "Aceitar solução" at bounding box center [1055, 118] width 174 height 24
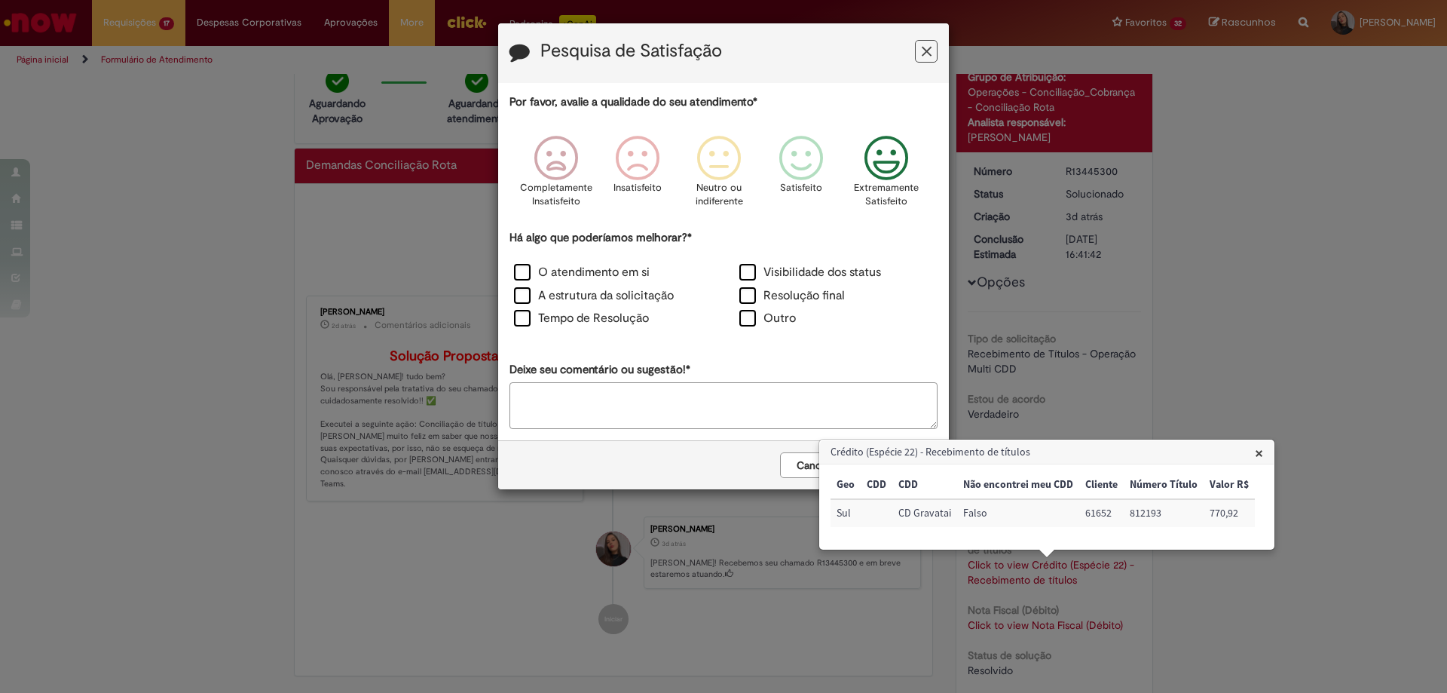
click at [882, 156] on icon "Feedback" at bounding box center [886, 158] width 57 height 45
click at [558, 280] on label "O atendimento em si" at bounding box center [582, 272] width 136 height 17
click at [563, 310] on div "Tempo de Resolução" at bounding box center [610, 319] width 225 height 23
click at [1255, 456] on span "×" at bounding box center [1259, 452] width 8 height 20
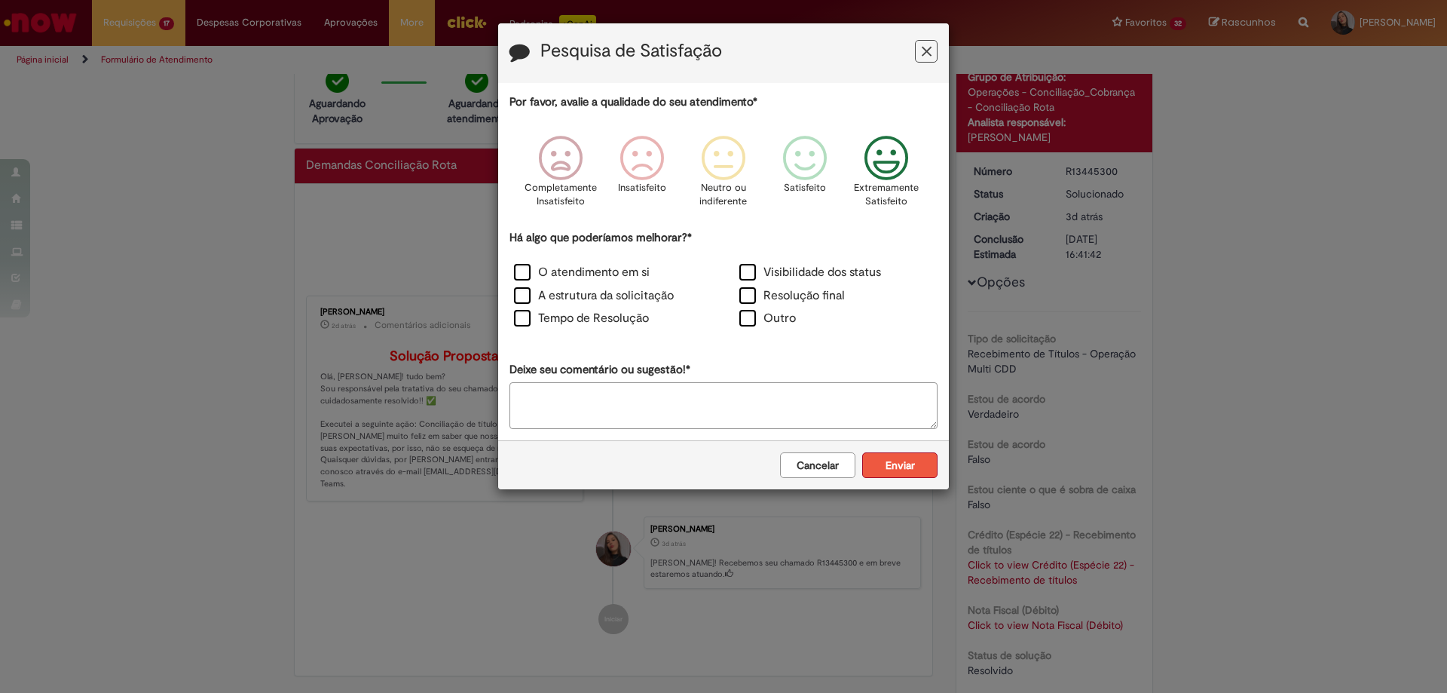
click at [886, 463] on button "Enviar" at bounding box center [899, 465] width 75 height 26
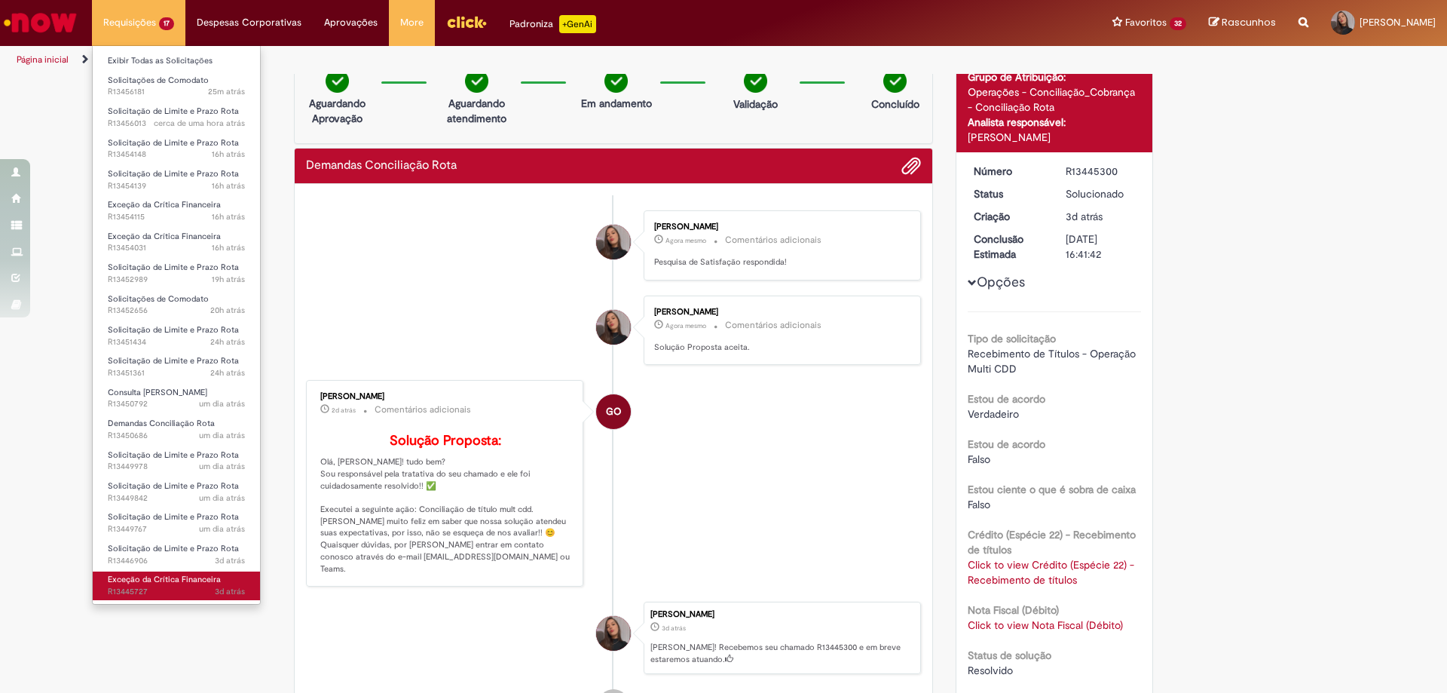
click at [170, 577] on span "Exceção da Crítica Financeira" at bounding box center [164, 579] width 113 height 11
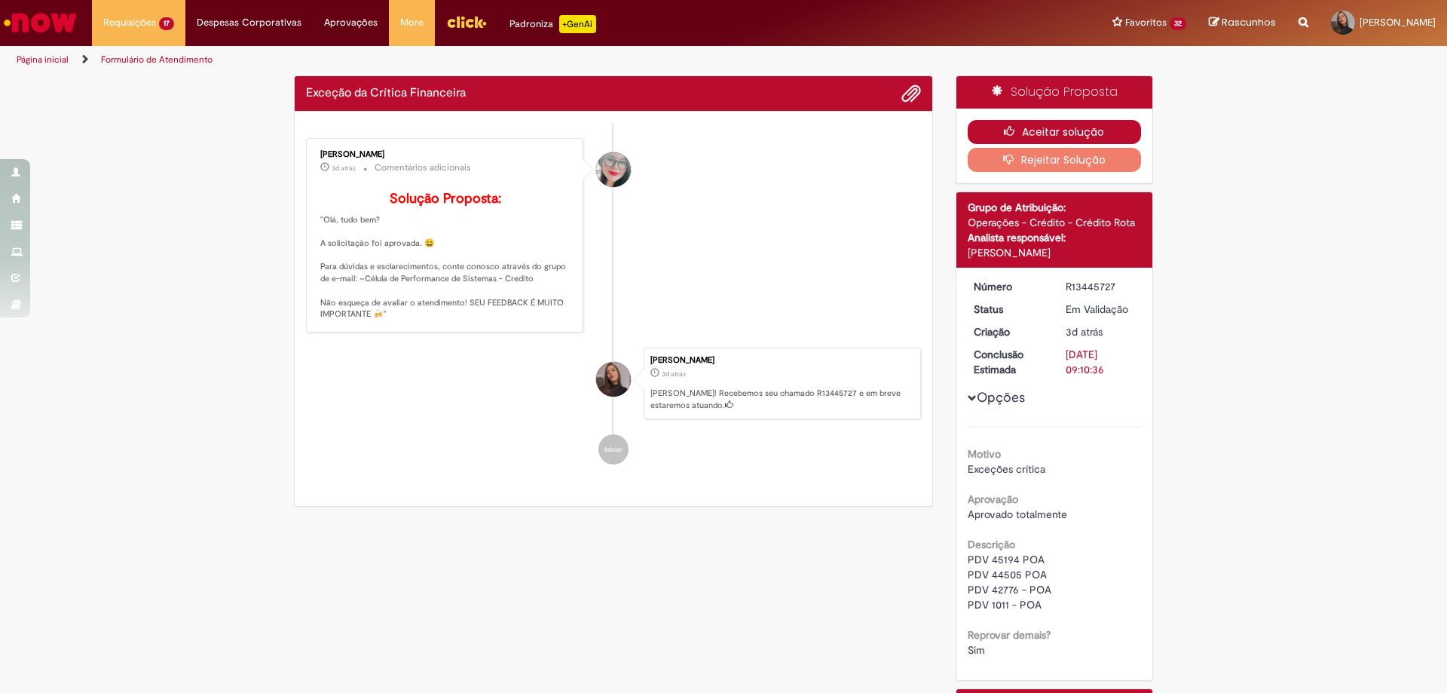
click at [1015, 133] on icon "button" at bounding box center [1013, 131] width 18 height 11
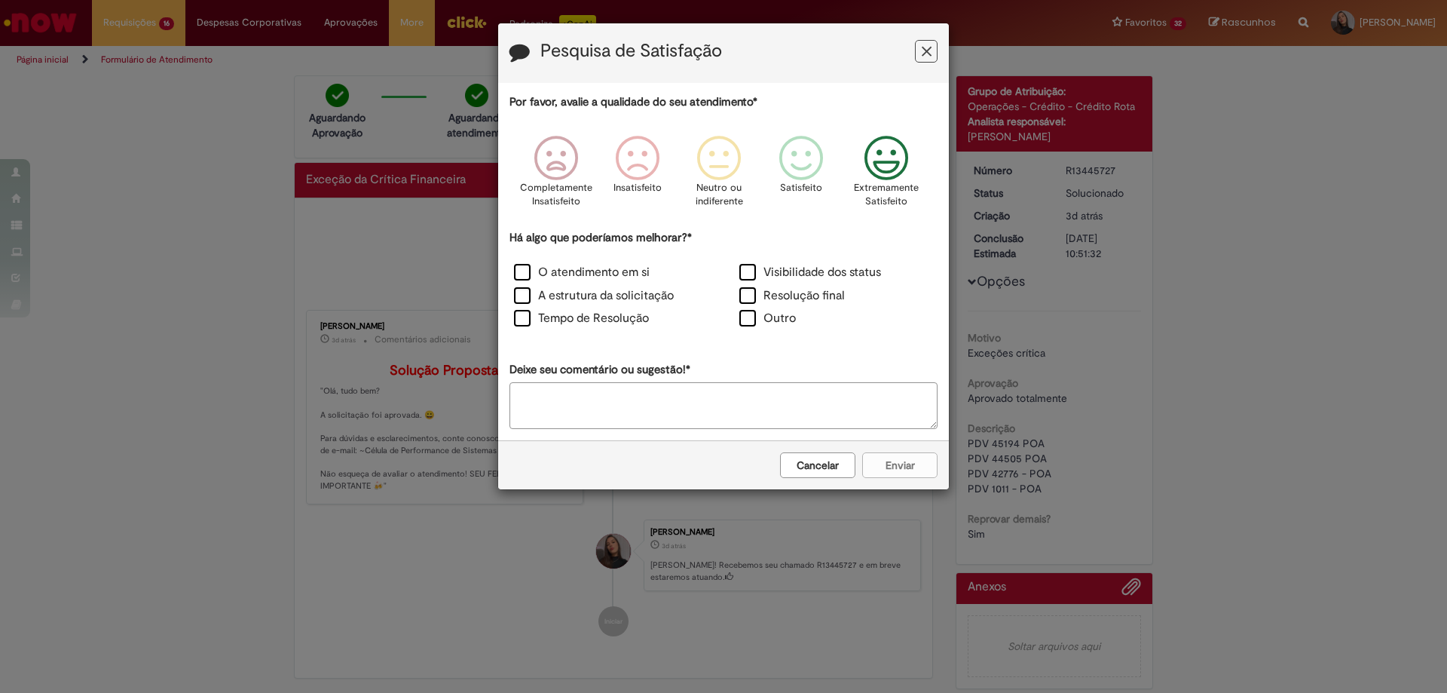
click at [876, 186] on p "Extremamente Satisfeito" at bounding box center [886, 195] width 65 height 28
click at [543, 273] on label "O atendimento em si" at bounding box center [582, 272] width 136 height 17
click at [562, 314] on label "Tempo de Resolução" at bounding box center [581, 318] width 135 height 17
click at [889, 472] on button "Enviar" at bounding box center [899, 465] width 75 height 26
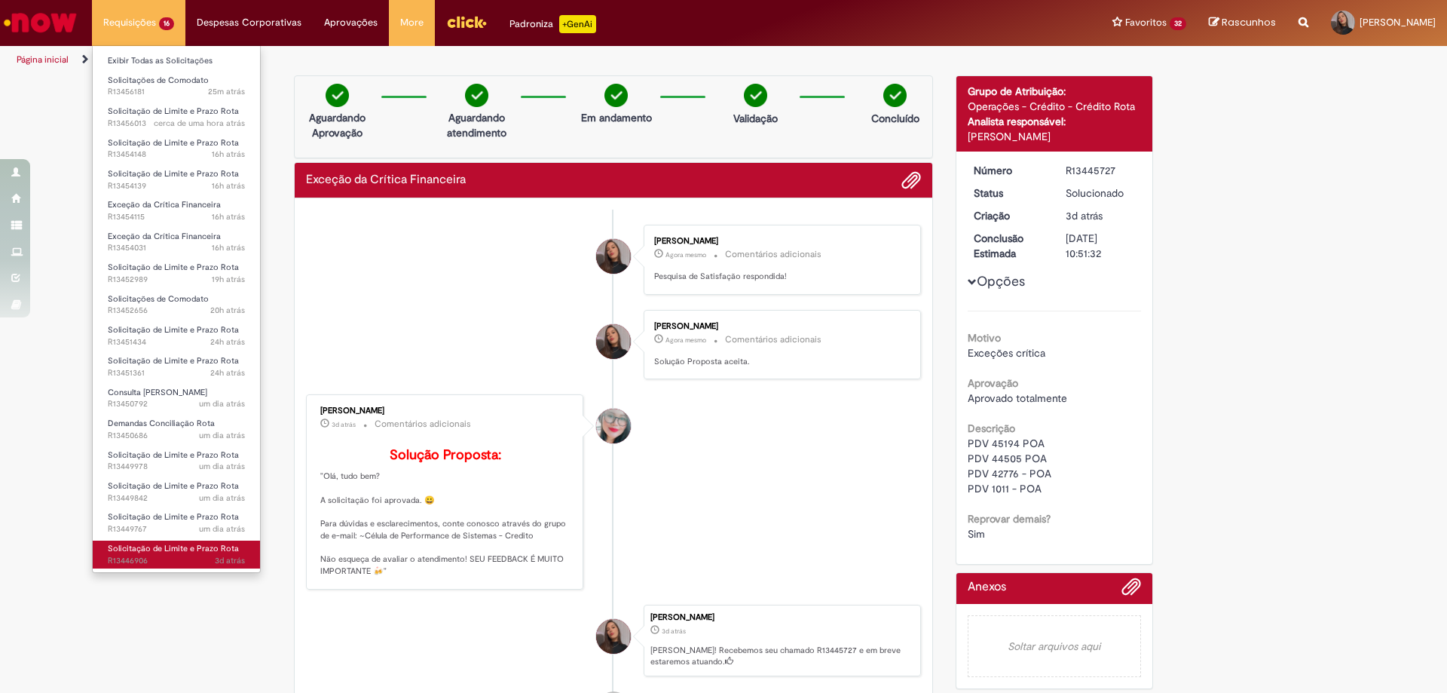
click at [167, 555] on span "3d atrás 3 dias atrás R13446906" at bounding box center [176, 561] width 137 height 12
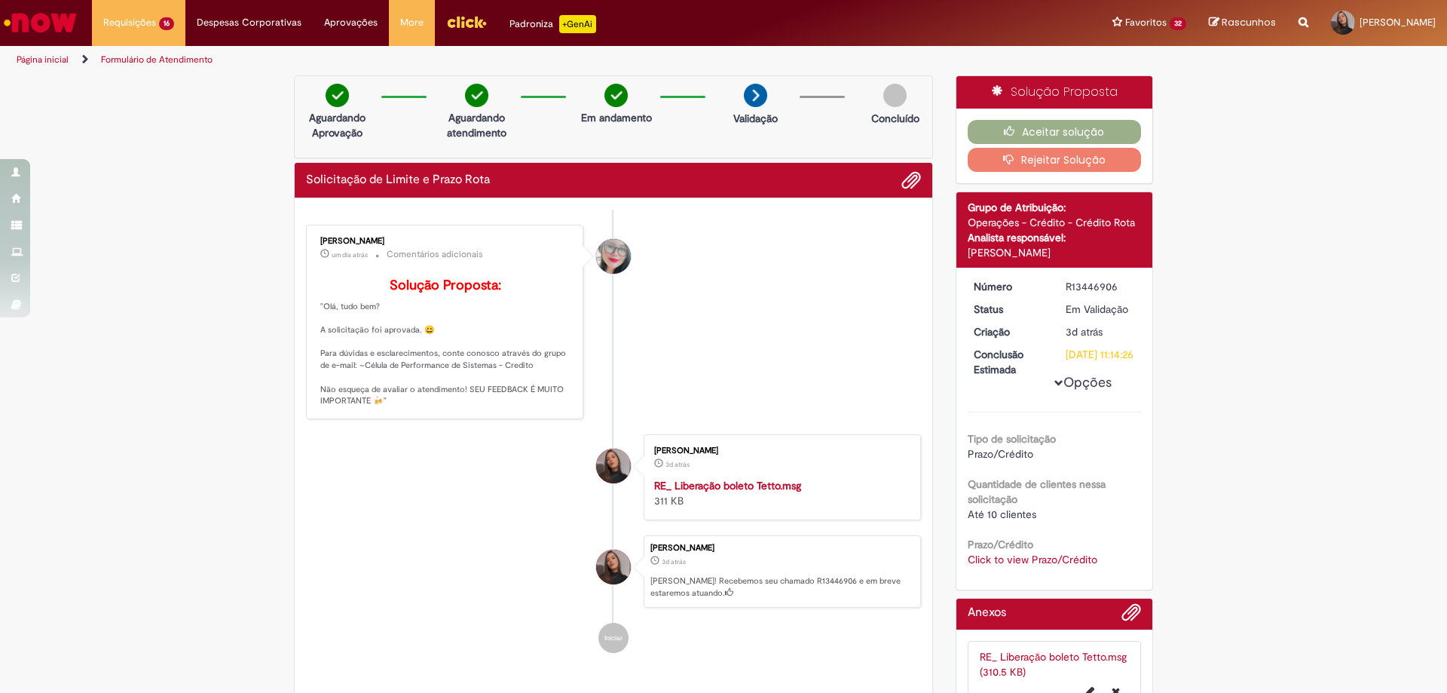
click at [1033, 566] on link "Click to view Prazo/Crédito" at bounding box center [1033, 559] width 130 height 14
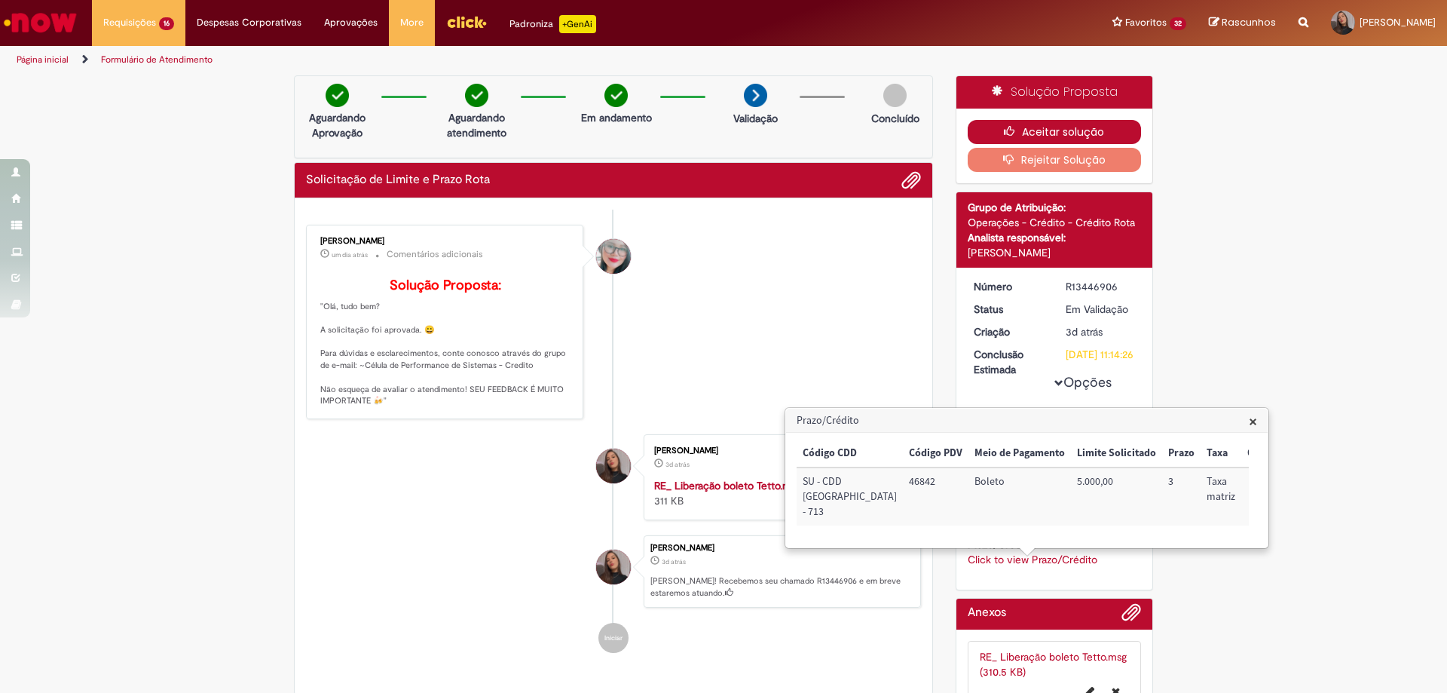
click at [1069, 121] on button "Aceitar solução" at bounding box center [1055, 132] width 174 height 24
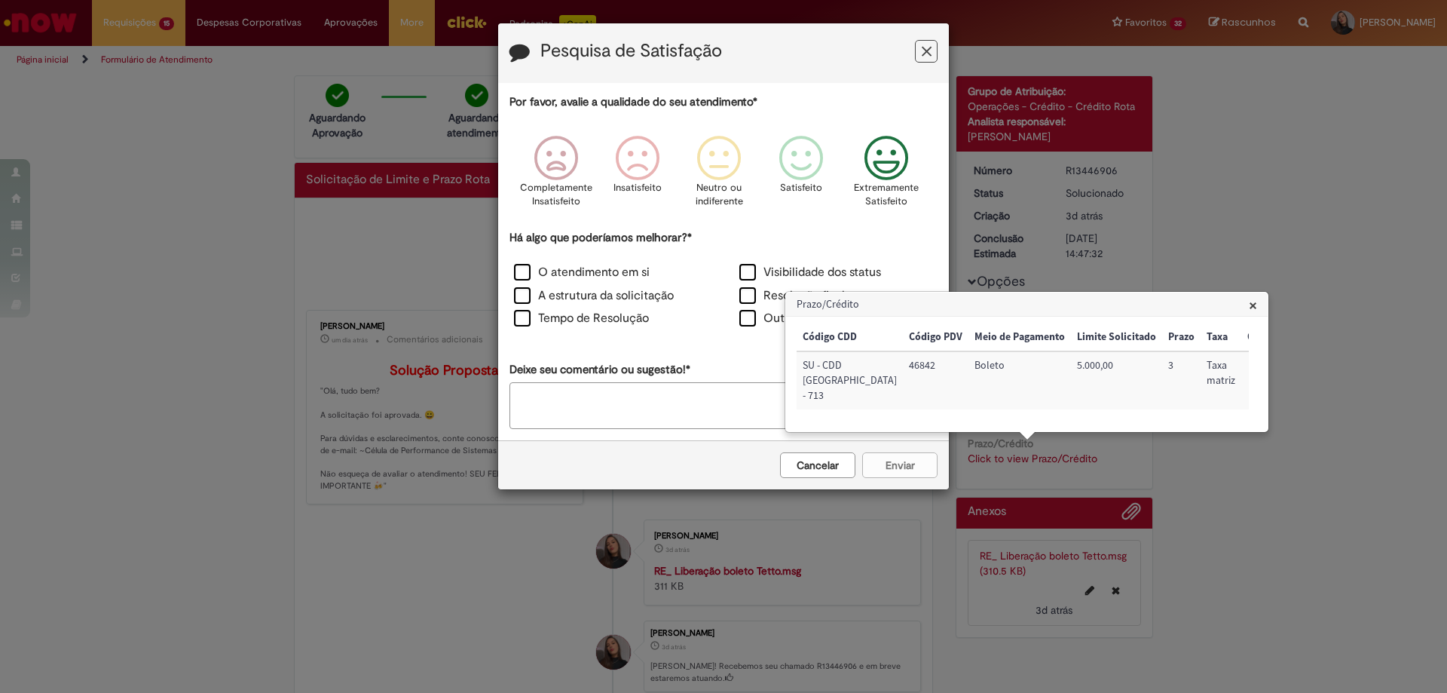
click at [916, 156] on div "Extremamente Satisfeito" at bounding box center [887, 175] width 86 height 103
click at [630, 276] on label "O atendimento em si" at bounding box center [582, 272] width 136 height 17
click at [630, 321] on label "Tempo de Resolução" at bounding box center [581, 318] width 135 height 17
click at [881, 460] on button "Enviar" at bounding box center [899, 465] width 75 height 26
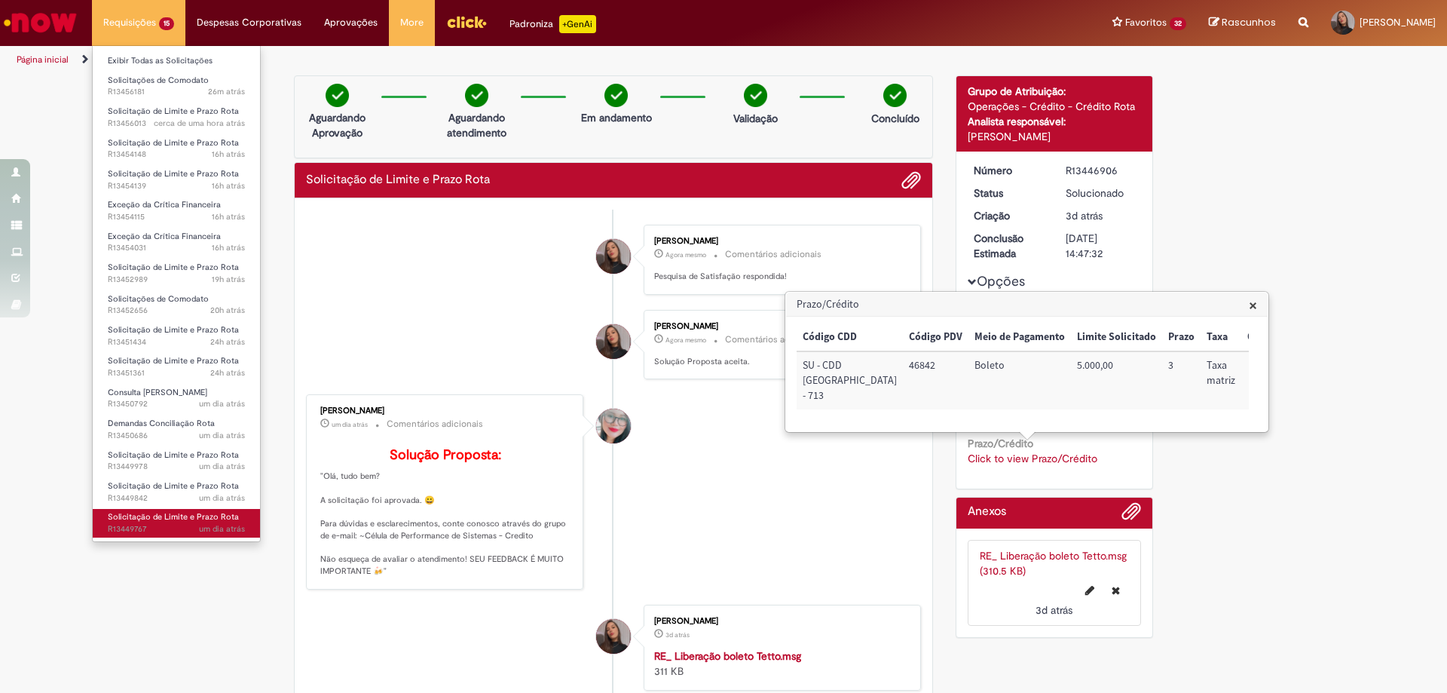
drag, startPoint x: 173, startPoint y: 522, endPoint x: 245, endPoint y: 457, distance: 96.6
click at [173, 522] on span "Solicitação de Limite e Prazo Rota" at bounding box center [173, 516] width 131 height 11
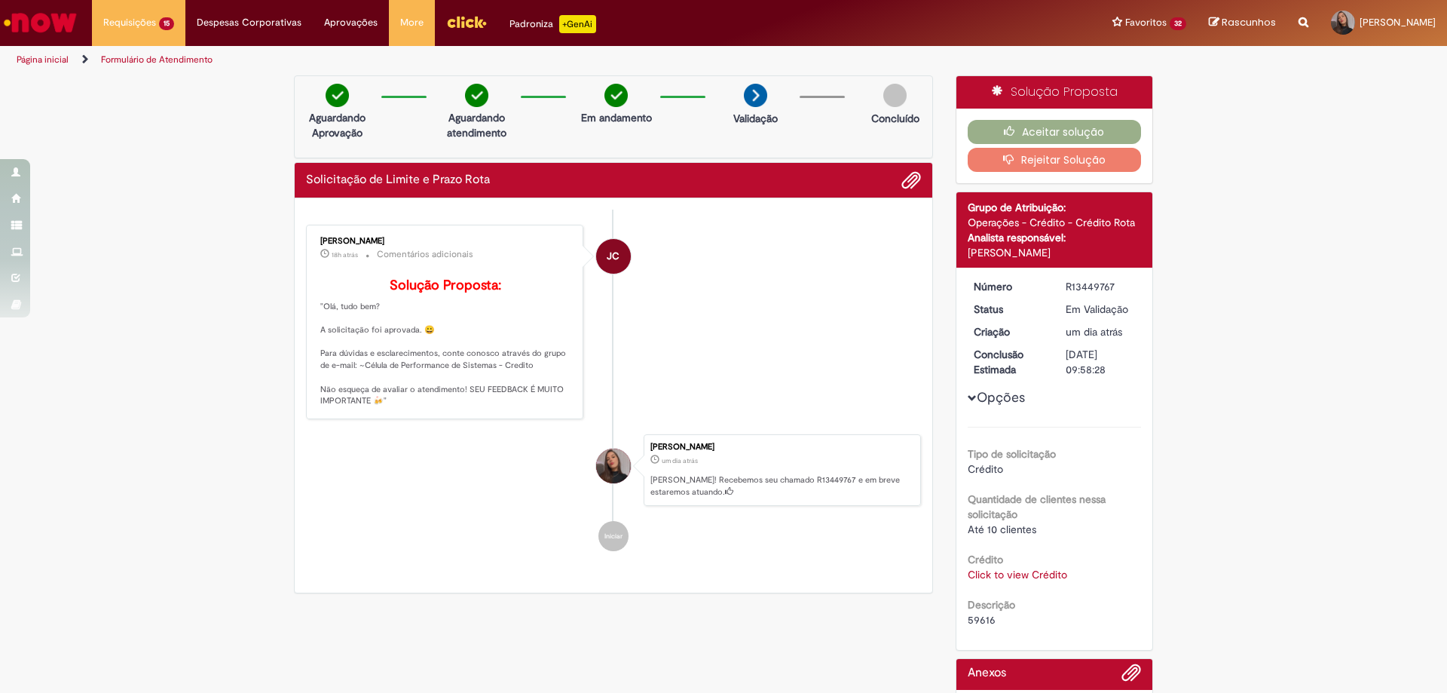
click at [1022, 581] on div "Click to view Crédito Click to view Crédito" at bounding box center [1055, 574] width 174 height 15
click at [1021, 571] on link "Click to view Crédito" at bounding box center [1017, 575] width 99 height 14
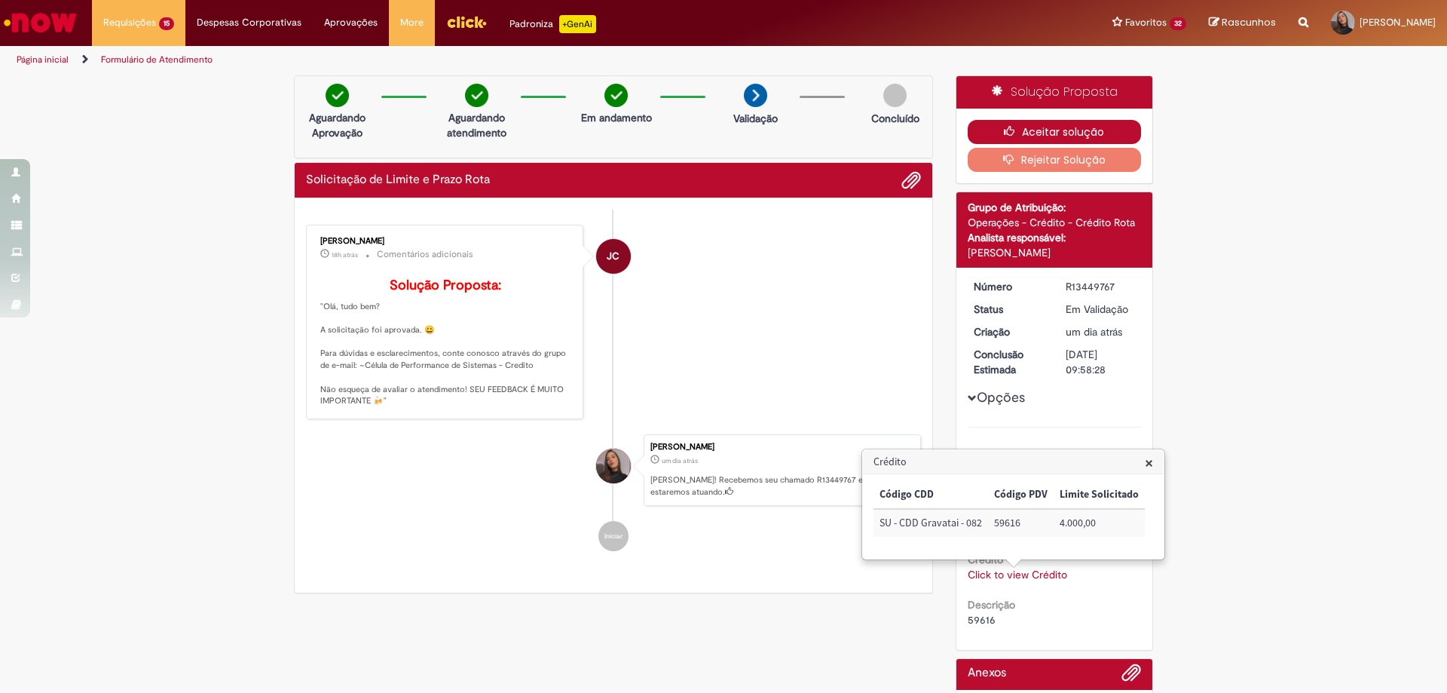
click at [1083, 131] on button "Aceitar solução" at bounding box center [1055, 132] width 174 height 24
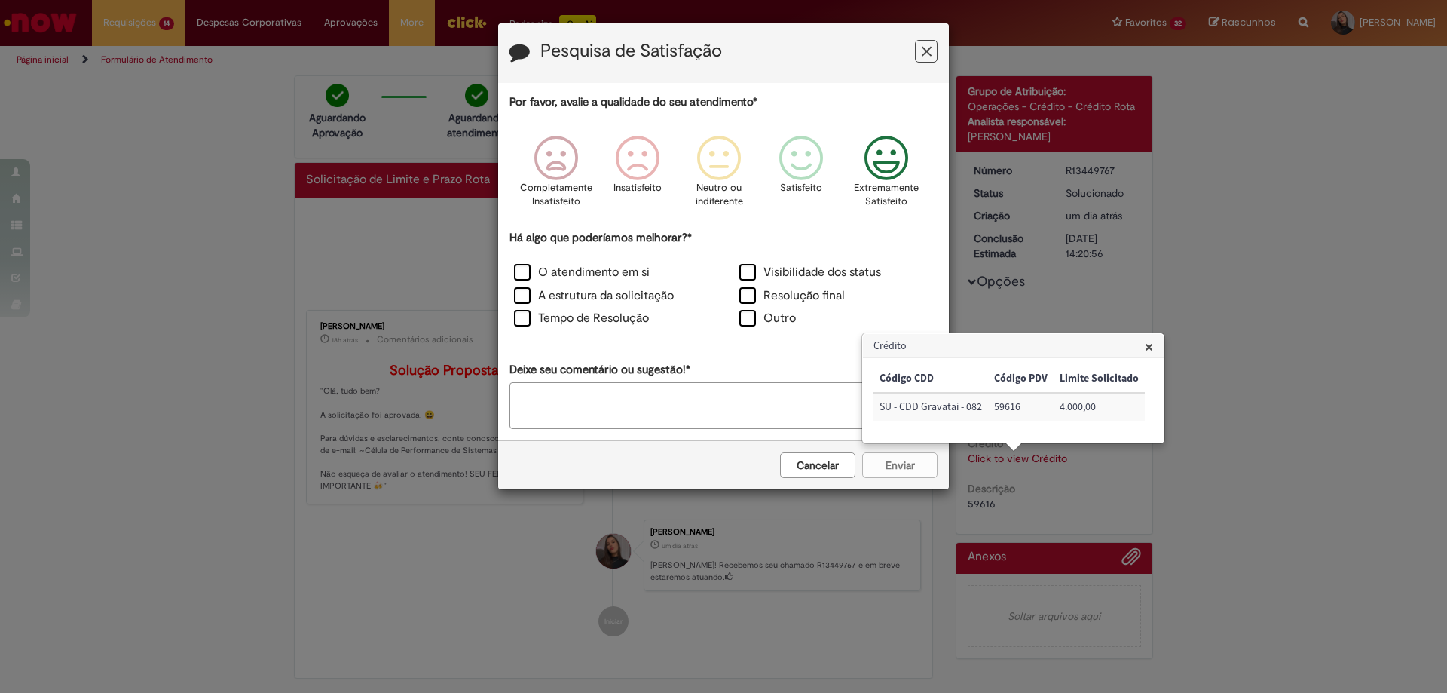
click at [894, 158] on icon "Feedback" at bounding box center [886, 158] width 57 height 45
click at [610, 283] on div "O atendimento em si" at bounding box center [611, 274] width 222 height 20
click at [625, 282] on div "O atendimento em si" at bounding box center [611, 274] width 222 height 20
click at [626, 280] on label "O atendimento em si" at bounding box center [582, 272] width 136 height 17
click at [626, 318] on label "Tempo de Resolução" at bounding box center [581, 318] width 135 height 17
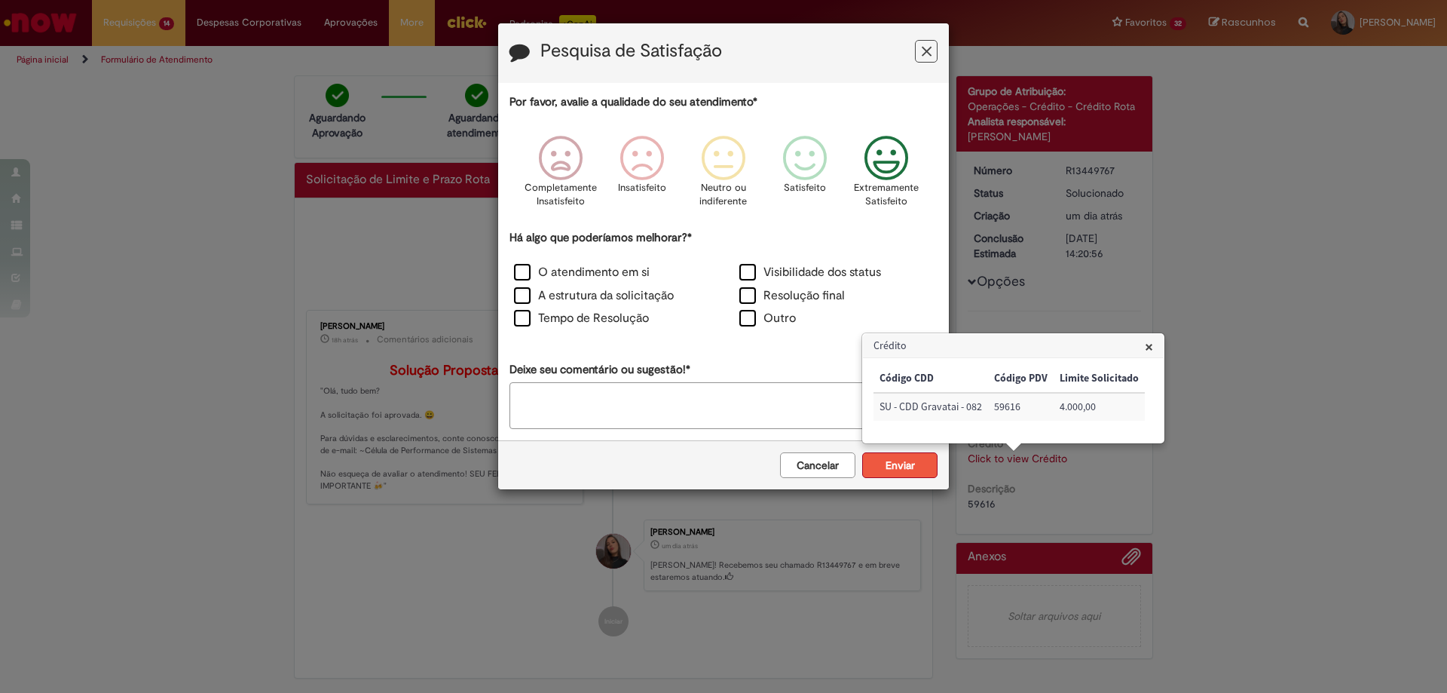
click at [889, 460] on button "Enviar" at bounding box center [899, 465] width 75 height 26
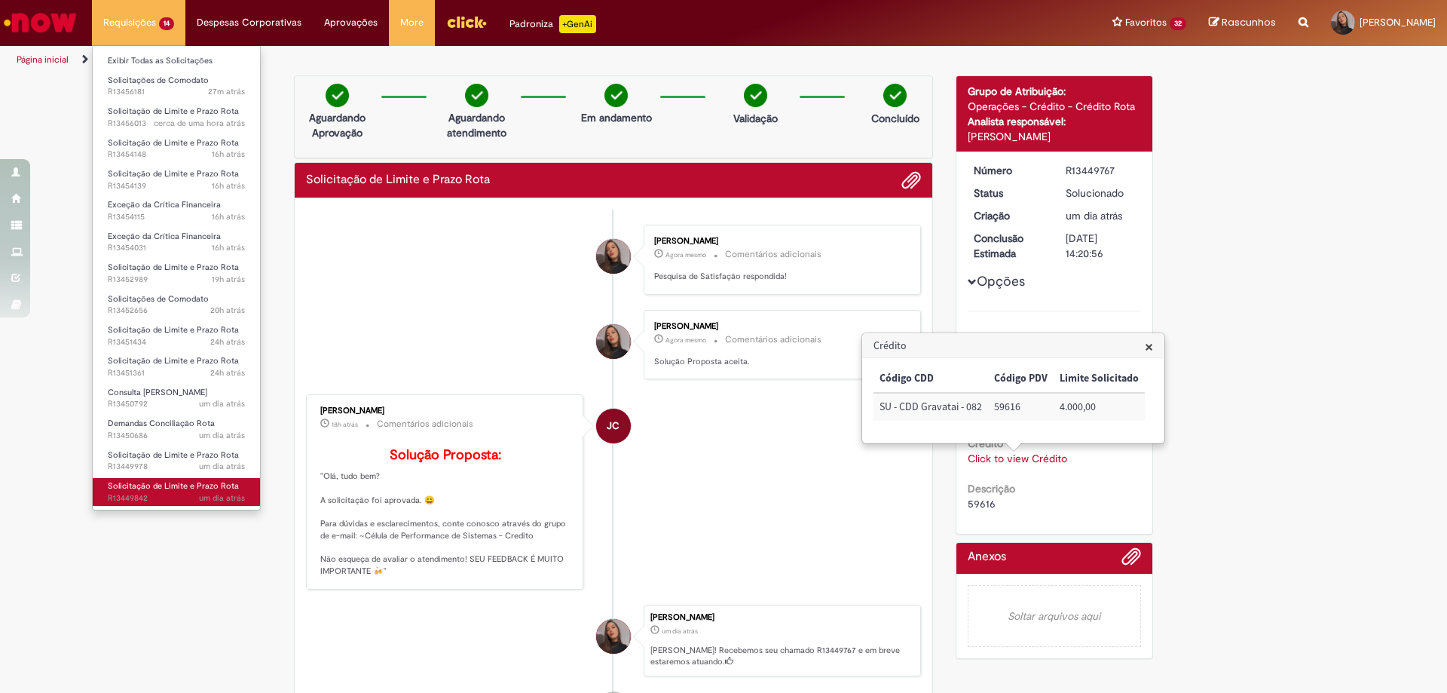
click at [221, 480] on span "Solicitação de Limite e Prazo Rota" at bounding box center [173, 485] width 131 height 11
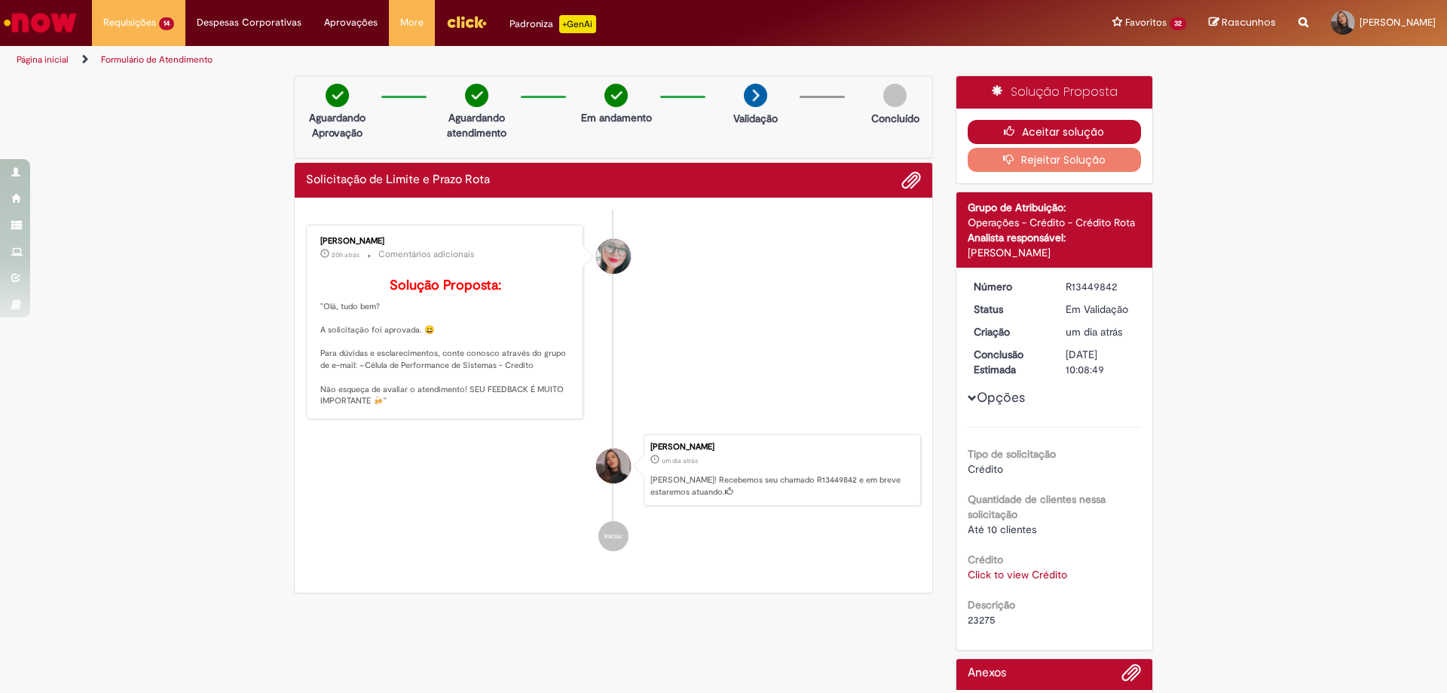
click at [1004, 136] on icon "button" at bounding box center [1013, 131] width 18 height 11
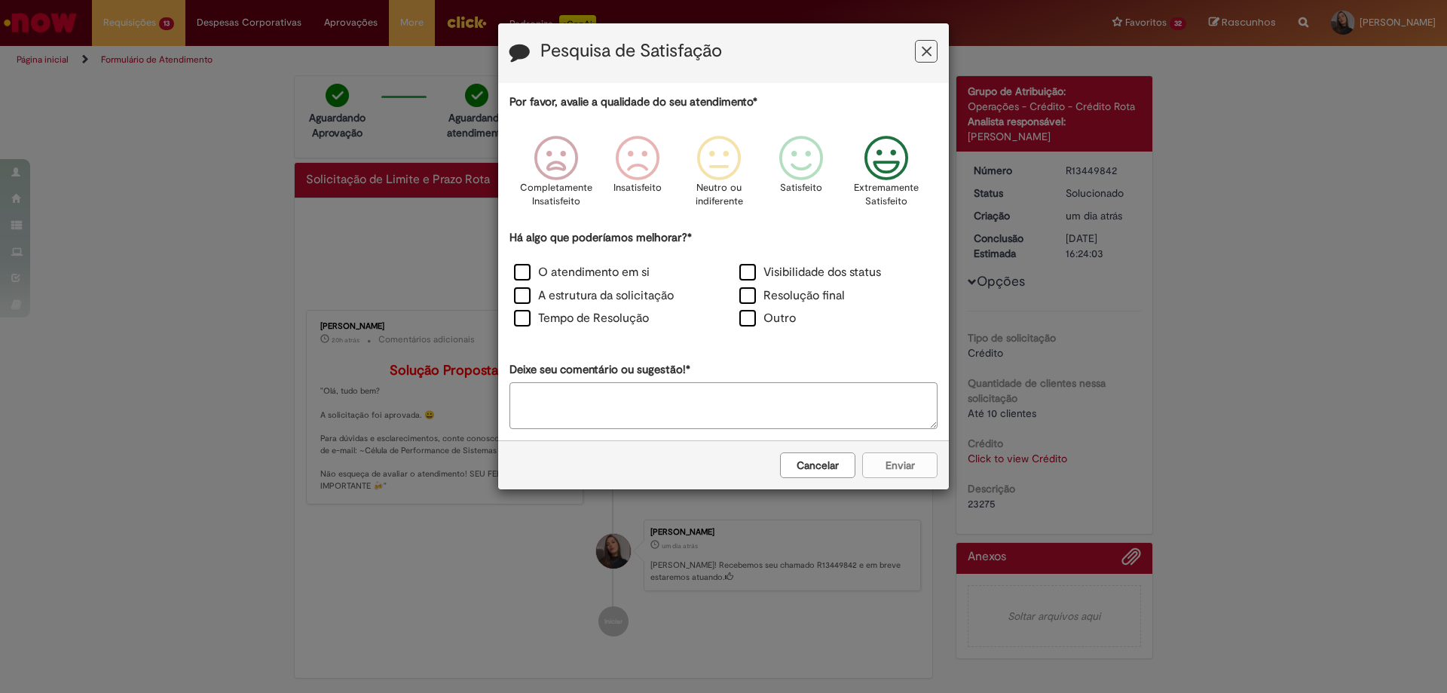
click at [891, 171] on icon "Feedback" at bounding box center [886, 158] width 57 height 45
drag, startPoint x: 611, startPoint y: 269, endPoint x: 611, endPoint y: 299, distance: 30.1
click at [611, 271] on label "O atendimento em si" at bounding box center [582, 272] width 136 height 17
click at [608, 313] on label "Tempo de Resolução" at bounding box center [581, 318] width 135 height 17
click at [915, 470] on button "Enviar" at bounding box center [899, 465] width 75 height 26
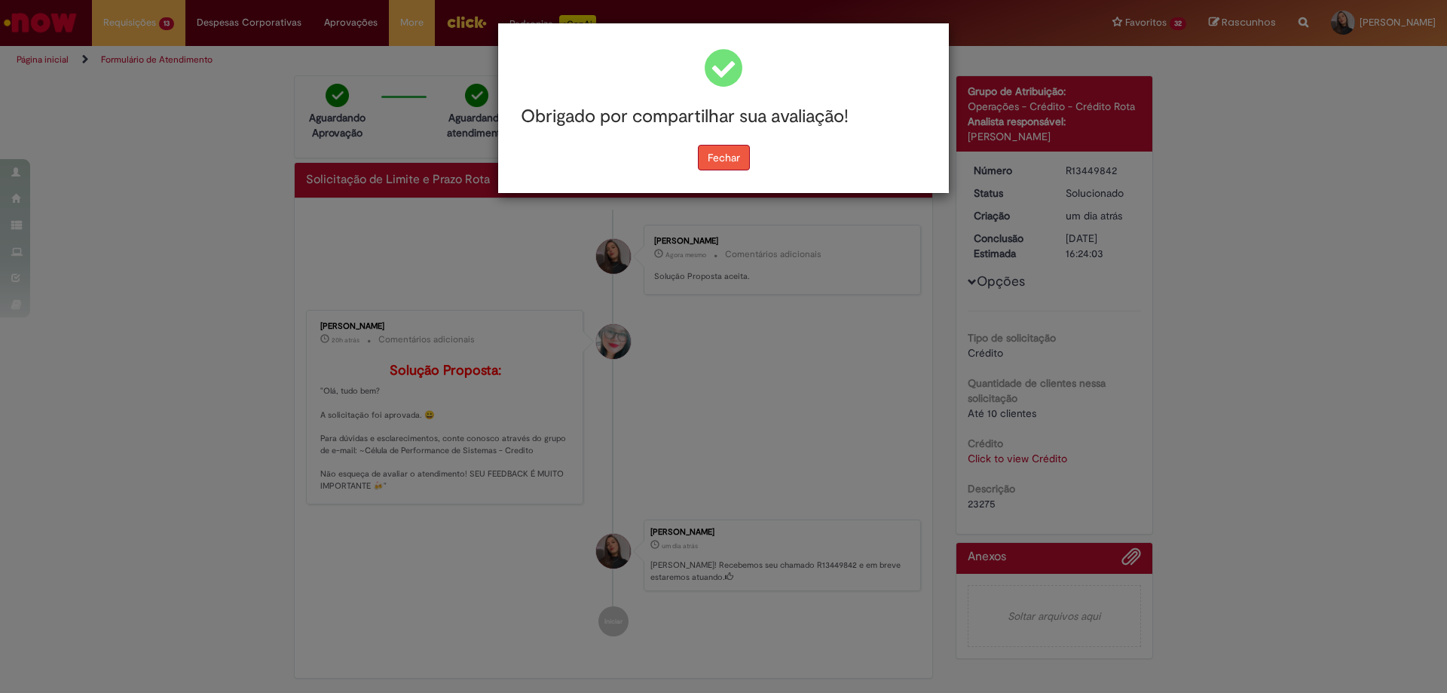
click at [730, 162] on button "Fechar" at bounding box center [724, 158] width 52 height 26
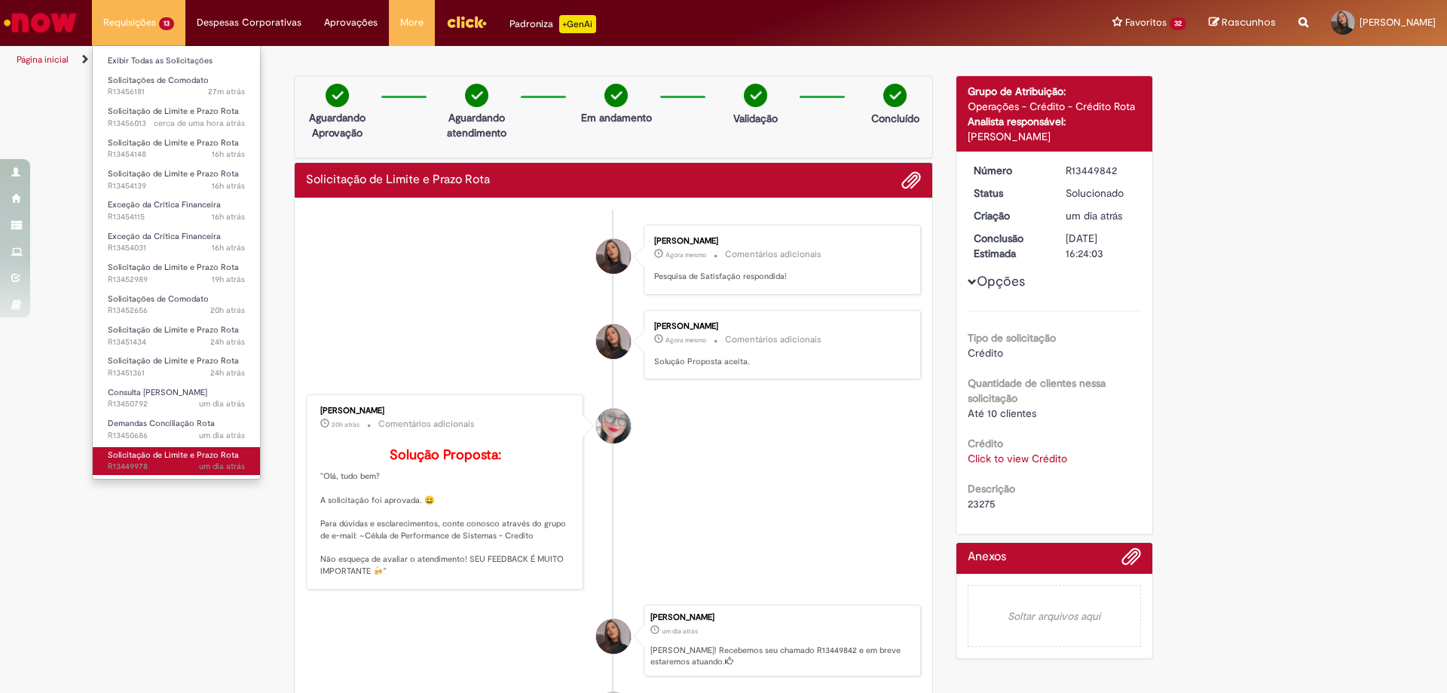
click at [149, 456] on span "Solicitação de Limite e Prazo Rota" at bounding box center [173, 454] width 131 height 11
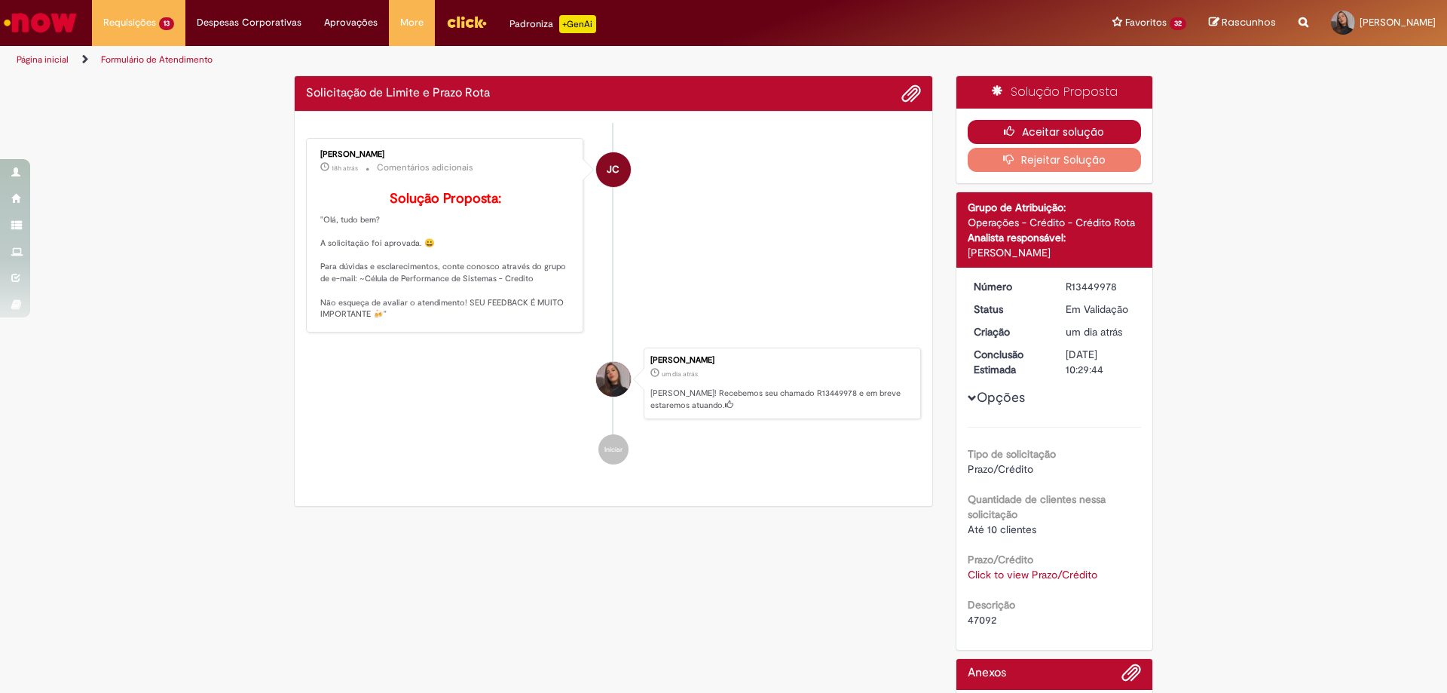
click at [1004, 133] on icon "button" at bounding box center [1013, 131] width 18 height 11
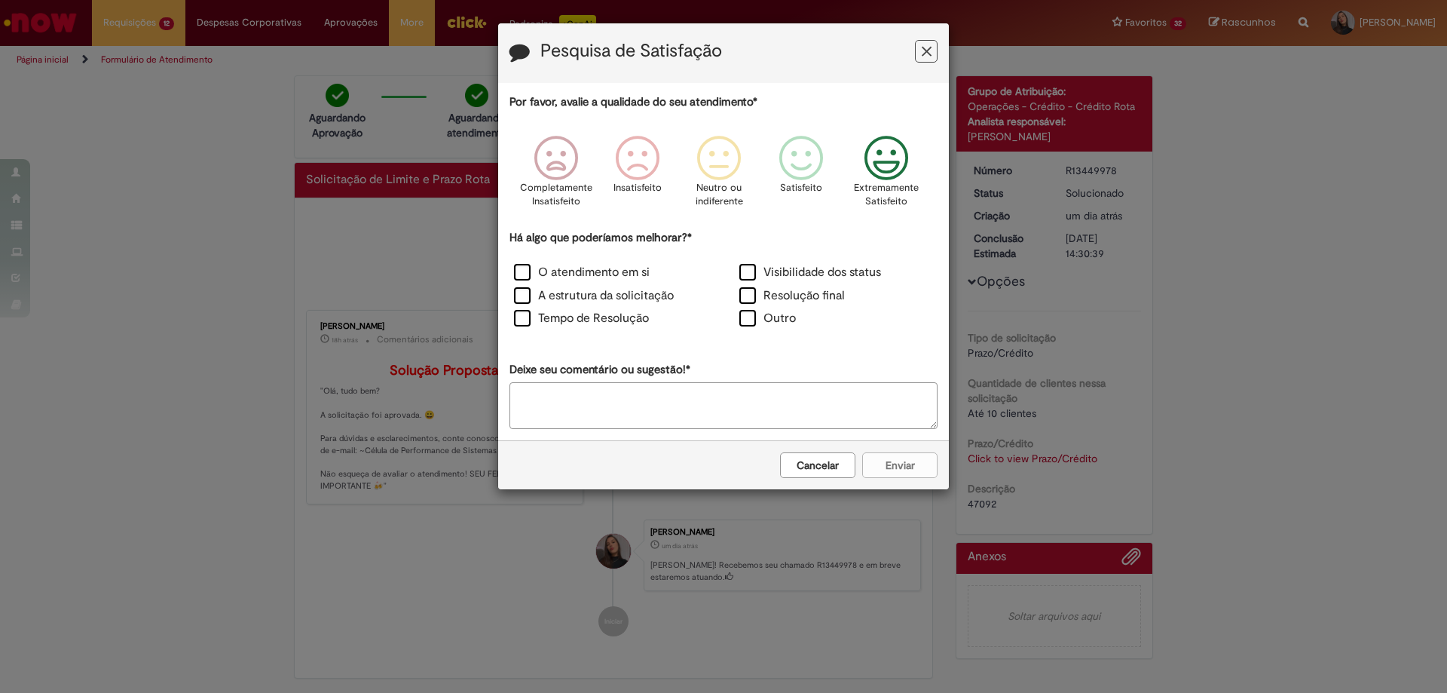
click at [874, 174] on icon "Feedback" at bounding box center [886, 158] width 57 height 45
click at [541, 274] on label "O atendimento em si" at bounding box center [582, 272] width 136 height 17
click at [557, 310] on div "Tempo de Resolução" at bounding box center [610, 319] width 225 height 23
click at [555, 316] on label "Tempo de Resolução" at bounding box center [581, 318] width 135 height 17
click at [915, 467] on button "Enviar" at bounding box center [899, 465] width 75 height 26
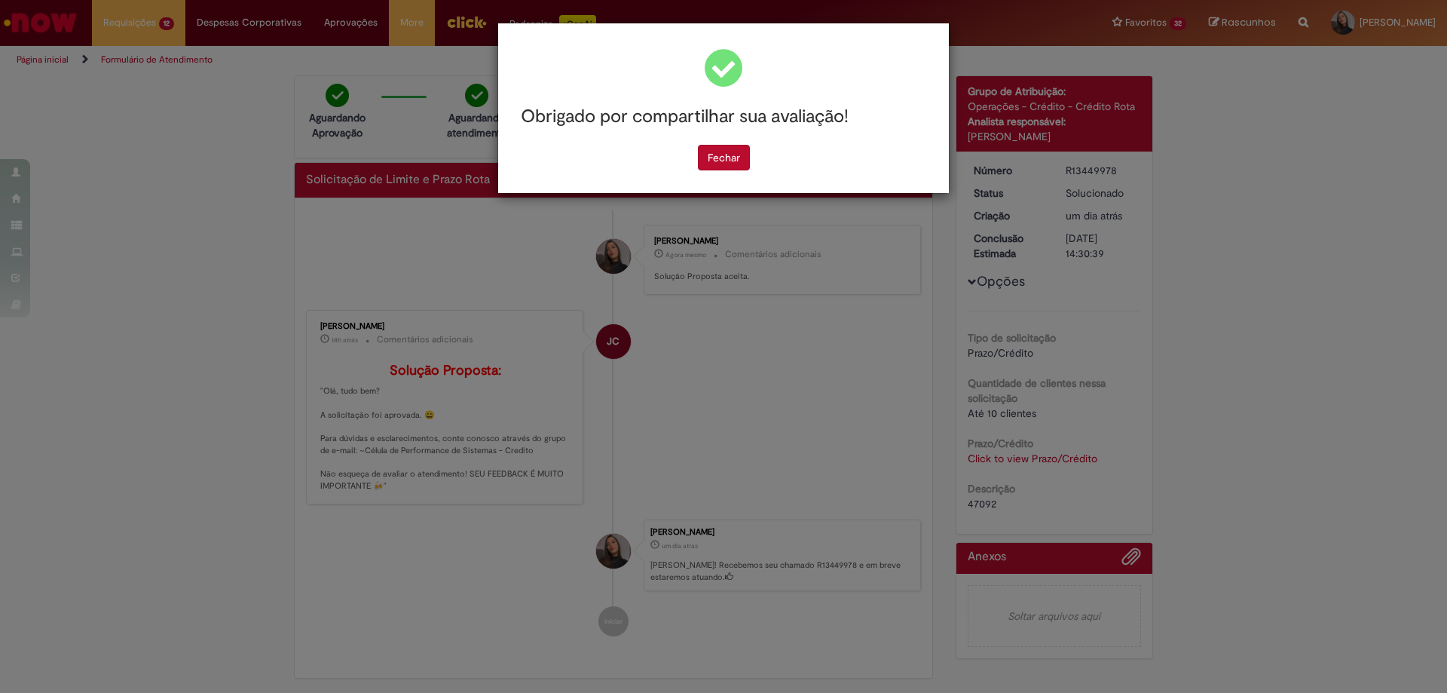
click at [716, 177] on div "Obrigado por compartilhar sua avaliação! [GEOGRAPHIC_DATA]" at bounding box center [723, 108] width 451 height 170
click at [715, 167] on button "Fechar" at bounding box center [724, 158] width 52 height 26
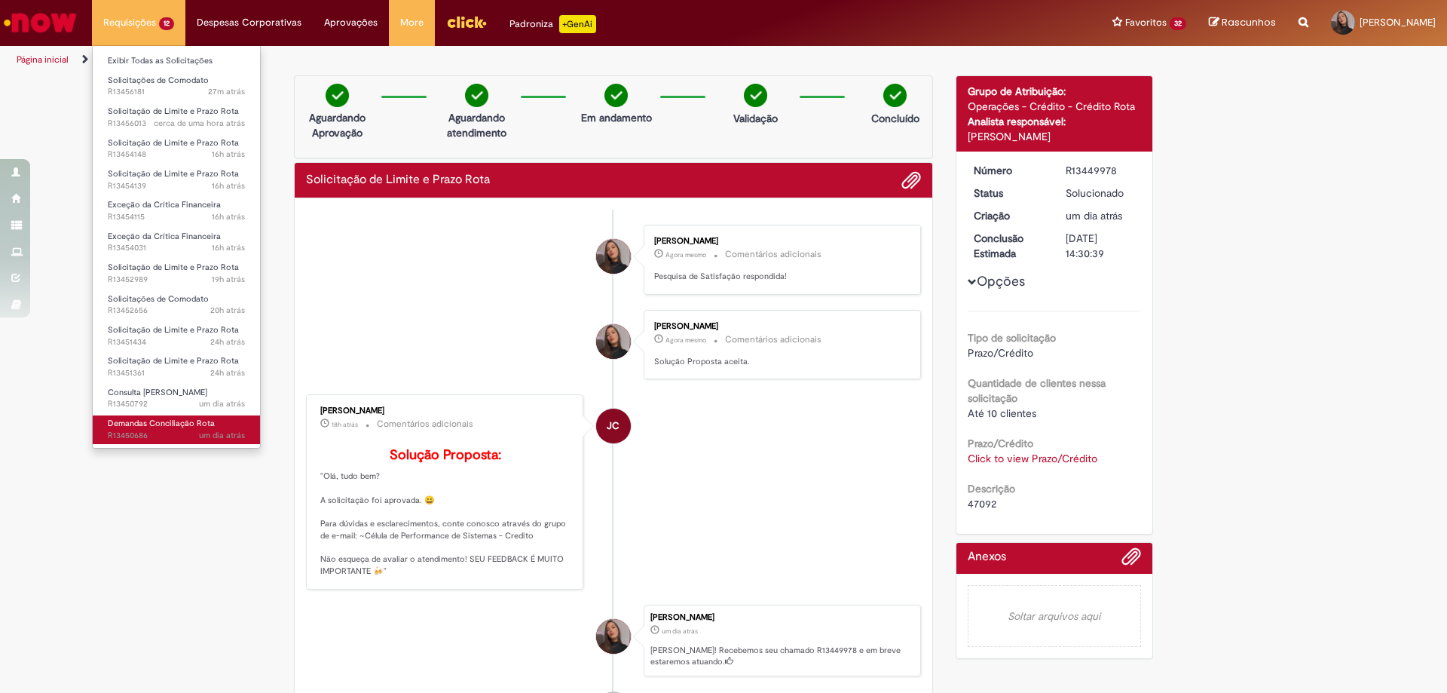
click at [188, 427] on span "Demandas Conciliação Rota" at bounding box center [161, 423] width 107 height 11
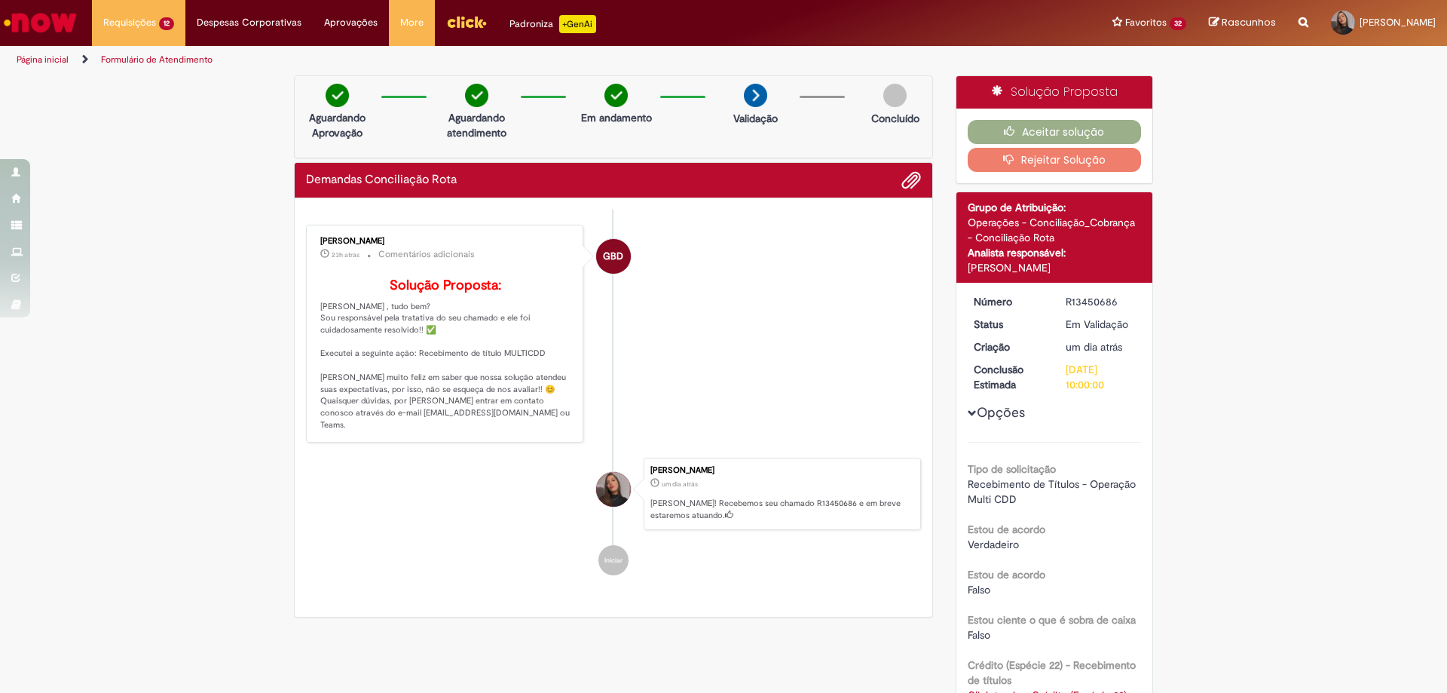
scroll to position [301, 0]
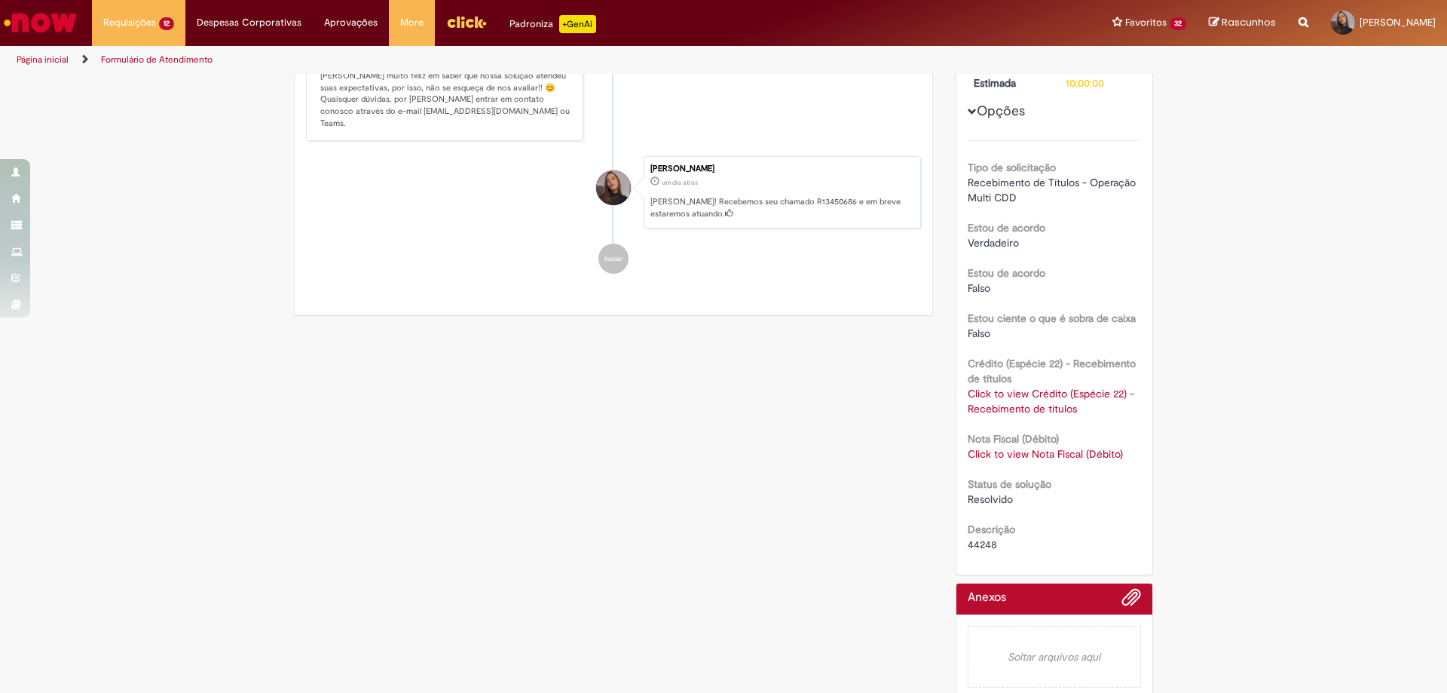
click at [1008, 398] on link "Click to view Crédito (Espécie 22) - Recebimento de títulos" at bounding box center [1051, 401] width 167 height 29
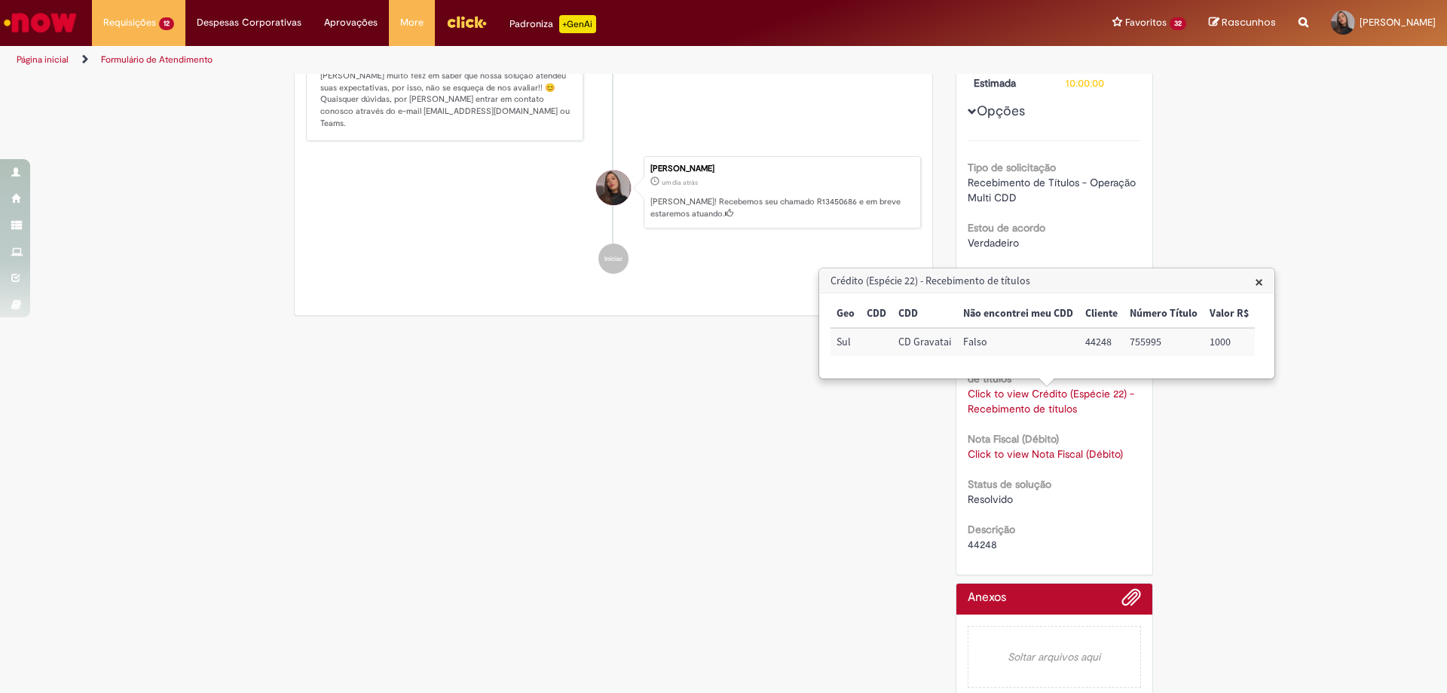
click at [1099, 338] on td "44248" at bounding box center [1101, 342] width 44 height 28
copy td "44248"
click at [492, 478] on div "Verificar Código de Barras Aguardando Aprovação Aguardando atendimento Em andam…" at bounding box center [724, 240] width 882 height 933
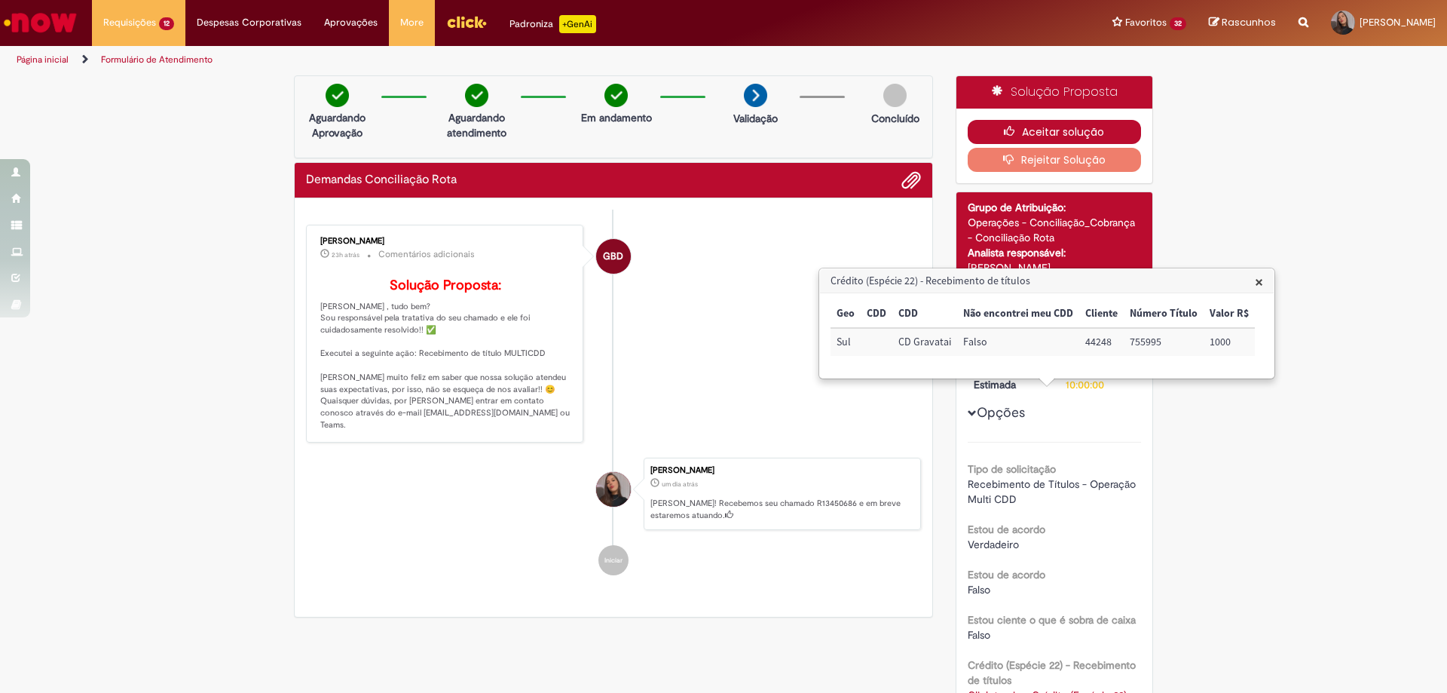
click at [1033, 142] on button "Aceitar solução" at bounding box center [1055, 132] width 174 height 24
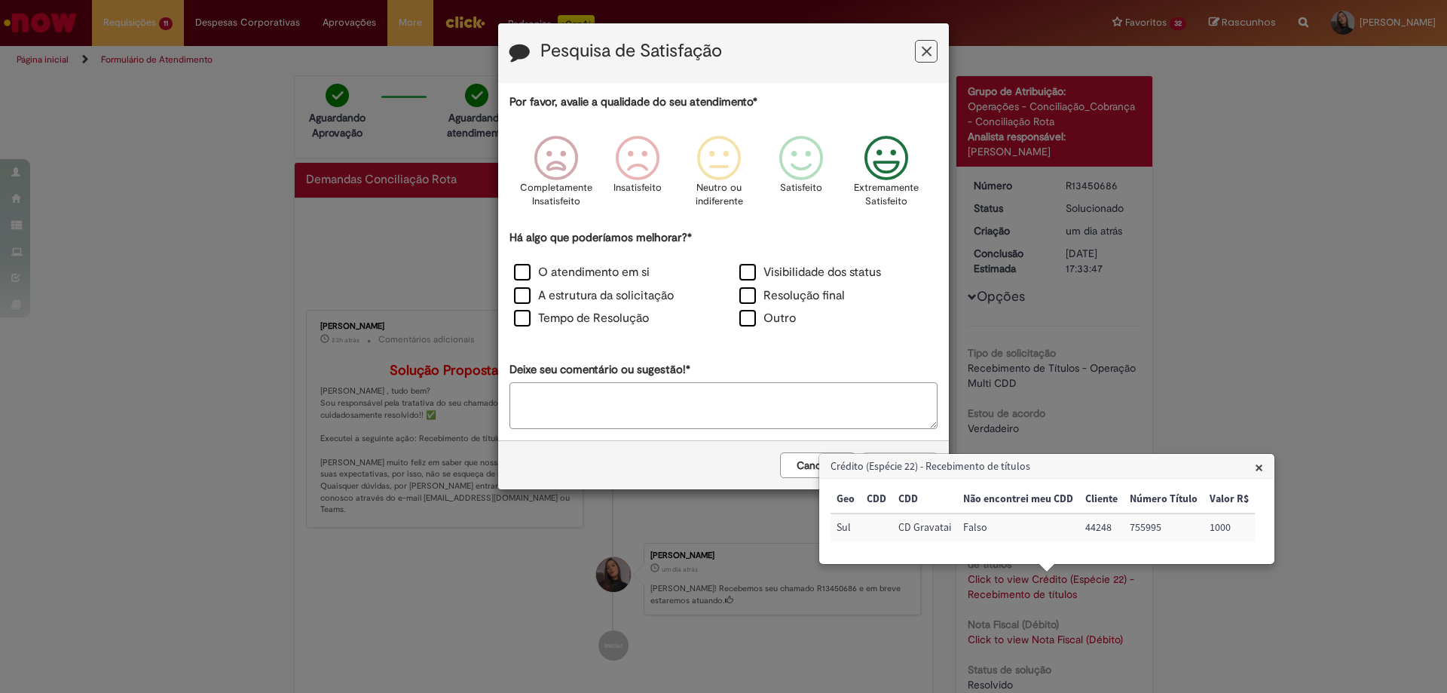
click at [879, 176] on icon "Feedback" at bounding box center [886, 158] width 57 height 45
click at [580, 266] on label "O atendimento em si" at bounding box center [582, 272] width 136 height 17
click at [582, 309] on div "Tempo de Resolução" at bounding box center [610, 319] width 225 height 23
click at [1259, 464] on span "×" at bounding box center [1259, 467] width 8 height 20
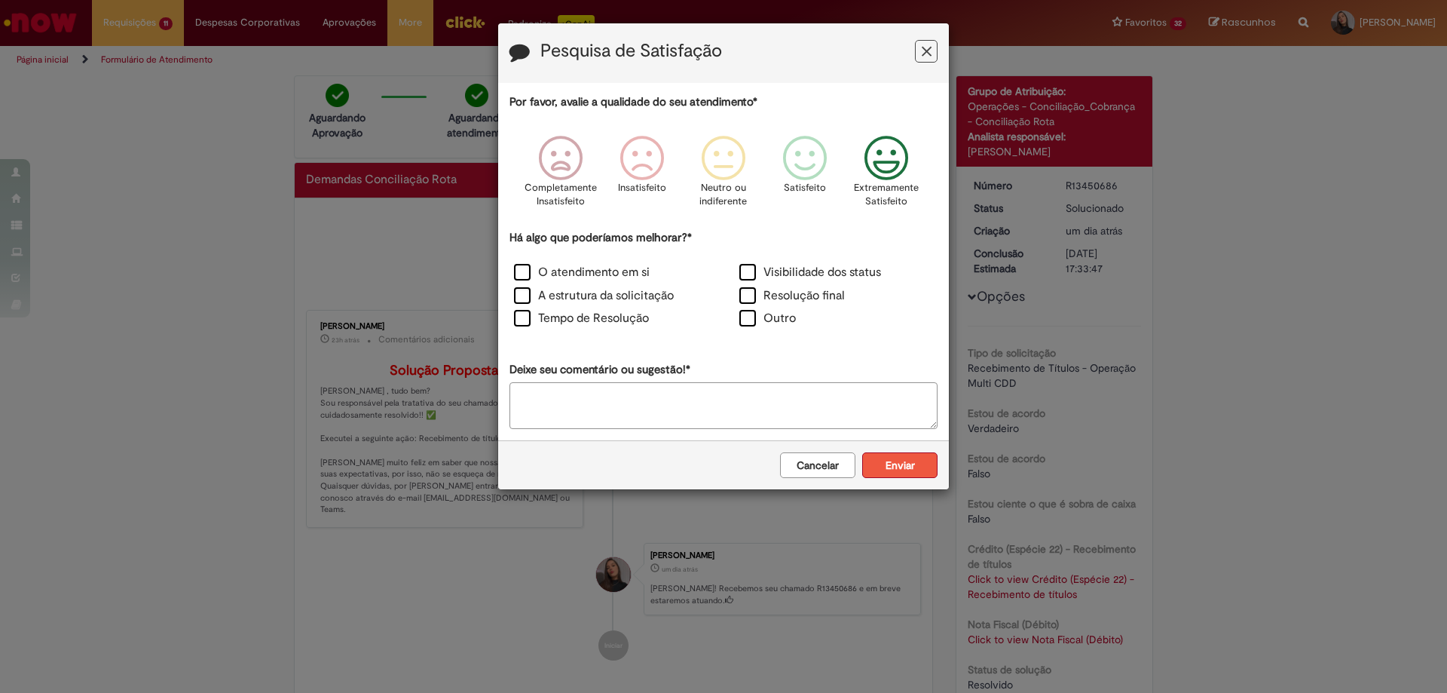
click at [923, 464] on button "Enviar" at bounding box center [899, 465] width 75 height 26
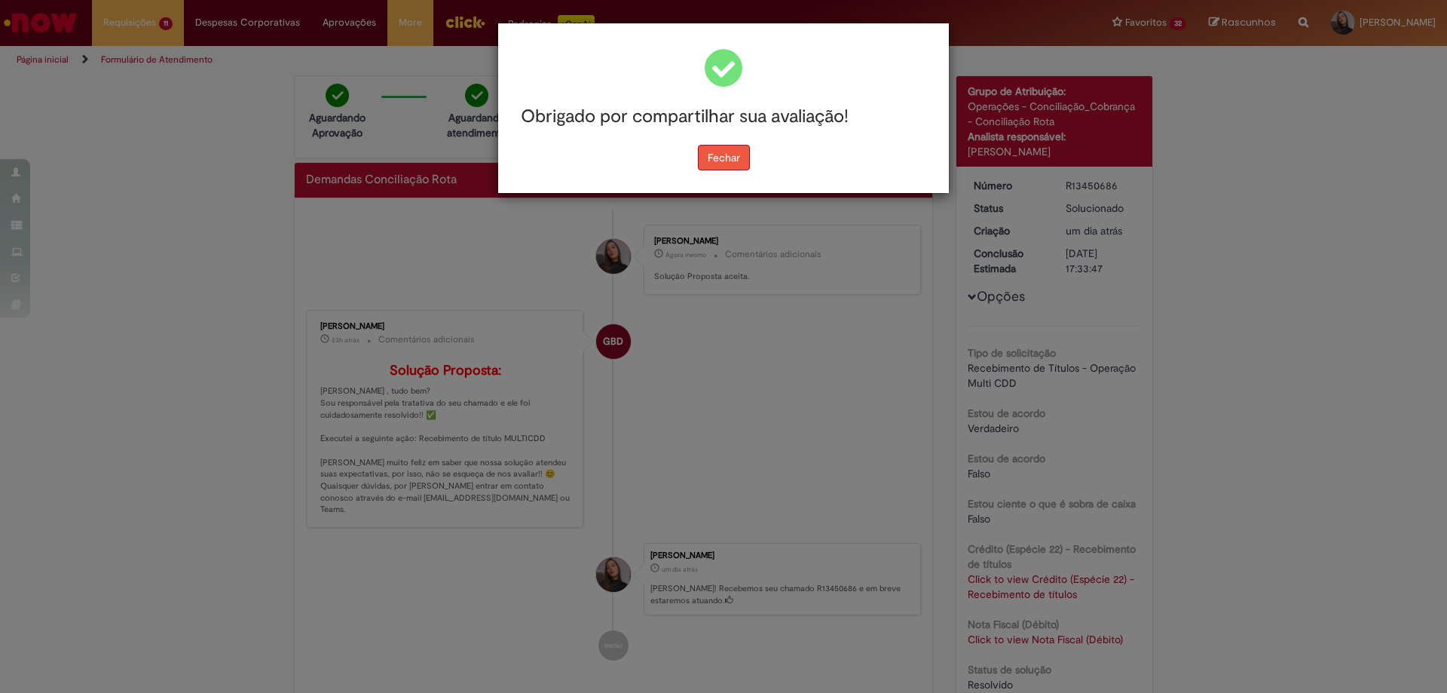
click at [714, 164] on button "Fechar" at bounding box center [724, 158] width 52 height 26
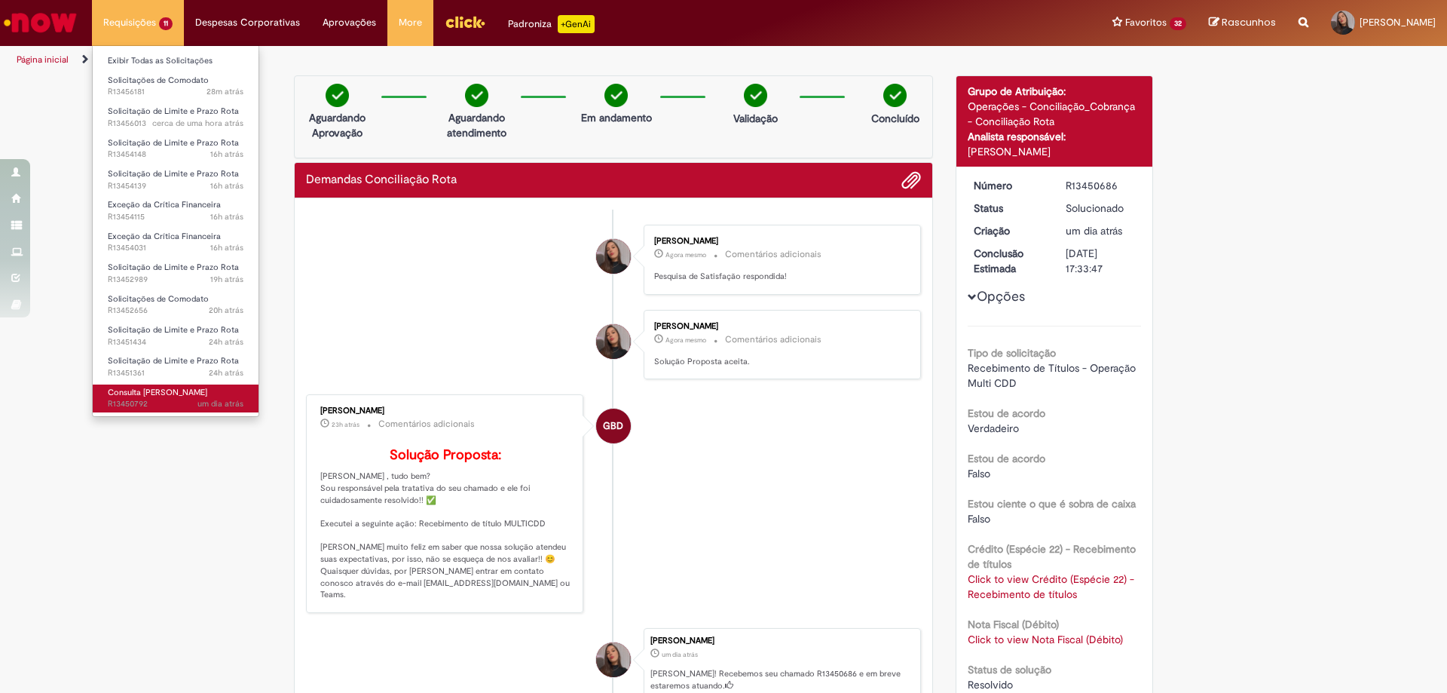
click at [161, 393] on span "Consulta [PERSON_NAME]" at bounding box center [157, 392] width 99 height 11
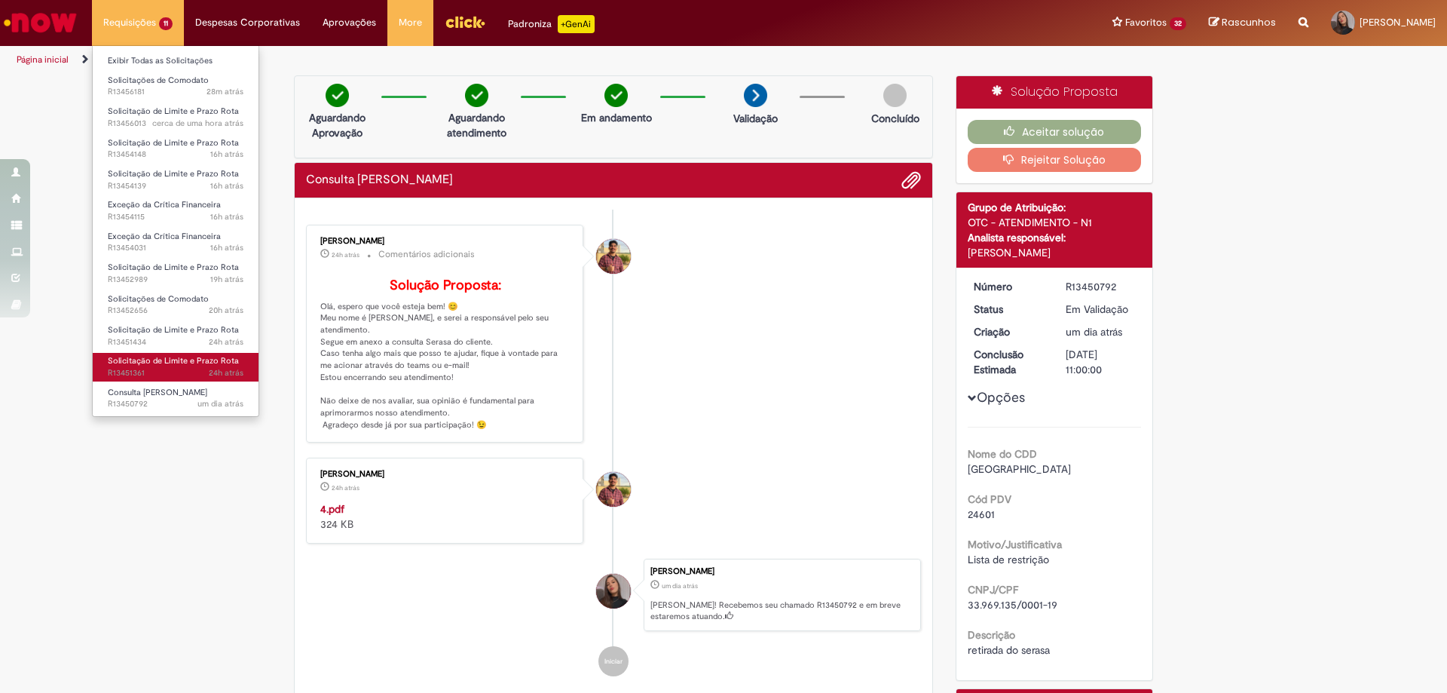
click at [196, 361] on span "Solicitação de Limite e Prazo Rota" at bounding box center [173, 360] width 131 height 11
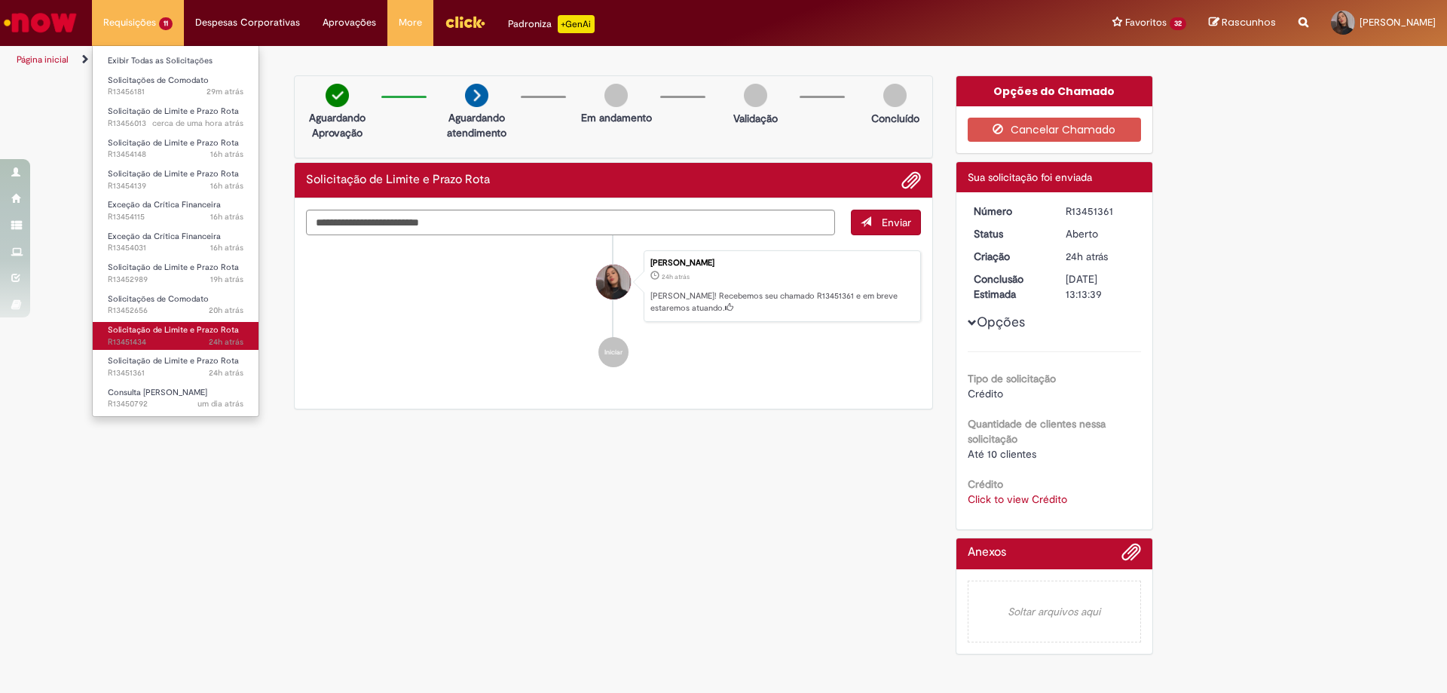
click at [177, 343] on span "24h atrás 24 horas atrás R13451434" at bounding box center [176, 342] width 136 height 12
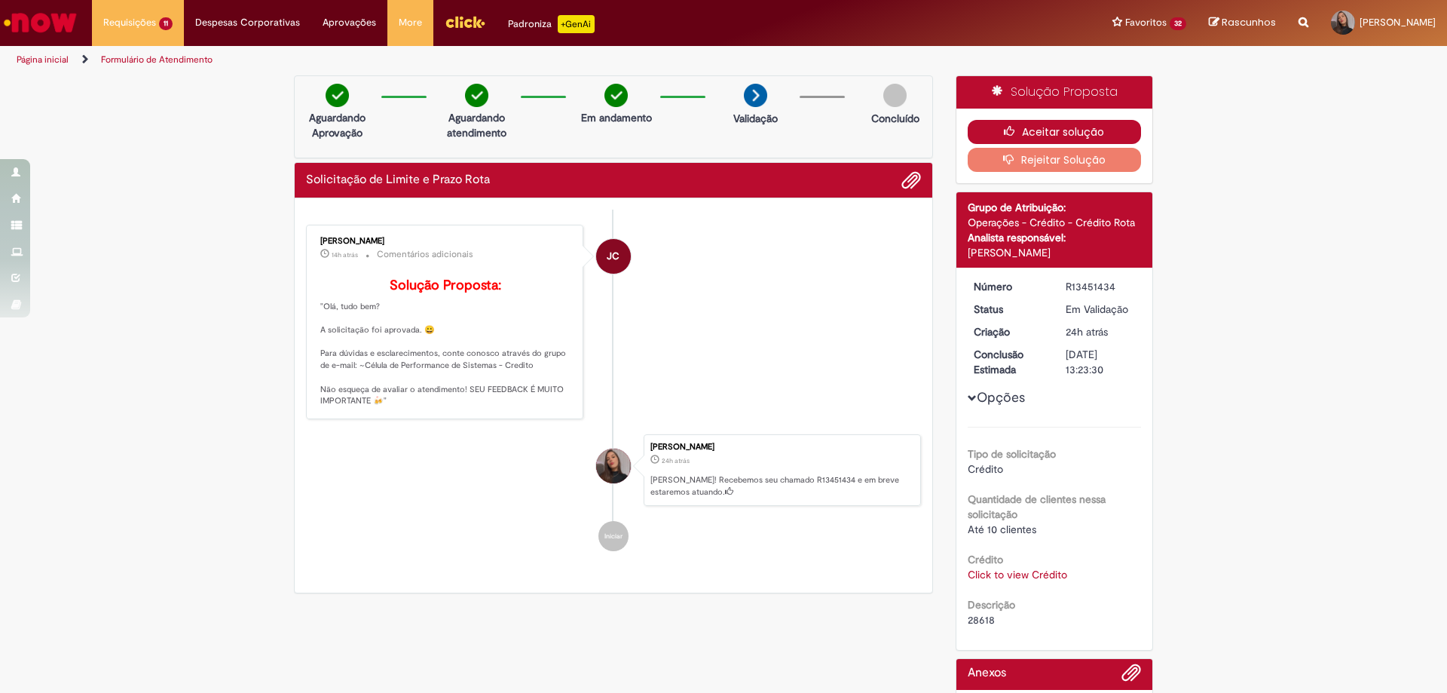
click at [1033, 129] on button "Aceitar solução" at bounding box center [1055, 132] width 174 height 24
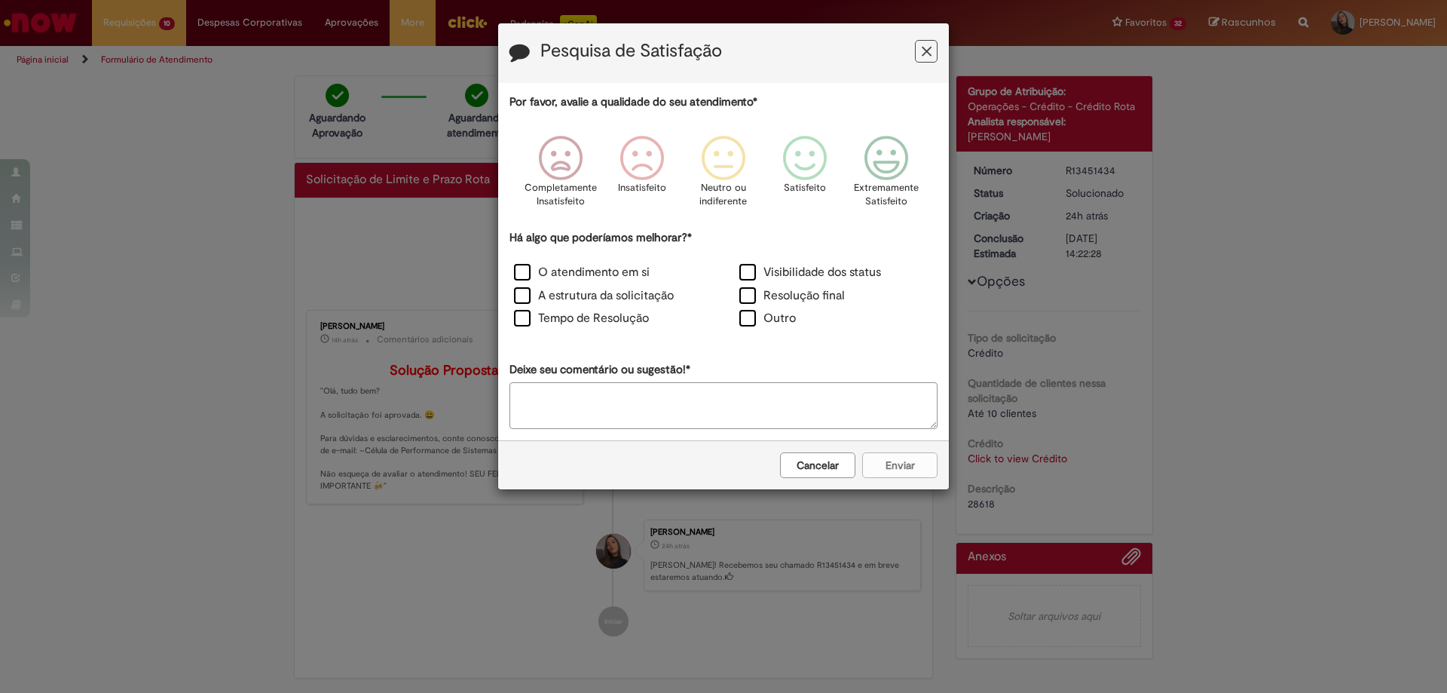
click at [844, 177] on div "Completamente Insatisfeito Insatisfeito Neutro ou indiferente Satisfeito Extrem…" at bounding box center [723, 176] width 428 height 108
click at [915, 182] on p "Extremamente Satisfeito" at bounding box center [886, 195] width 65 height 28
click at [541, 278] on label "O atendimento em si" at bounding box center [582, 272] width 136 height 17
click at [555, 322] on label "Tempo de Resolução" at bounding box center [581, 318] width 135 height 17
click at [897, 461] on button "Enviar" at bounding box center [899, 465] width 75 height 26
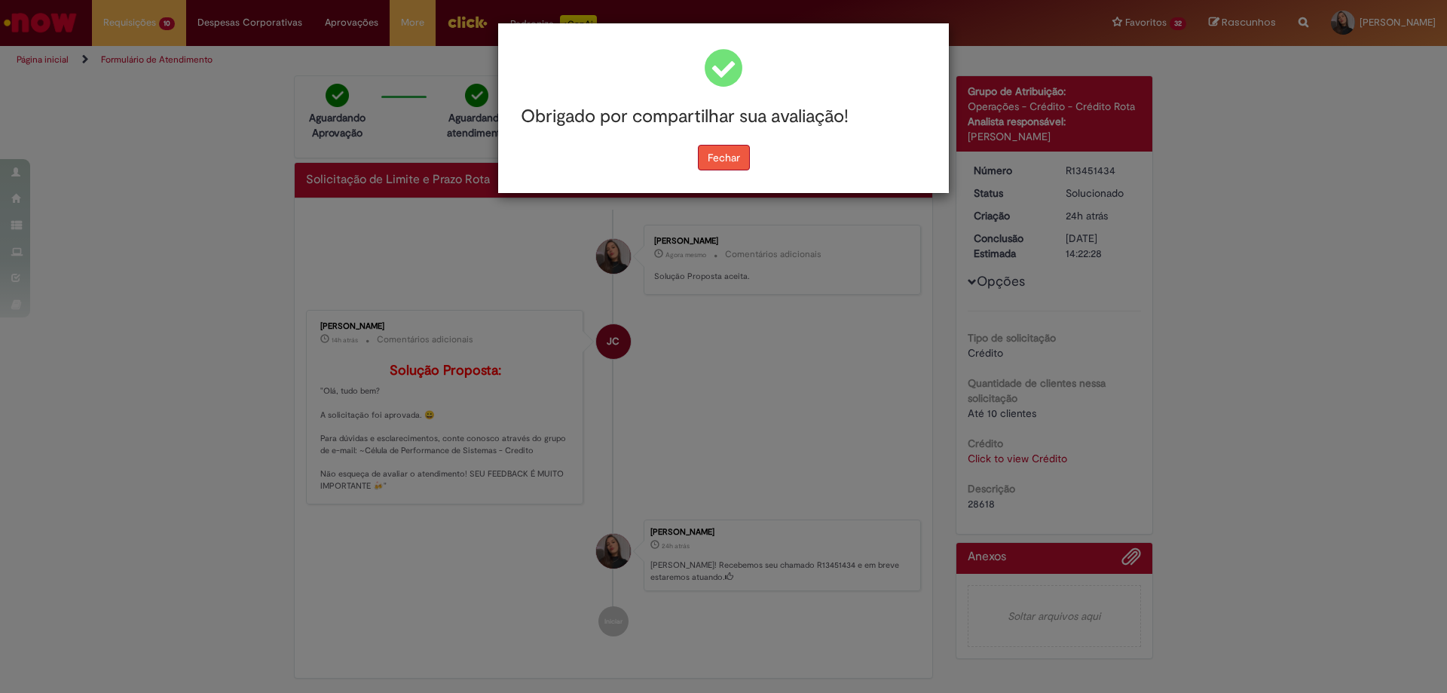
click at [729, 159] on div "Obrigado por compartilhar sua avaliação! [GEOGRAPHIC_DATA]" at bounding box center [723, 108] width 451 height 170
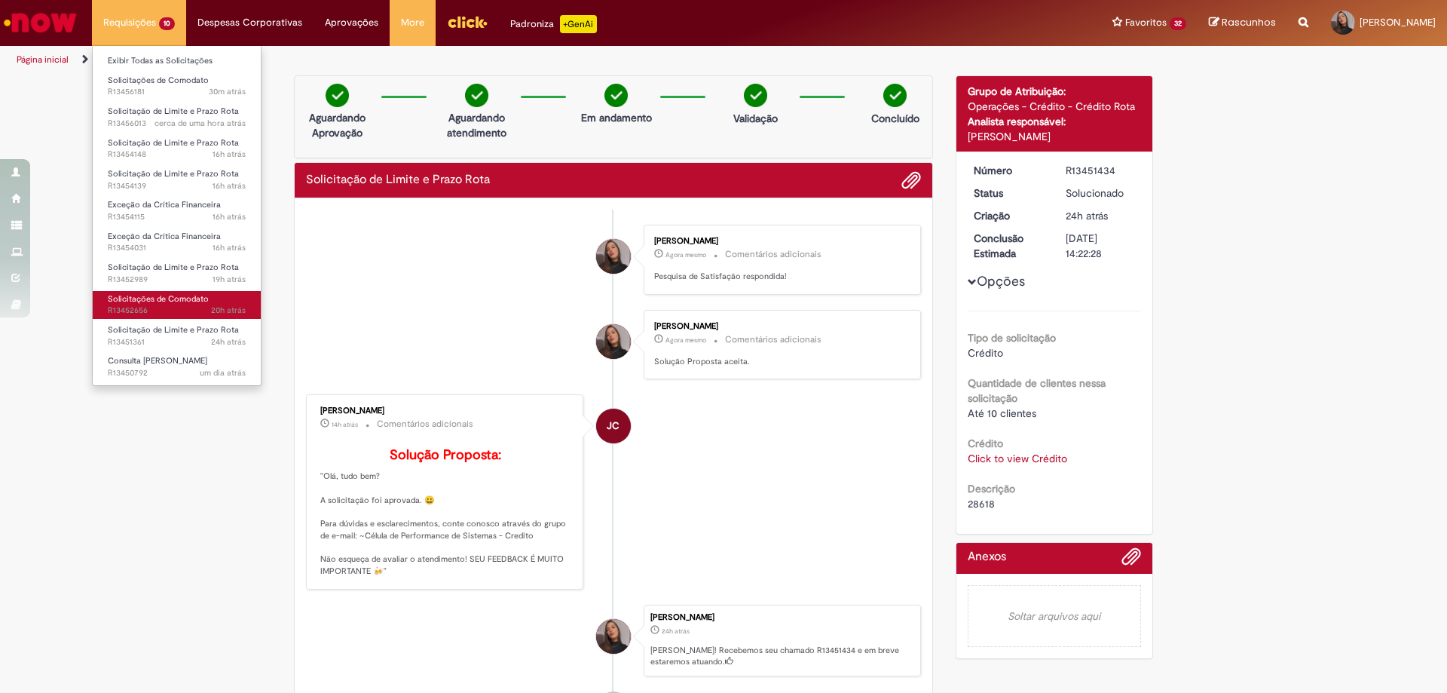
click at [160, 306] on span "20h atrás 20 horas atrás R13452656" at bounding box center [177, 310] width 138 height 12
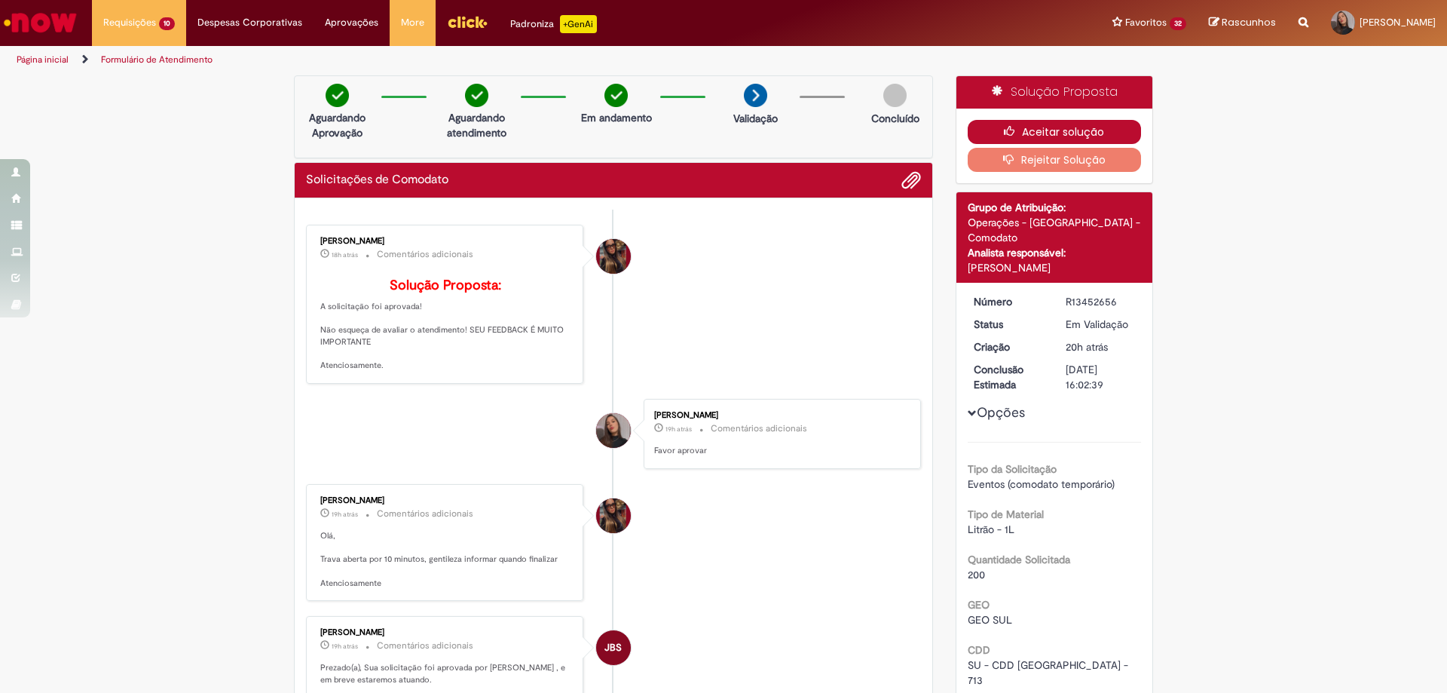
click at [1045, 130] on button "Aceitar solução" at bounding box center [1055, 132] width 174 height 24
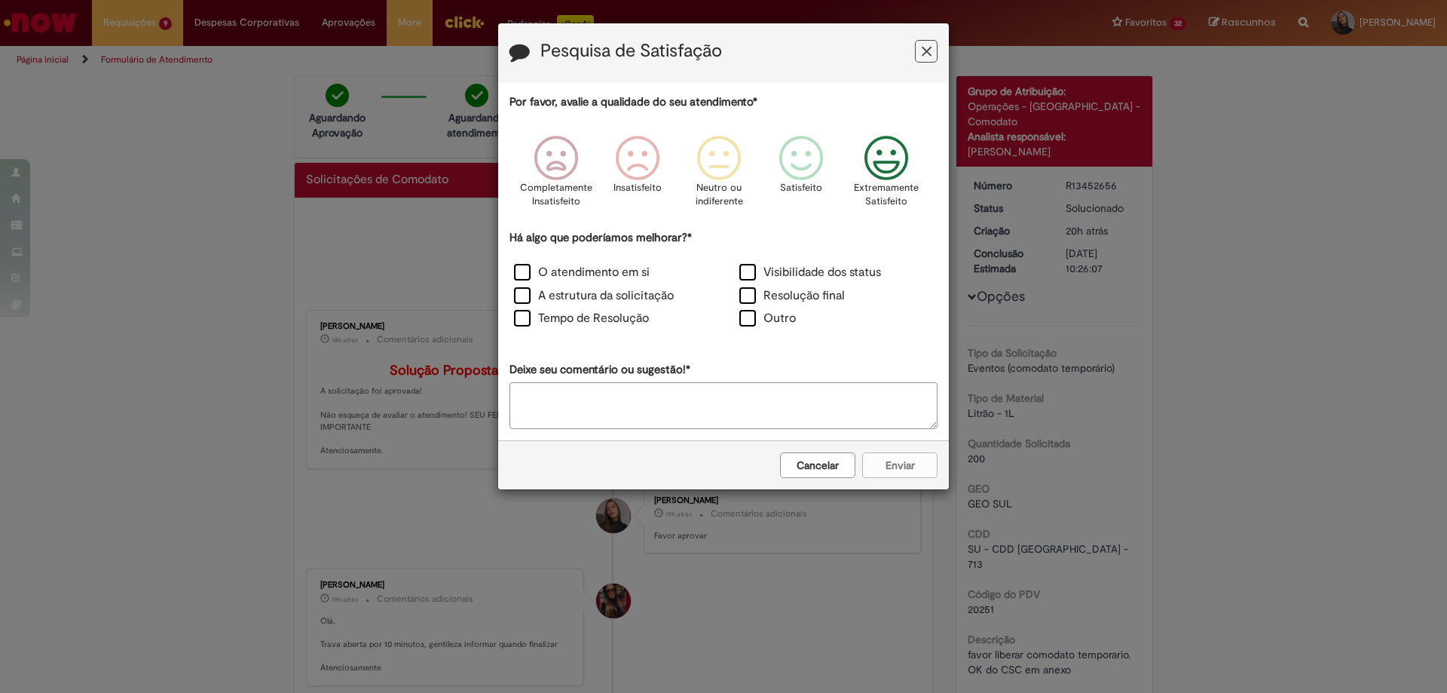
click at [908, 176] on icon "Feedback" at bounding box center [886, 158] width 57 height 45
click at [590, 279] on label "O atendimento em si" at bounding box center [582, 272] width 136 height 17
click at [592, 319] on label "Tempo de Resolução" at bounding box center [581, 318] width 135 height 17
click at [893, 461] on button "Enviar" at bounding box center [899, 465] width 75 height 26
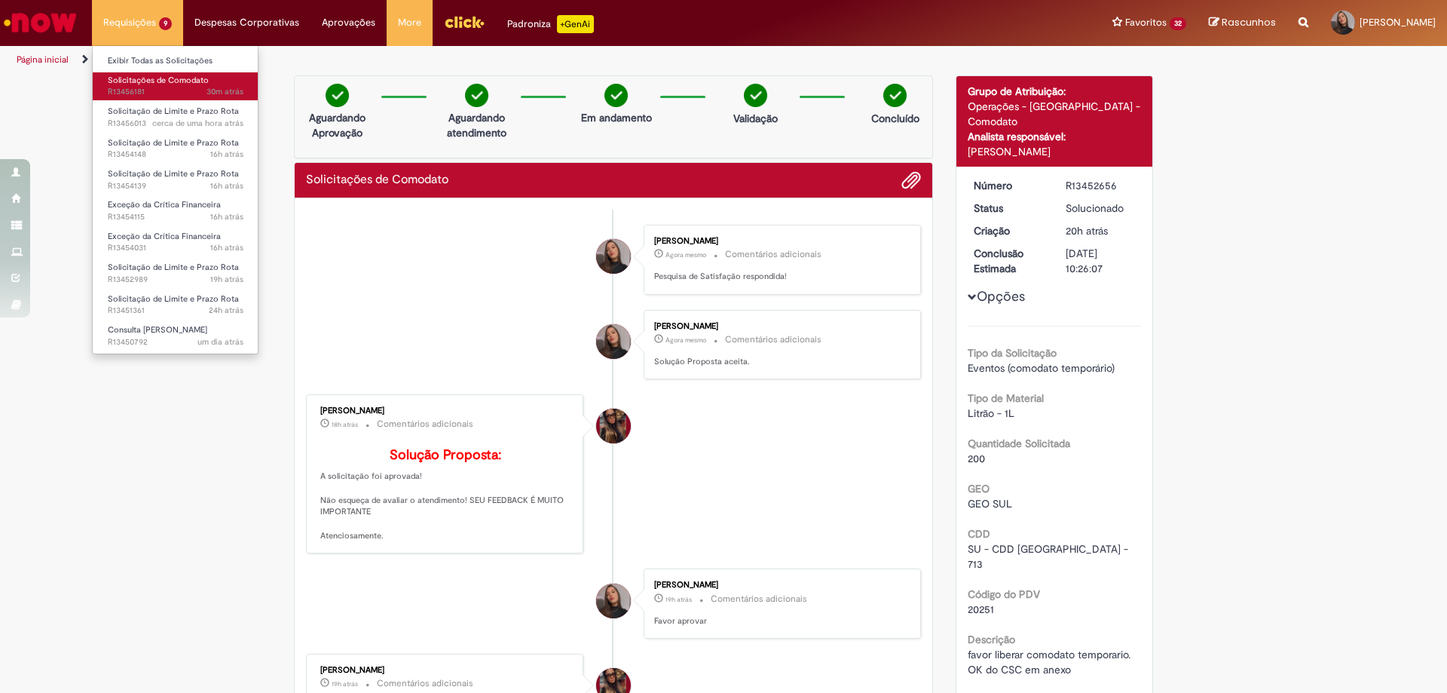
click at [182, 93] on span "30m atrás 30 minutos atrás R13456181" at bounding box center [176, 92] width 136 height 12
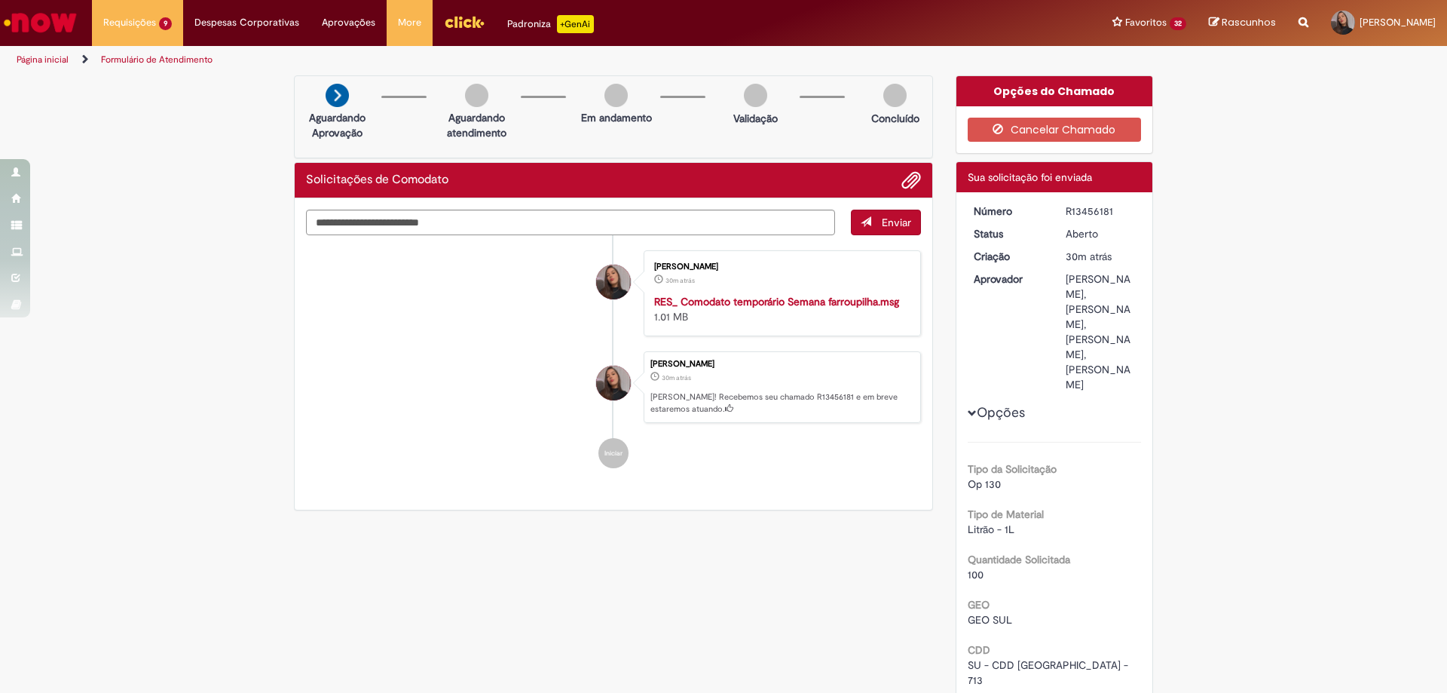
click at [1079, 201] on div "Número R13456181 Status [GEOGRAPHIC_DATA] Criação 30m atrás 30 minutos atrás Ap…" at bounding box center [1054, 541] width 197 height 699
click at [1086, 202] on div "Número R13456181 Status [GEOGRAPHIC_DATA] Criação 30m atrás 30 minutos atrás Ap…" at bounding box center [1054, 541] width 197 height 699
click at [1086, 212] on div "R13456181" at bounding box center [1101, 210] width 70 height 15
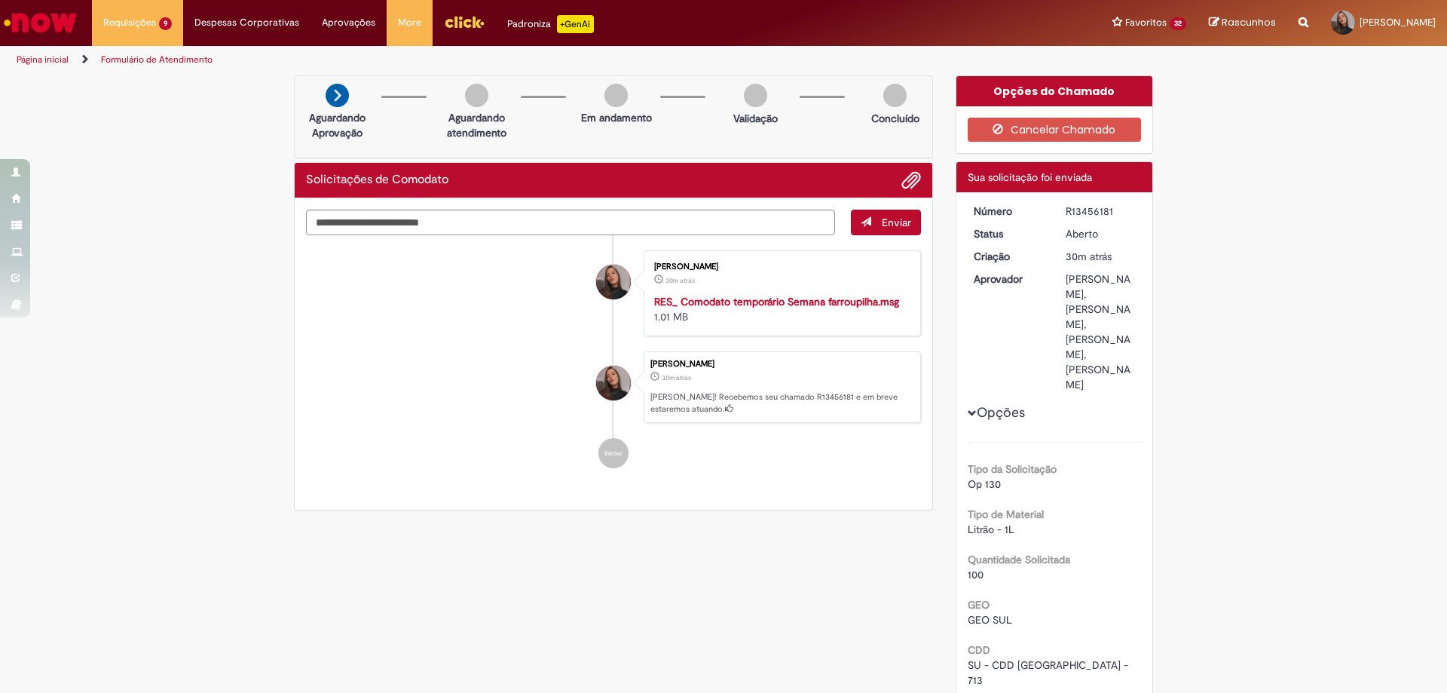
click at [1086, 212] on div "R13456181" at bounding box center [1101, 210] width 70 height 15
copy div "R13456181"
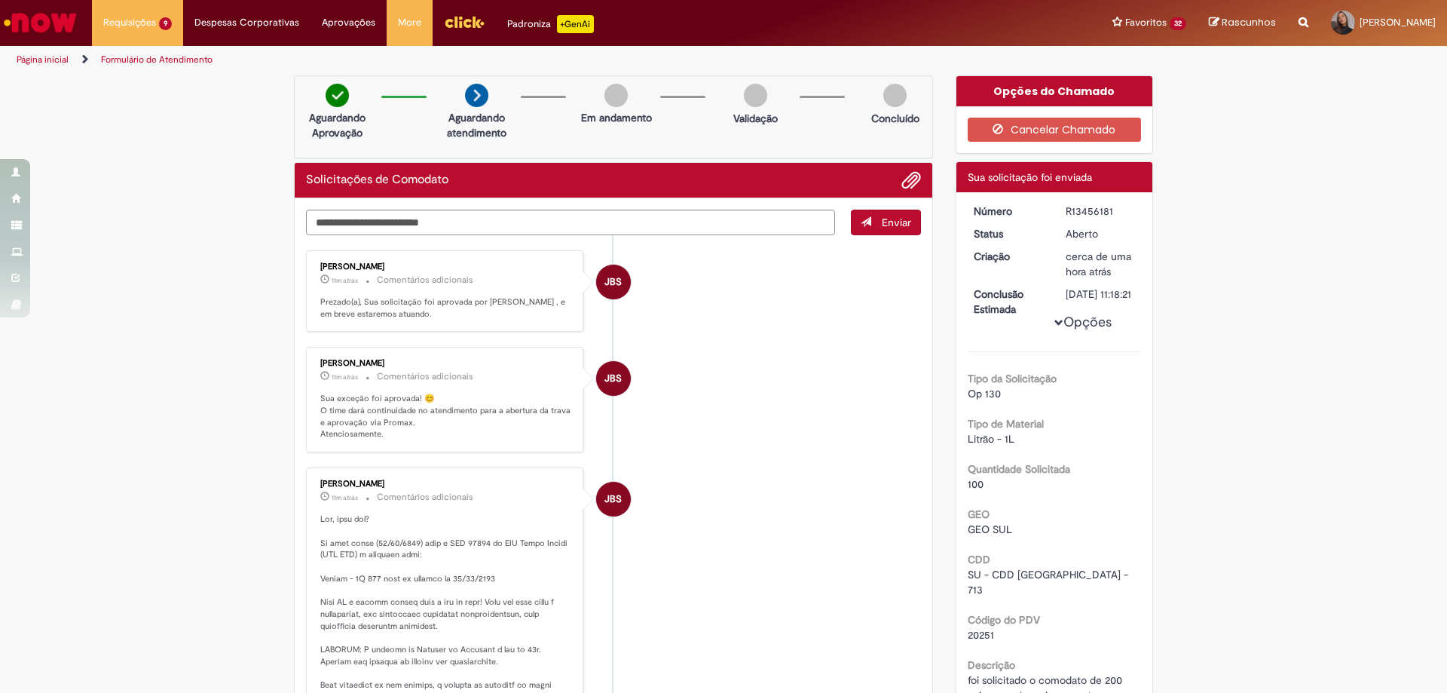
click at [984, 639] on span "20251" at bounding box center [981, 635] width 26 height 14
copy span "20251"
